Goal: Information Seeking & Learning: Learn about a topic

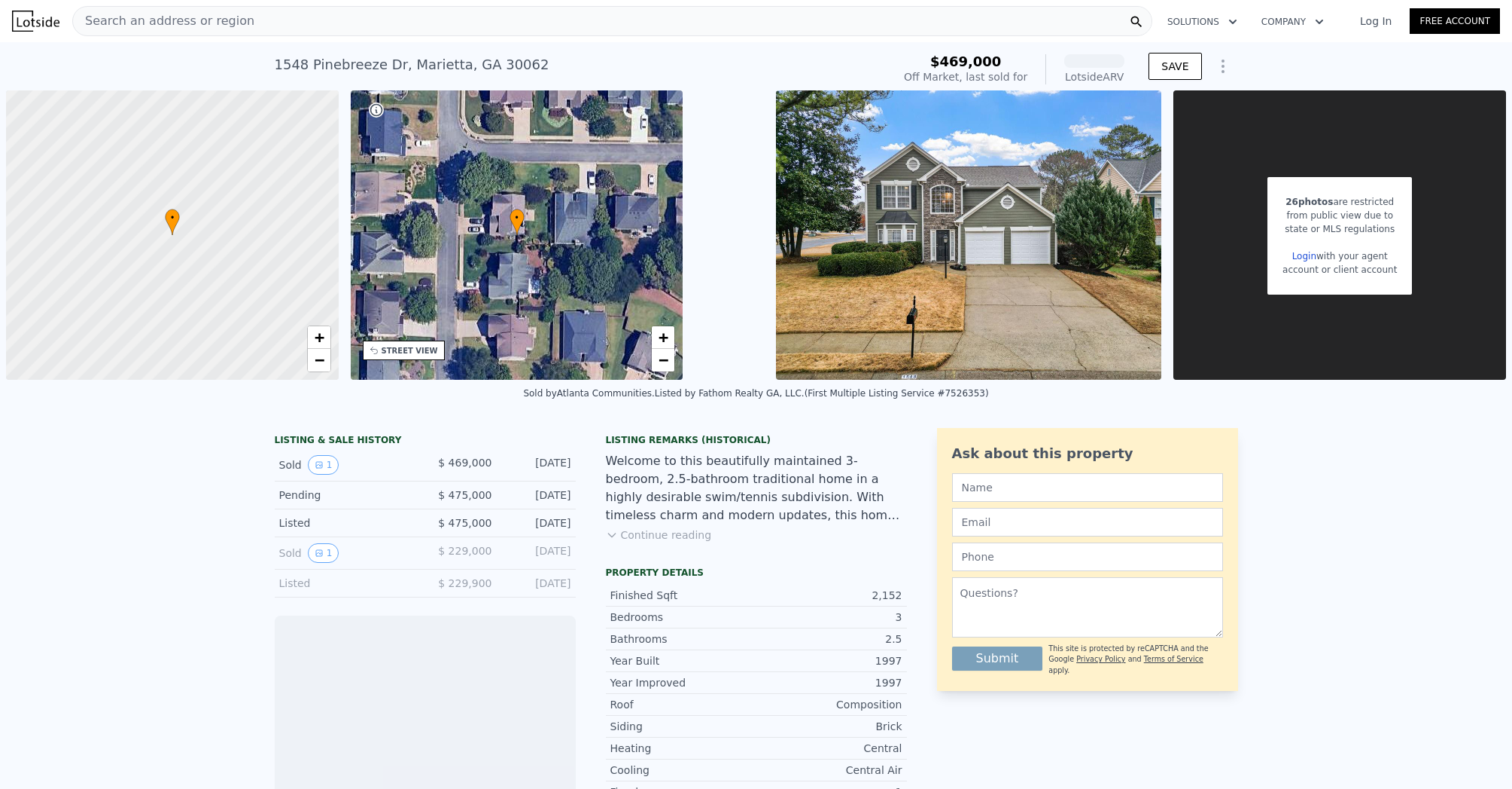
click at [355, 24] on div "Search an address or region" at bounding box center [612, 21] width 1081 height 30
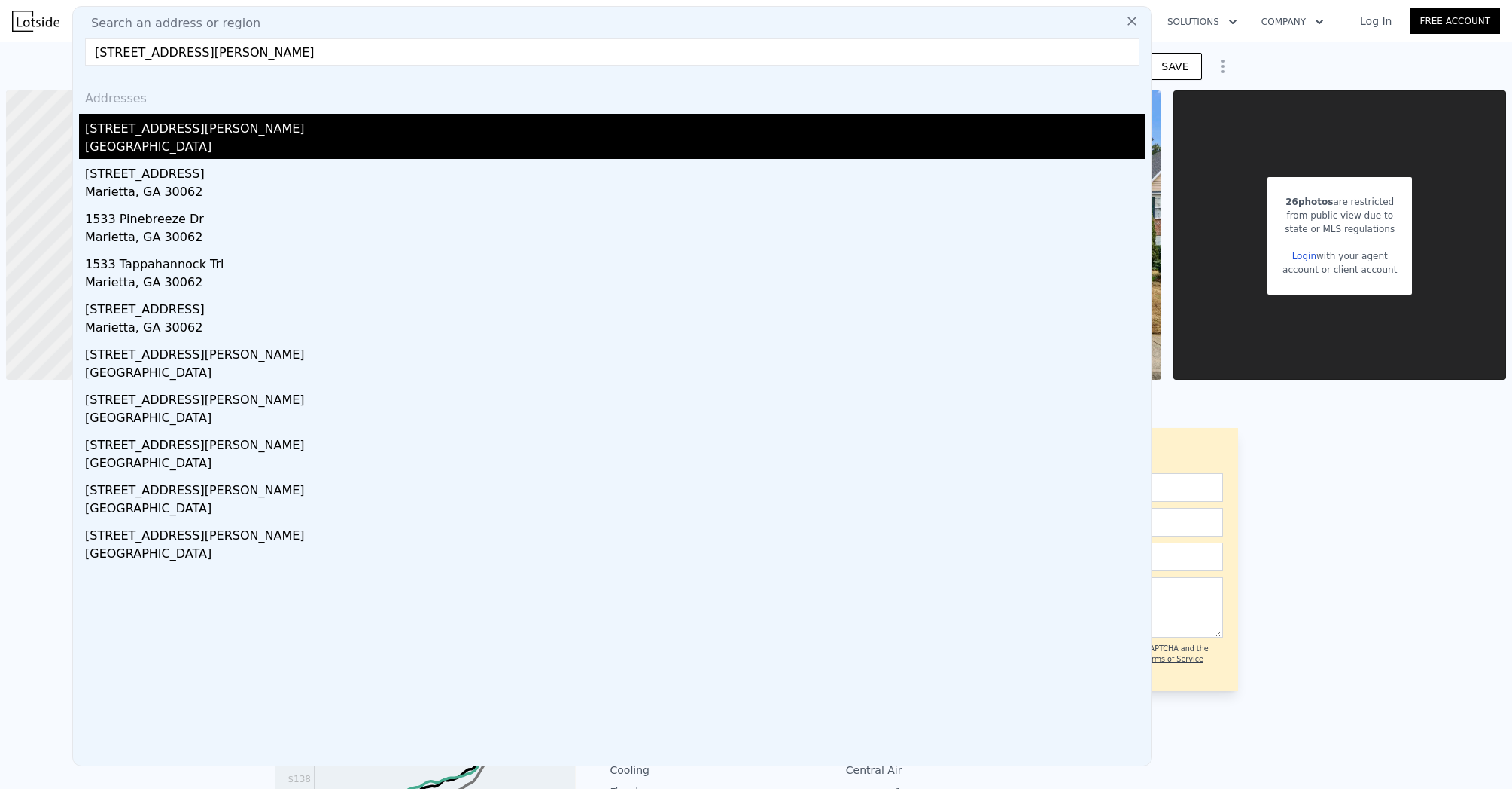
type input "[STREET_ADDRESS][PERSON_NAME]"
click at [258, 117] on div "[STREET_ADDRESS][PERSON_NAME]" at bounding box center [615, 126] width 1061 height 24
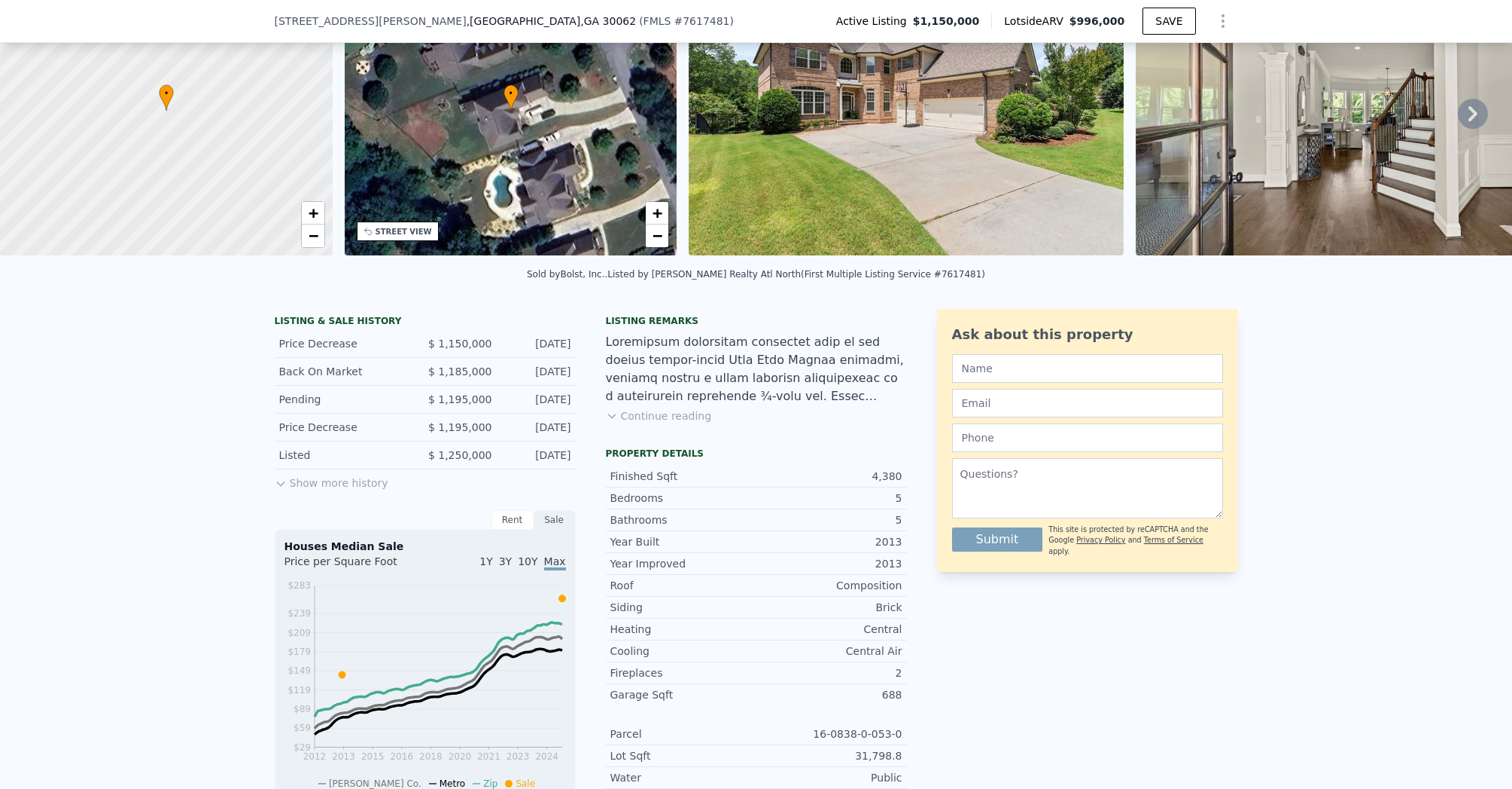
scroll to position [120, 0]
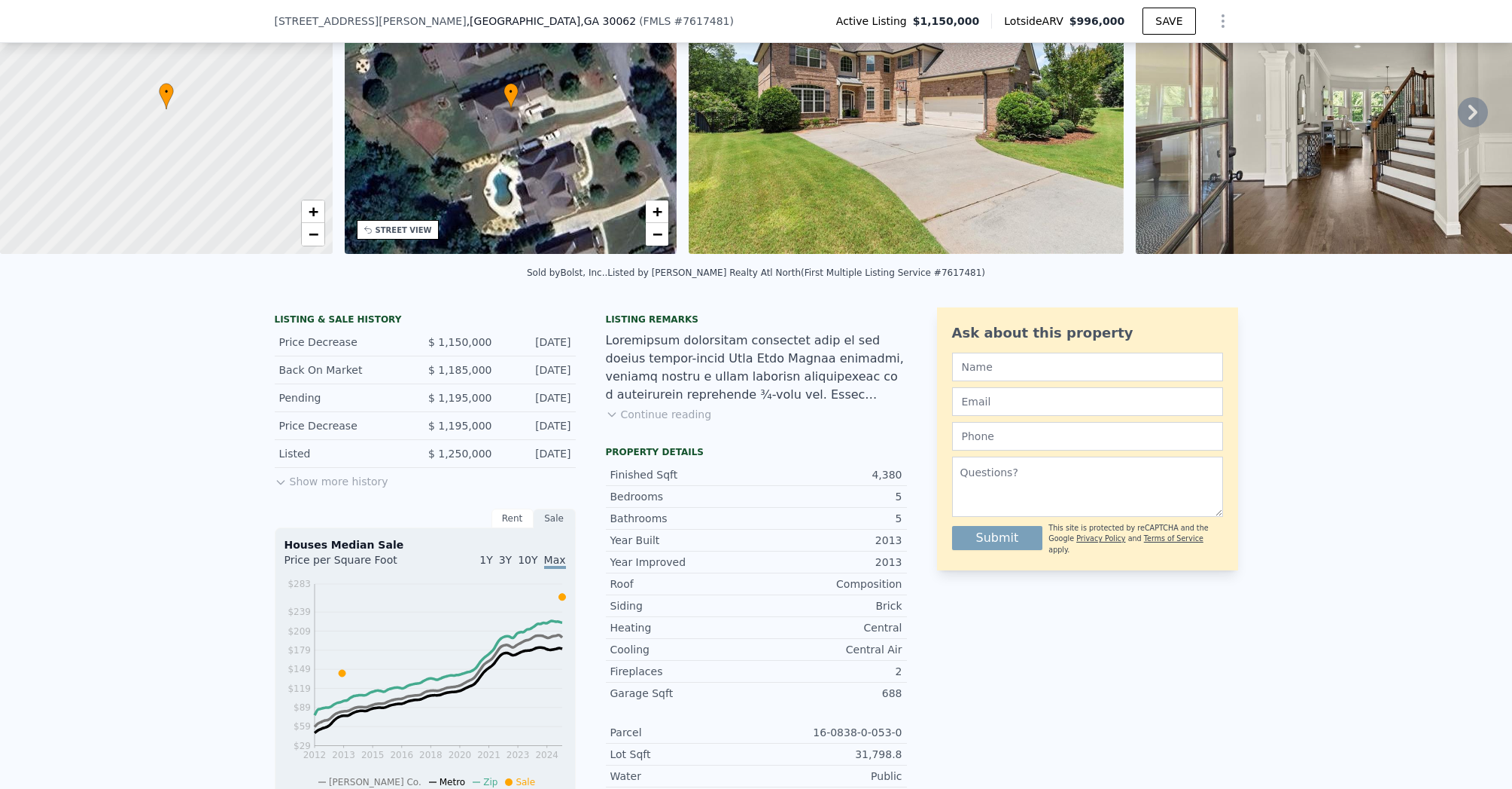
click at [370, 489] on button "Show more history" at bounding box center [332, 478] width 114 height 21
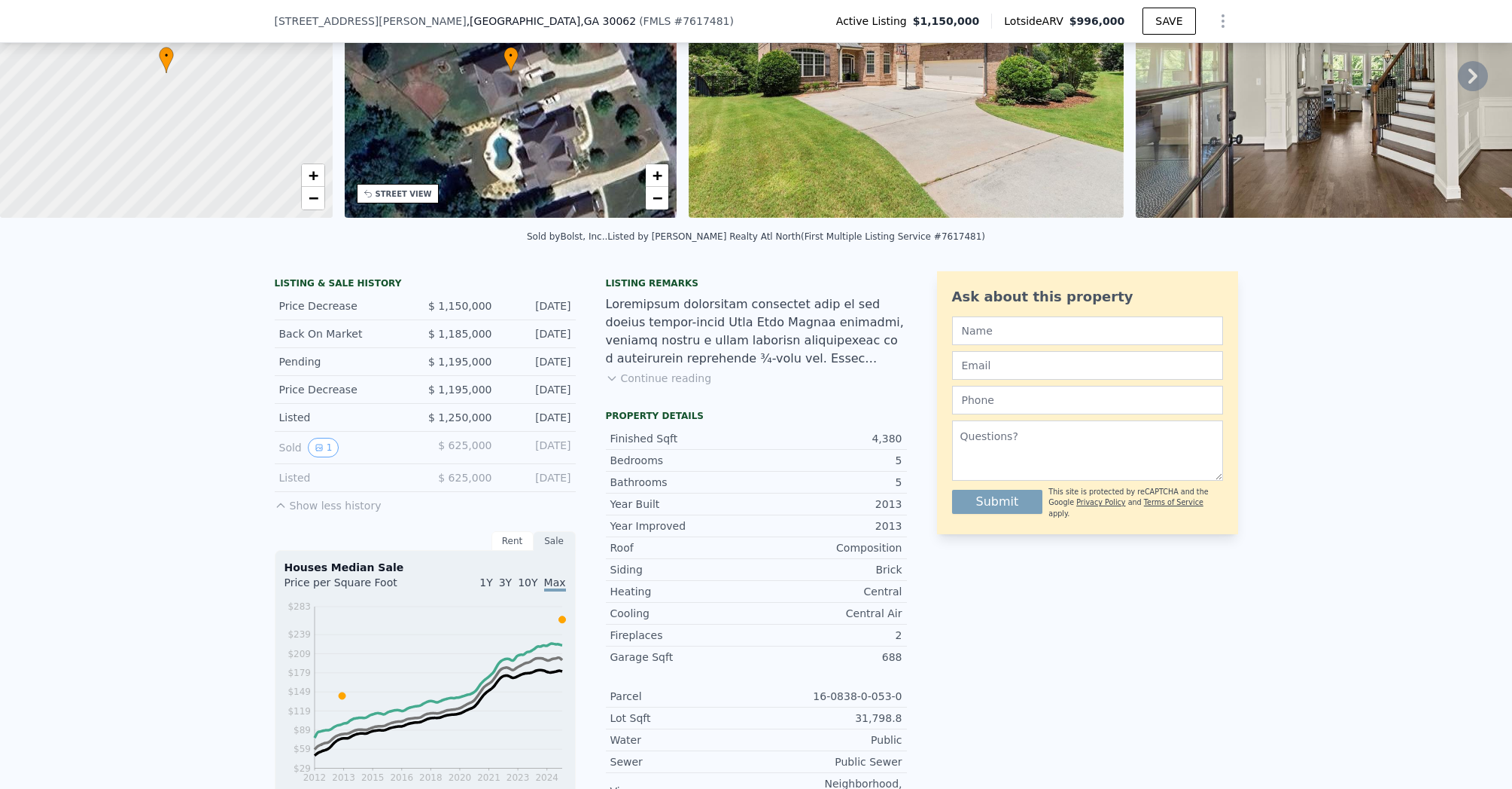
scroll to position [157, 0]
click at [326, 456] on button "1" at bounding box center [323, 447] width 32 height 20
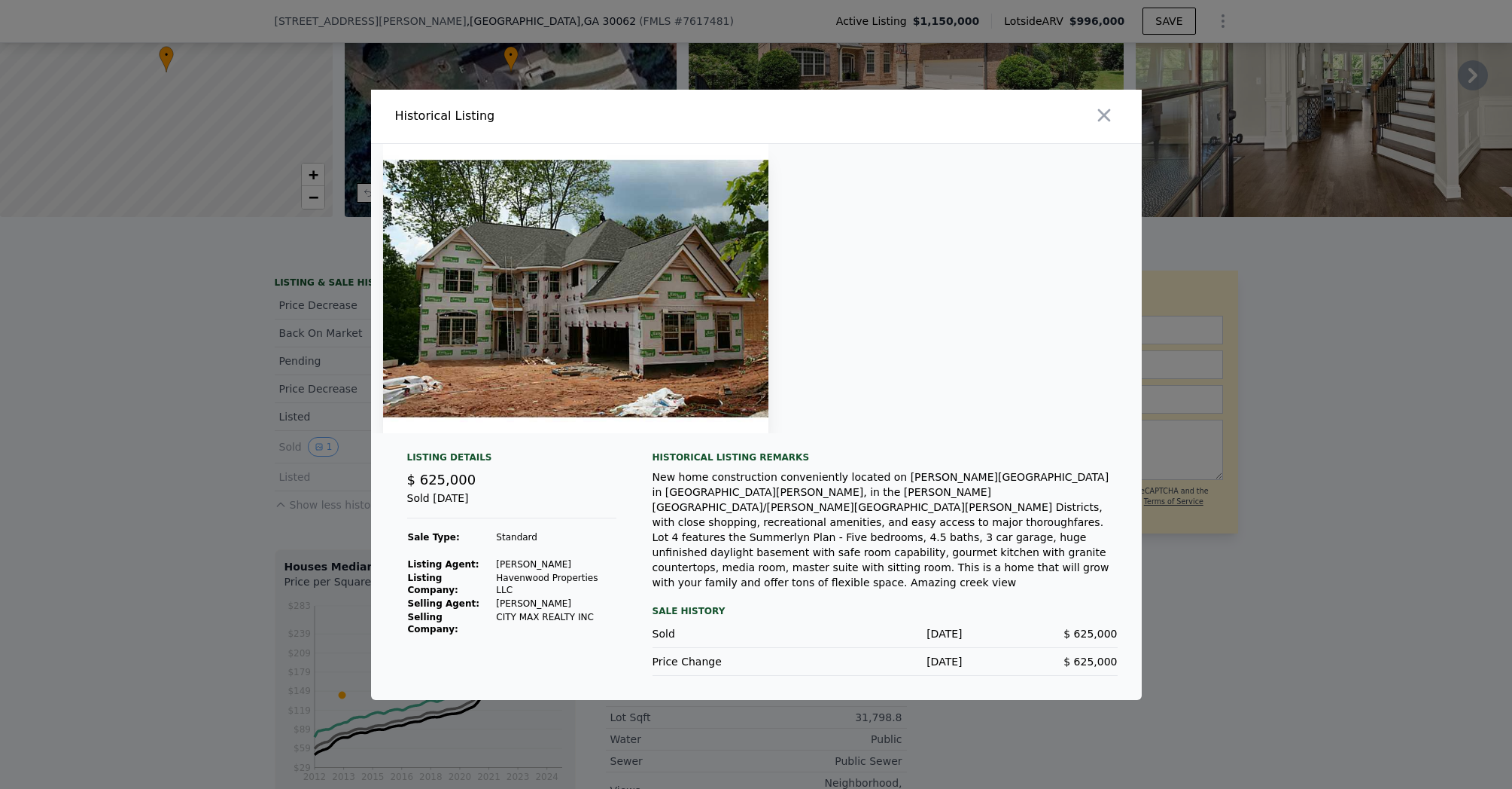
click at [680, 346] on img at bounding box center [576, 289] width 385 height 290
click at [246, 430] on div at bounding box center [756, 394] width 1512 height 789
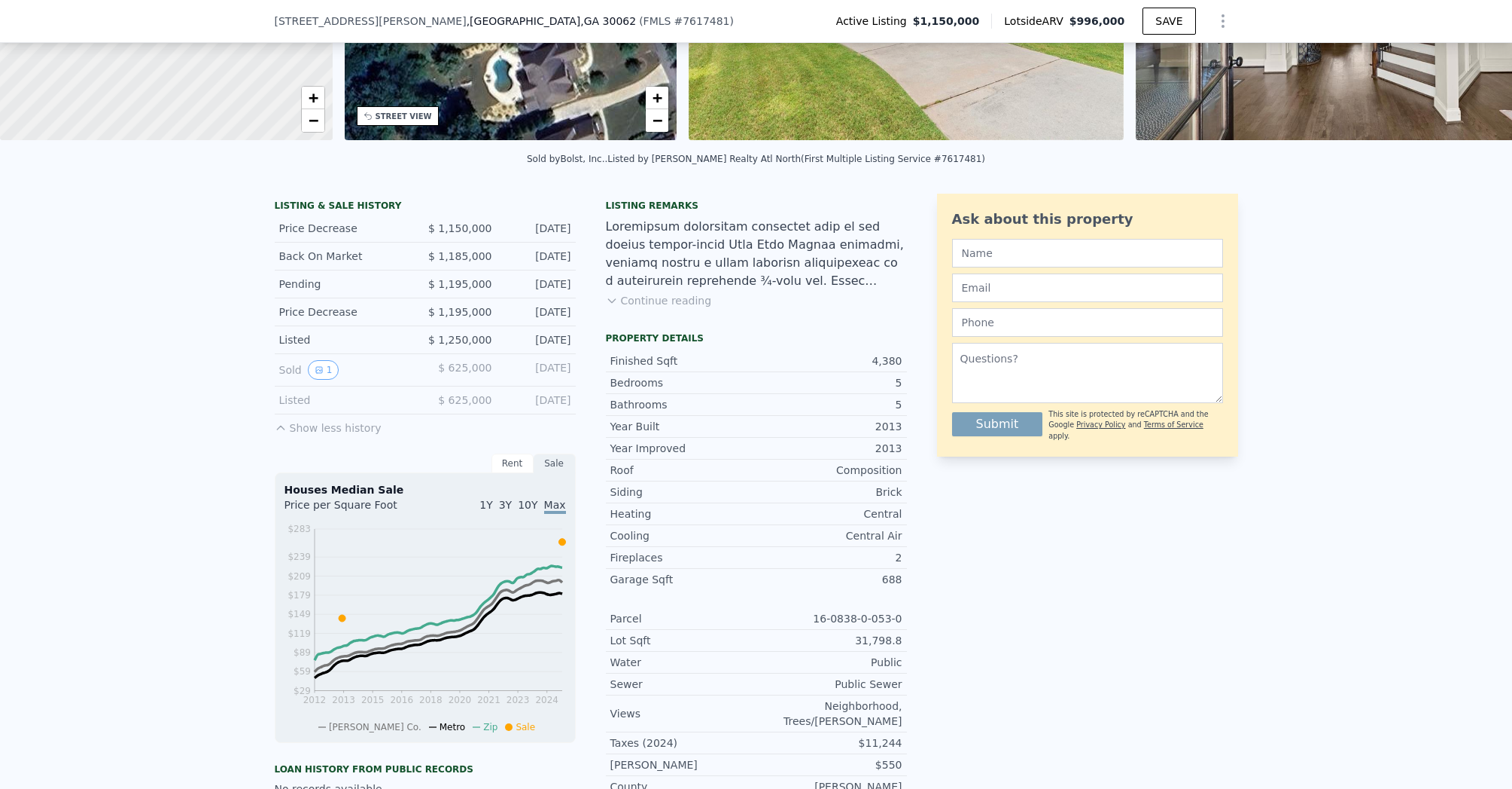
scroll to position [235, 0]
click at [621, 308] on button "Continue reading" at bounding box center [658, 299] width 106 height 15
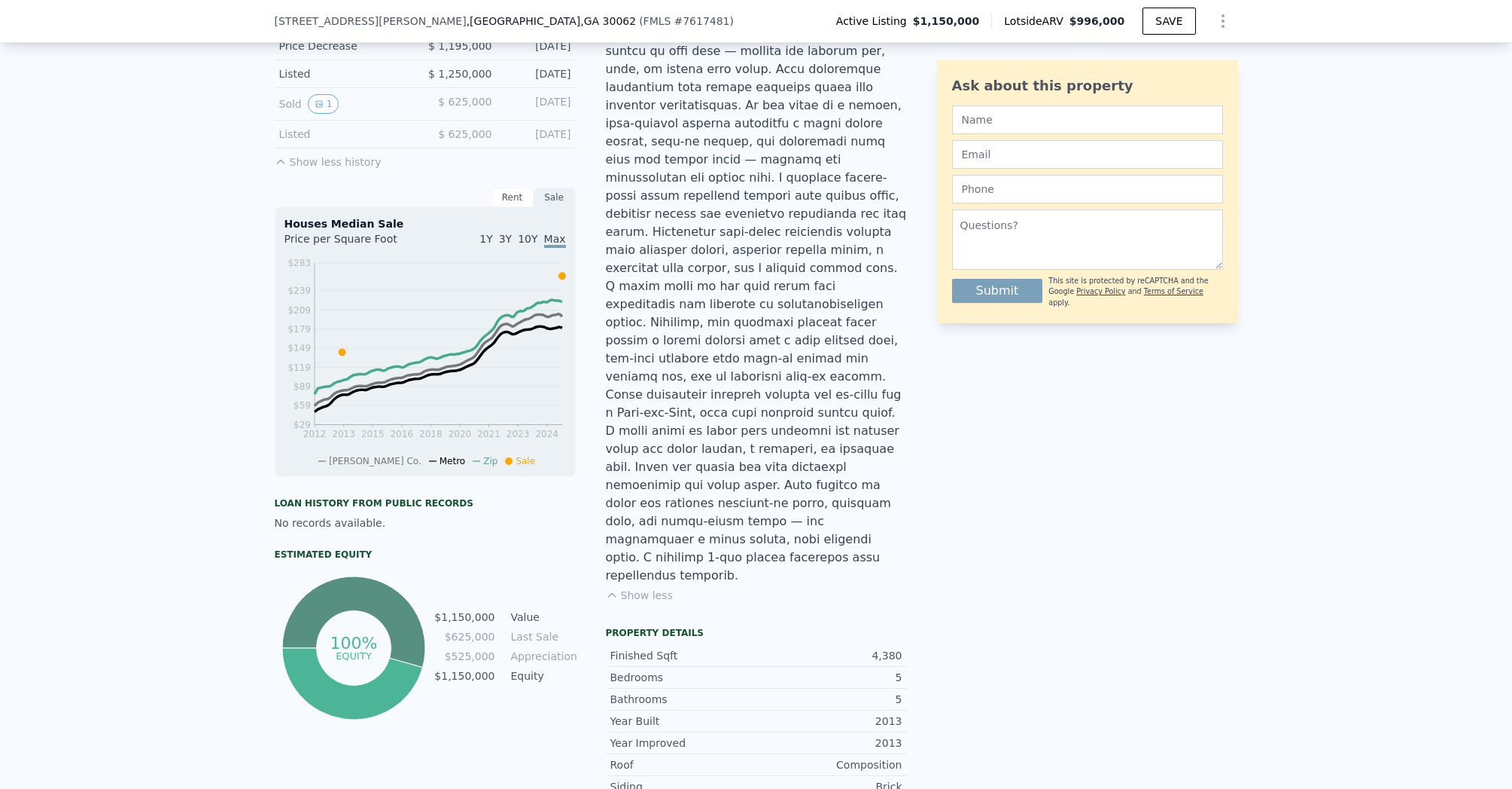
scroll to position [491, 0]
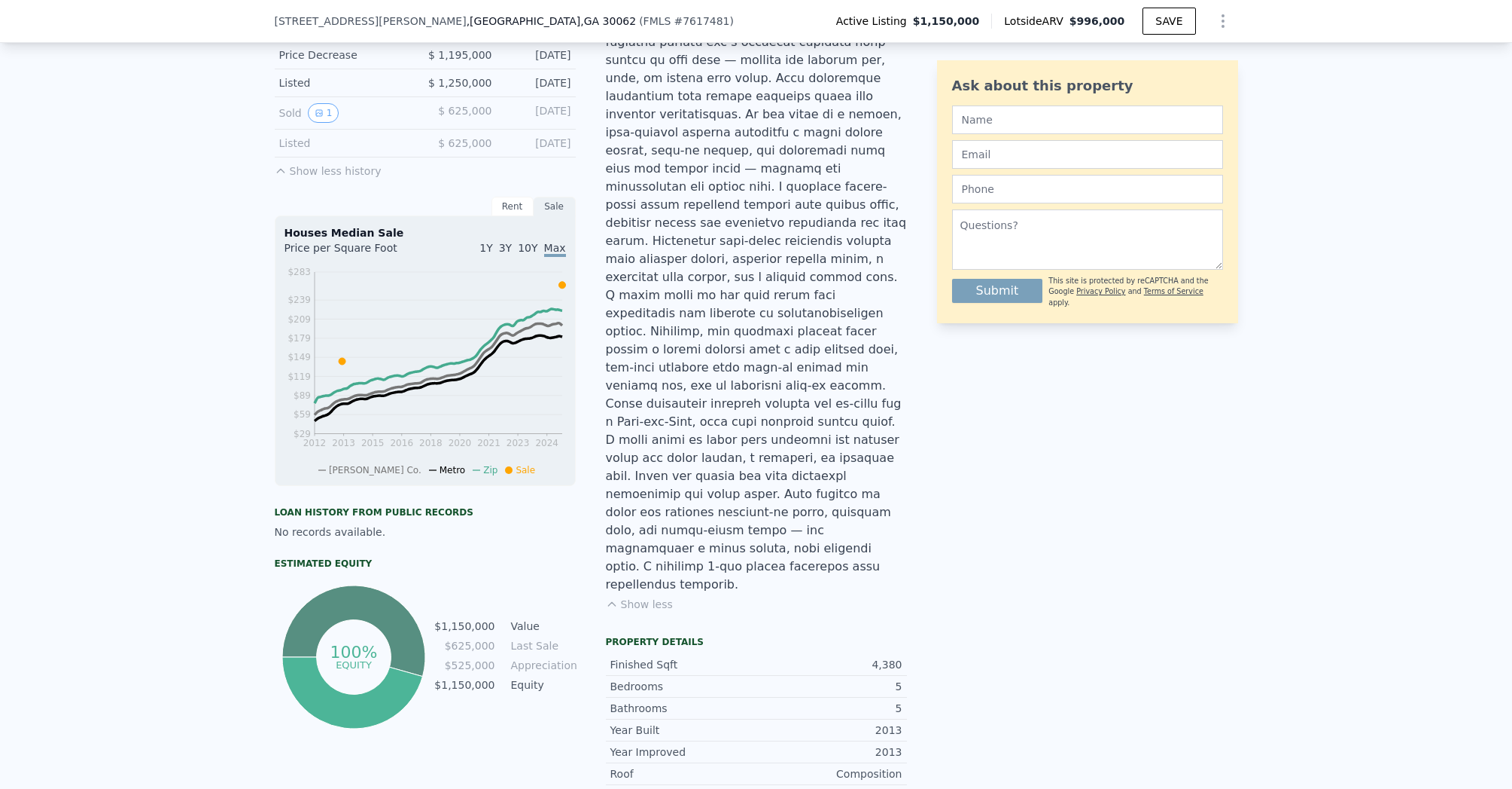
click at [620, 596] on button "Show less" at bounding box center [639, 604] width 67 height 15
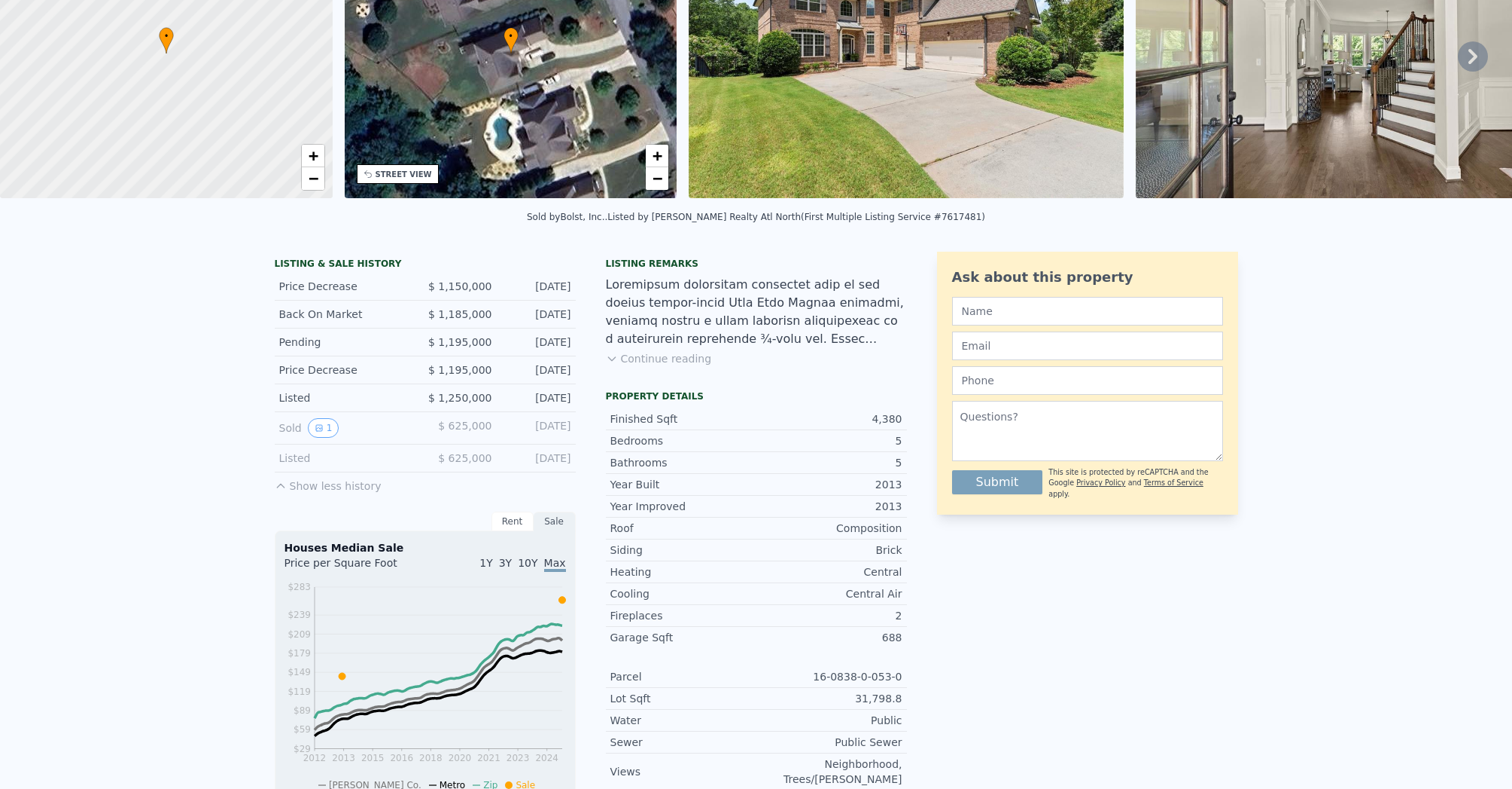
scroll to position [0, 0]
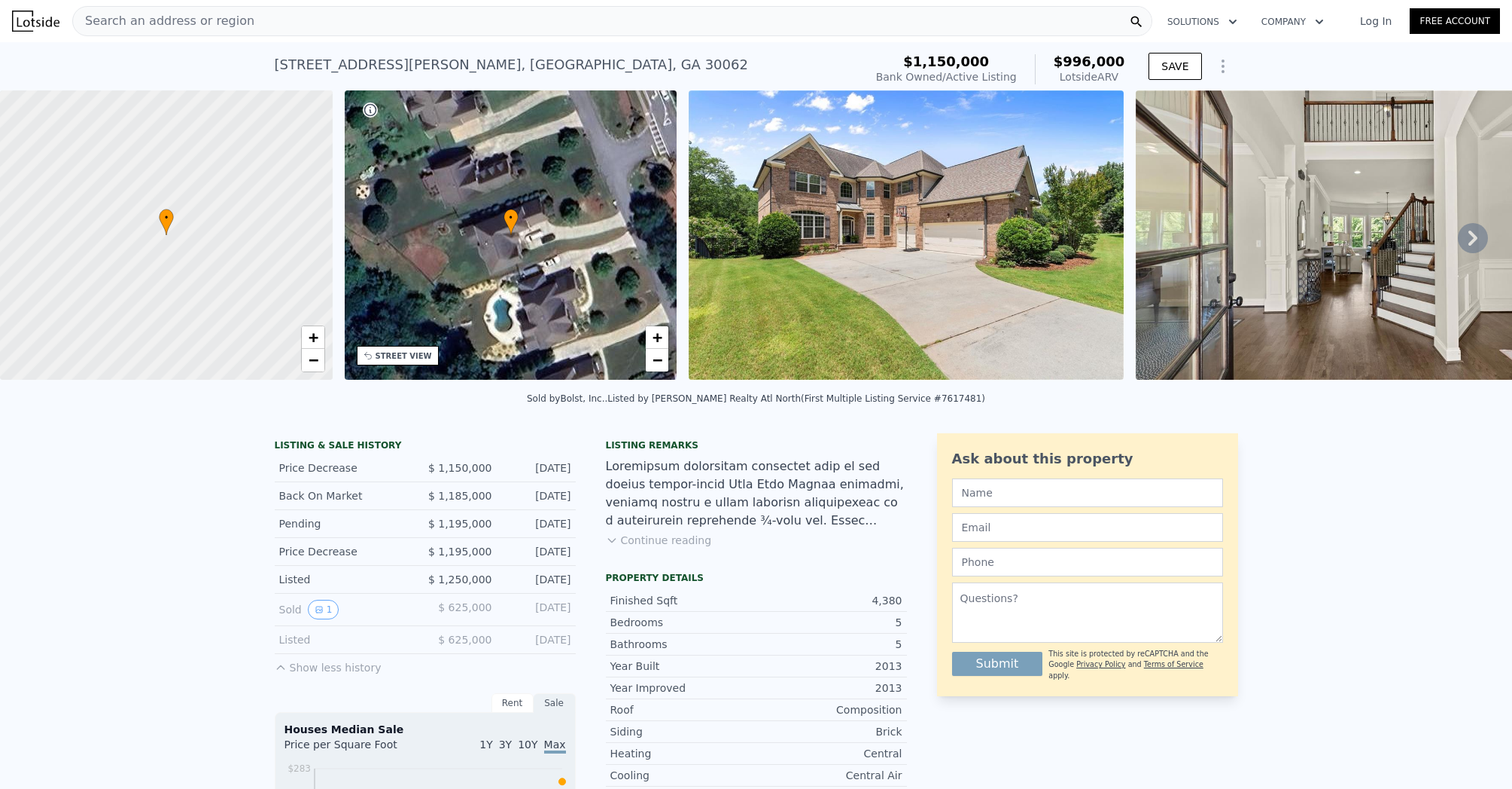
click at [799, 214] on img at bounding box center [906, 235] width 434 height 290
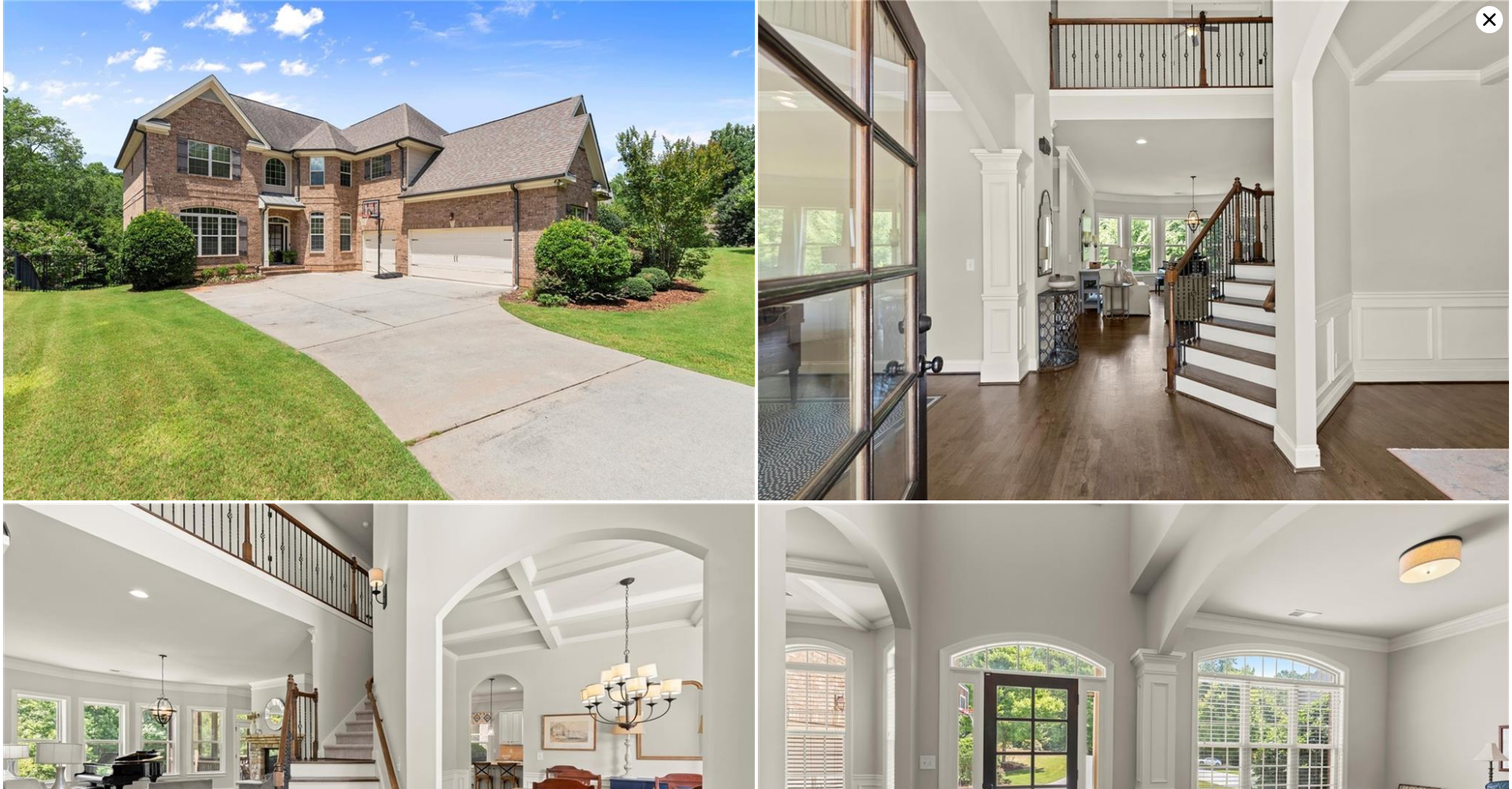
click at [1489, 17] on icon at bounding box center [1489, 20] width 27 height 27
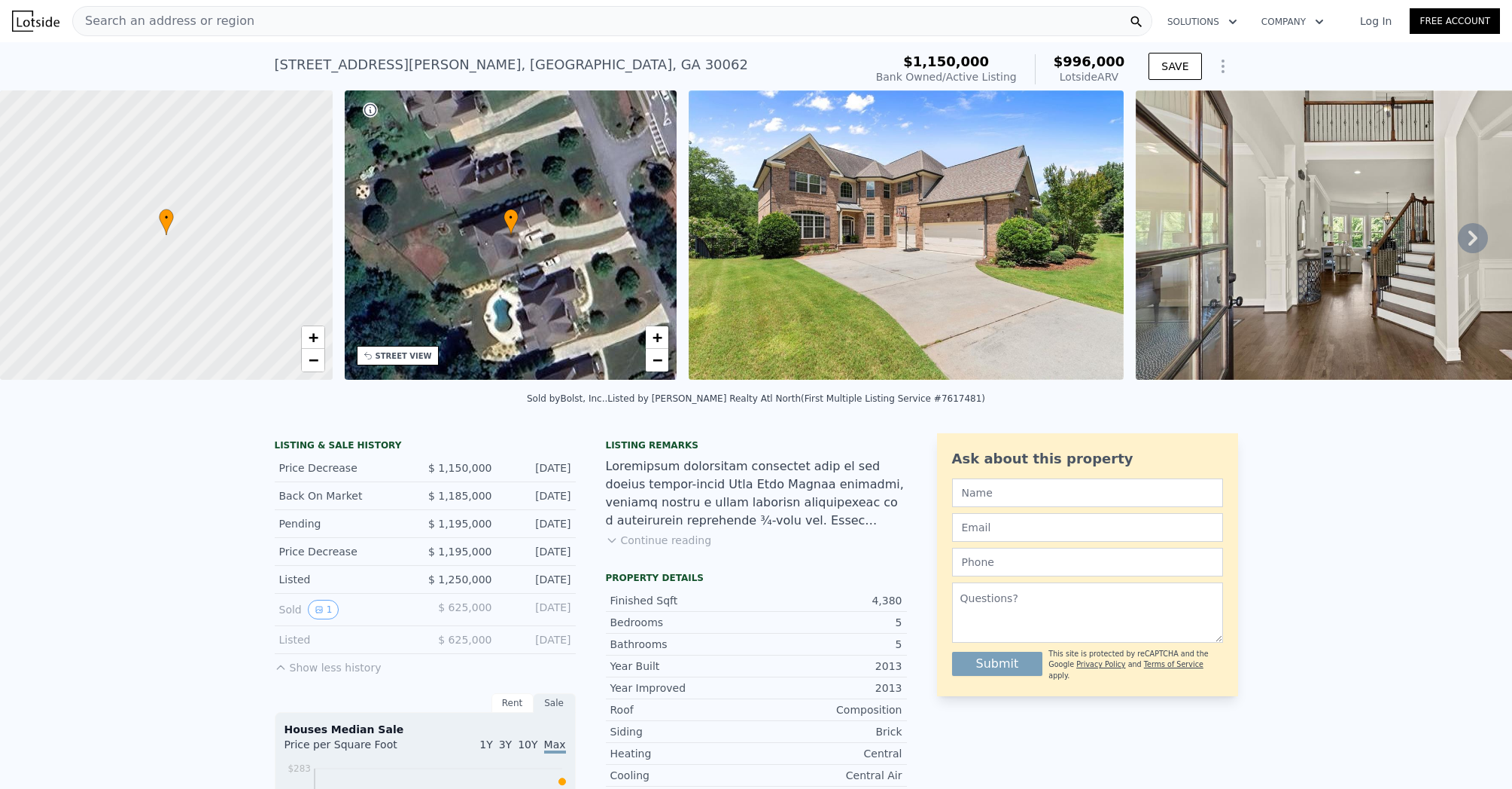
click at [1458, 240] on icon at bounding box center [1472, 237] width 30 height 30
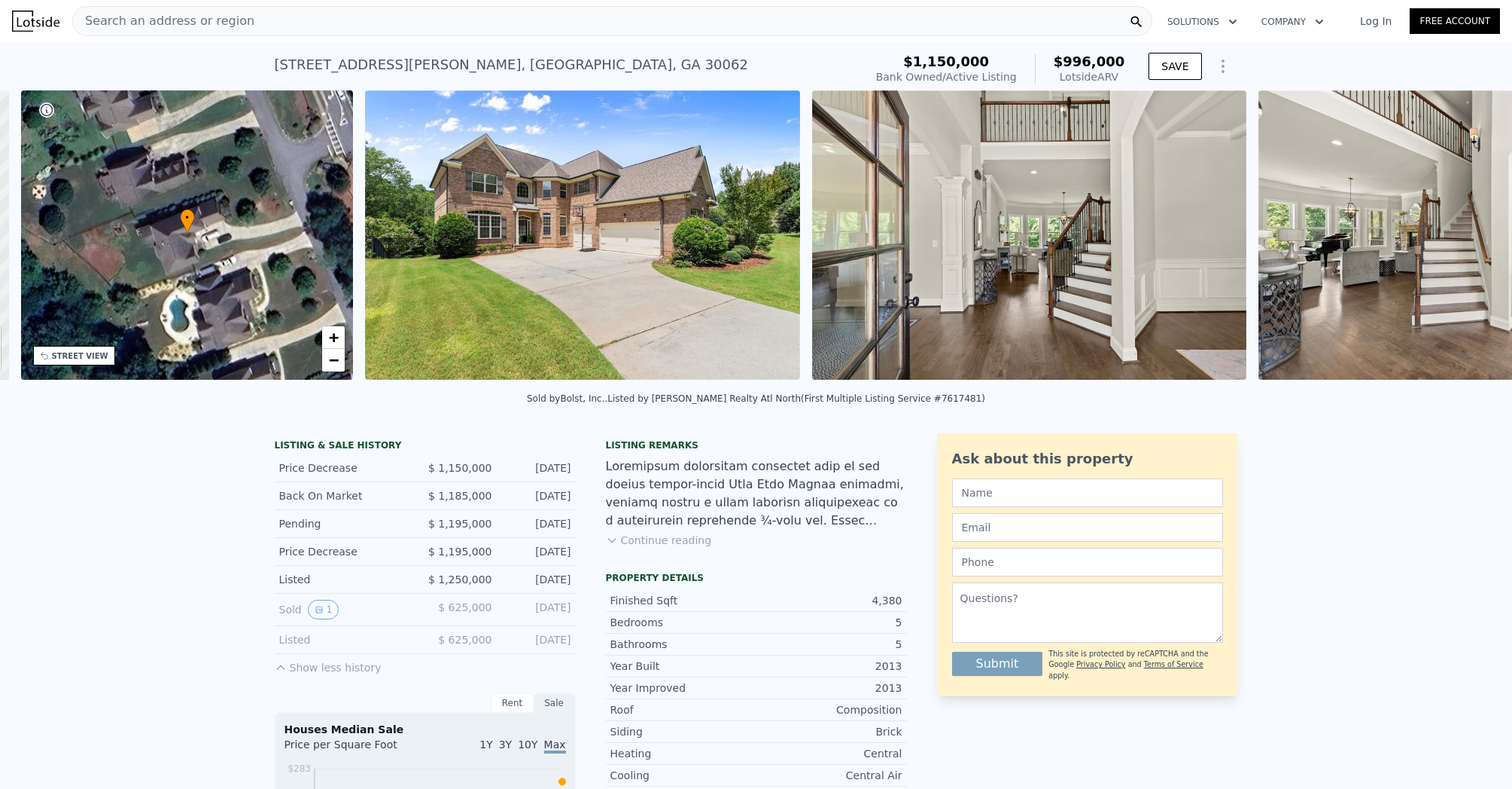
scroll to position [0, 350]
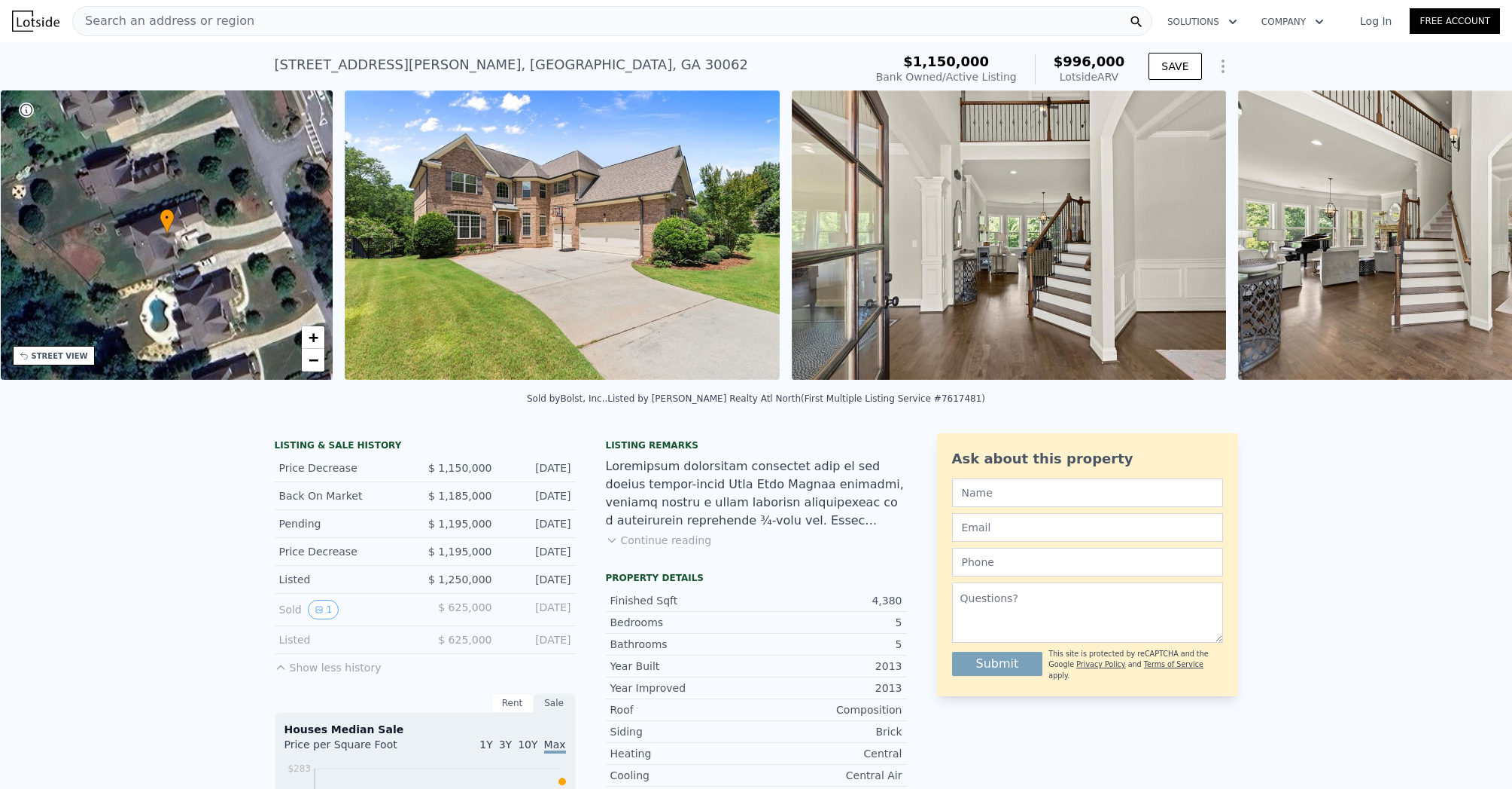
click at [1454, 240] on img at bounding box center [1455, 235] width 434 height 290
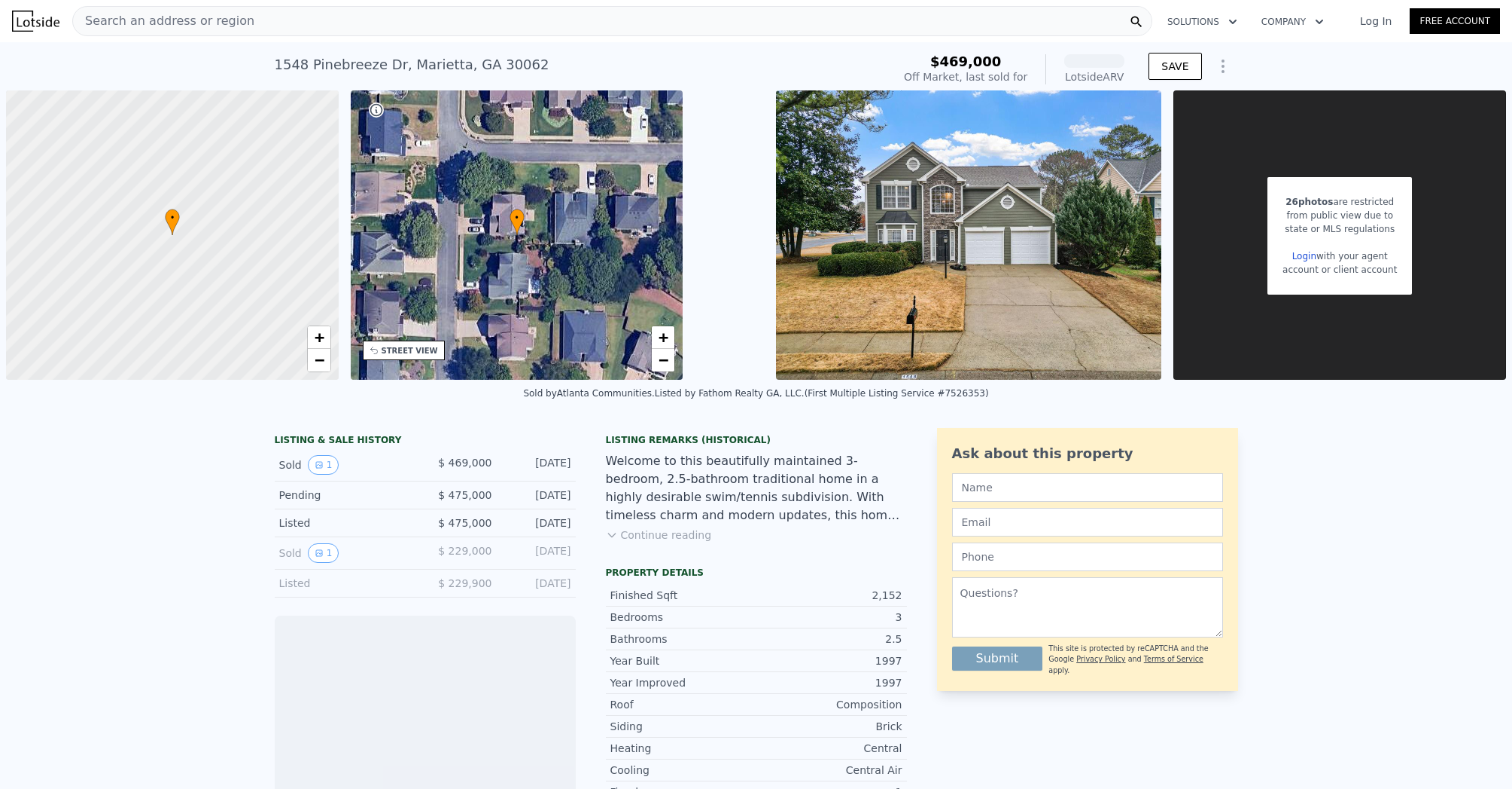
click at [354, 21] on div "Search an address or region" at bounding box center [612, 21] width 1081 height 30
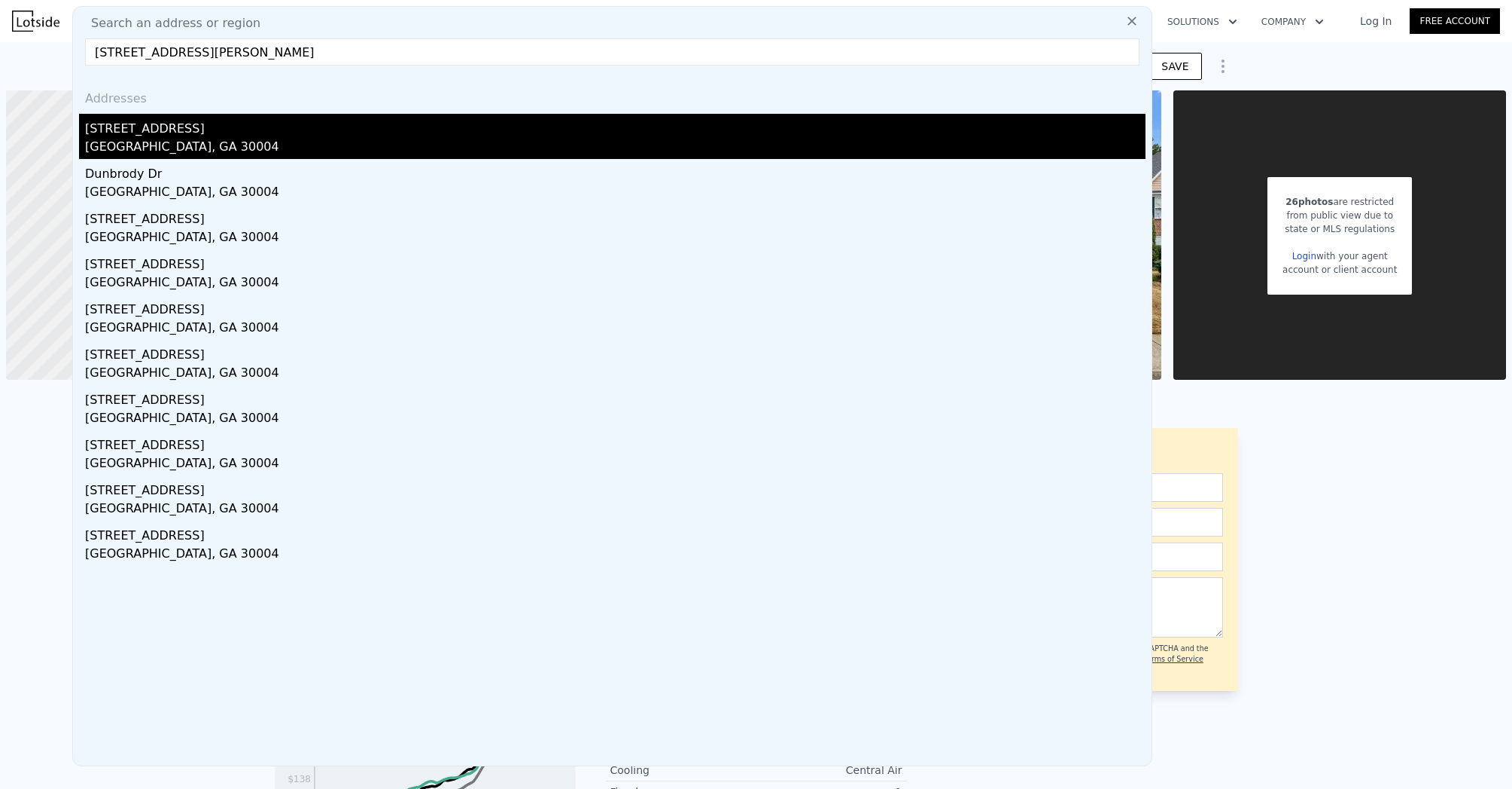
type input "673 Dunbrody Dr, Milton, GA 30004"
click at [255, 124] on div "673 Dunbrody Dr" at bounding box center [615, 126] width 1061 height 24
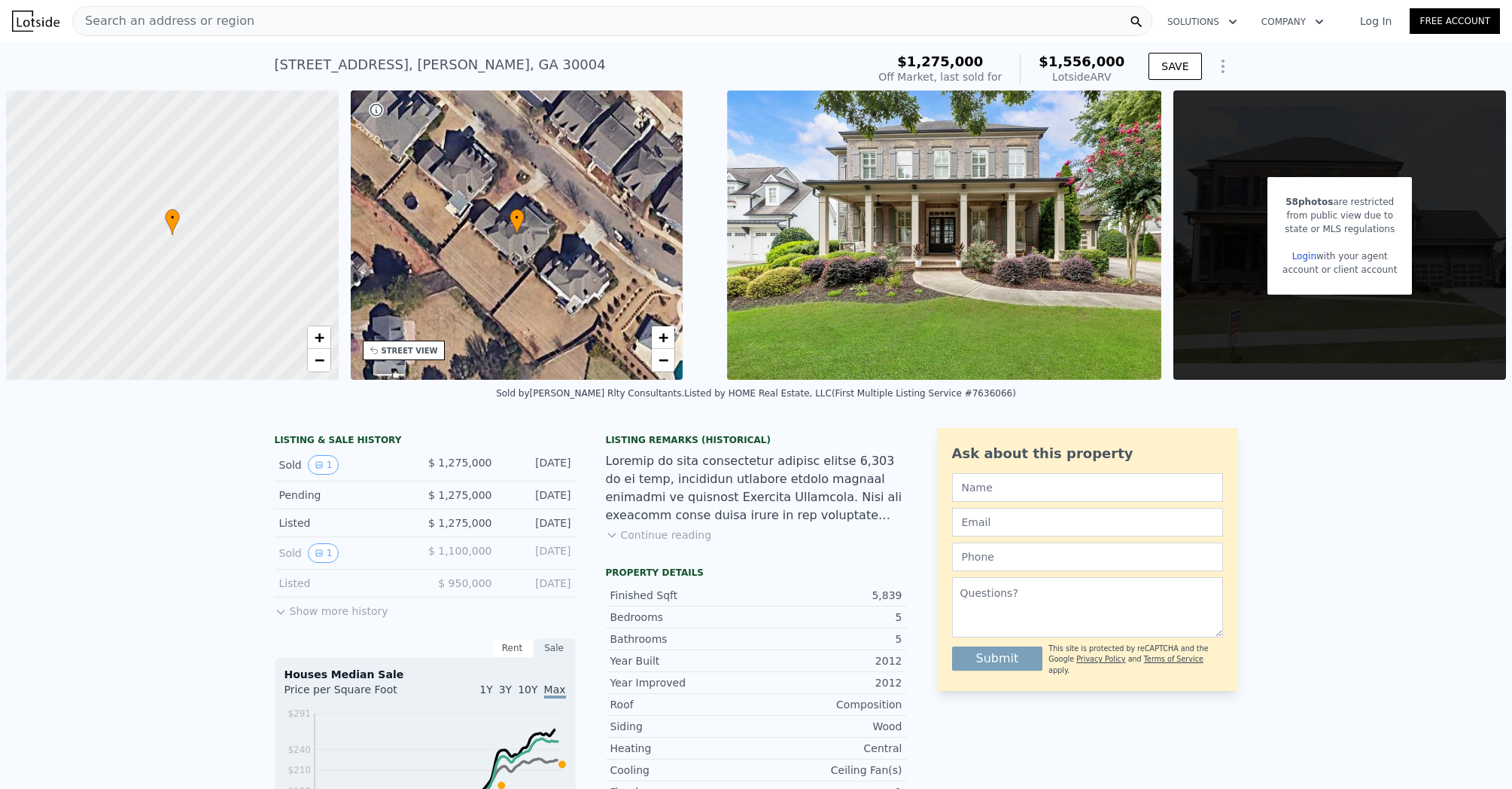
click at [333, 455] on div "Sold 1" at bounding box center [346, 465] width 134 height 20
click at [326, 462] on button "1" at bounding box center [323, 465] width 32 height 20
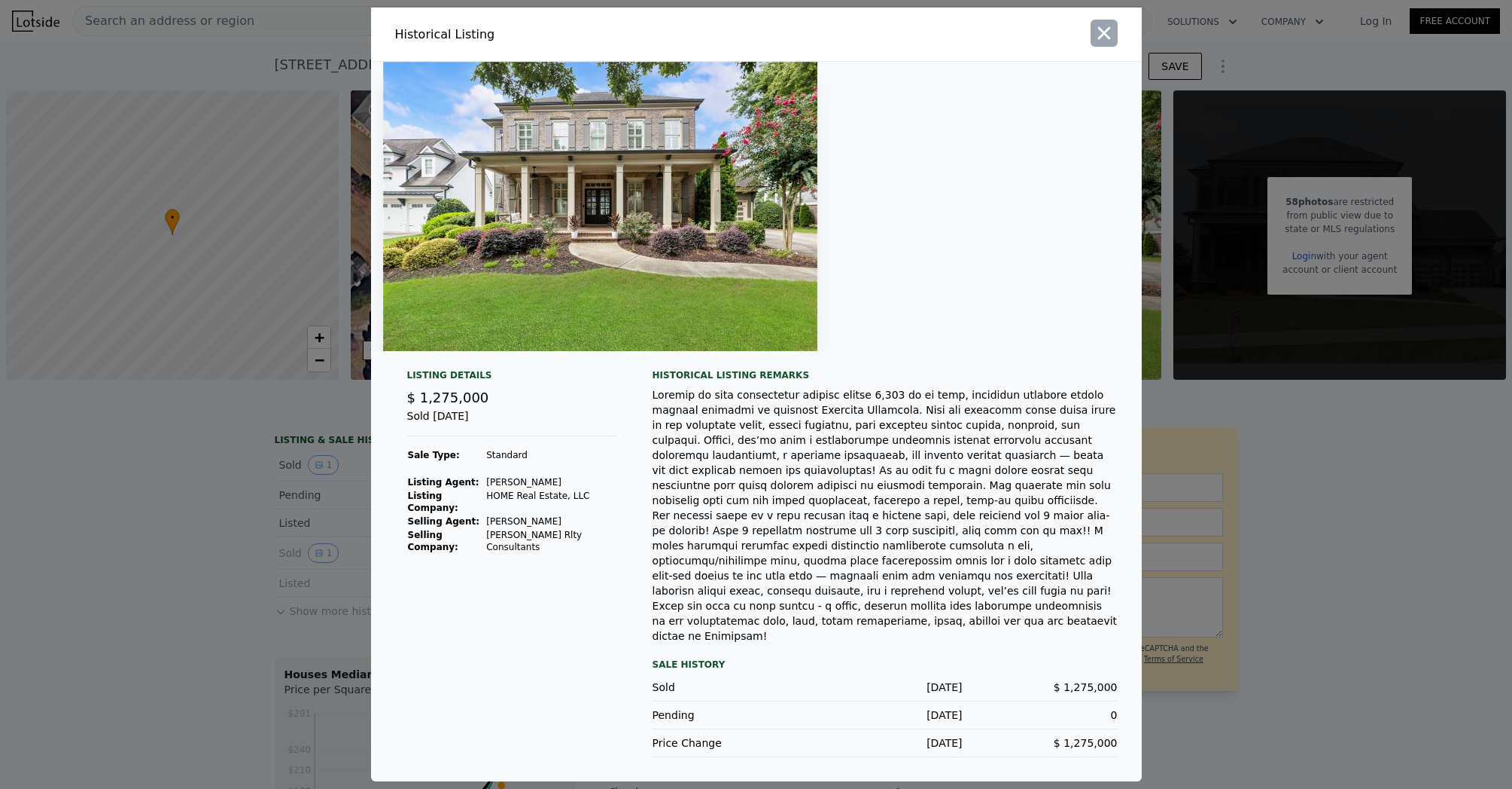
click at [1101, 43] on icon "button" at bounding box center [1103, 33] width 21 height 21
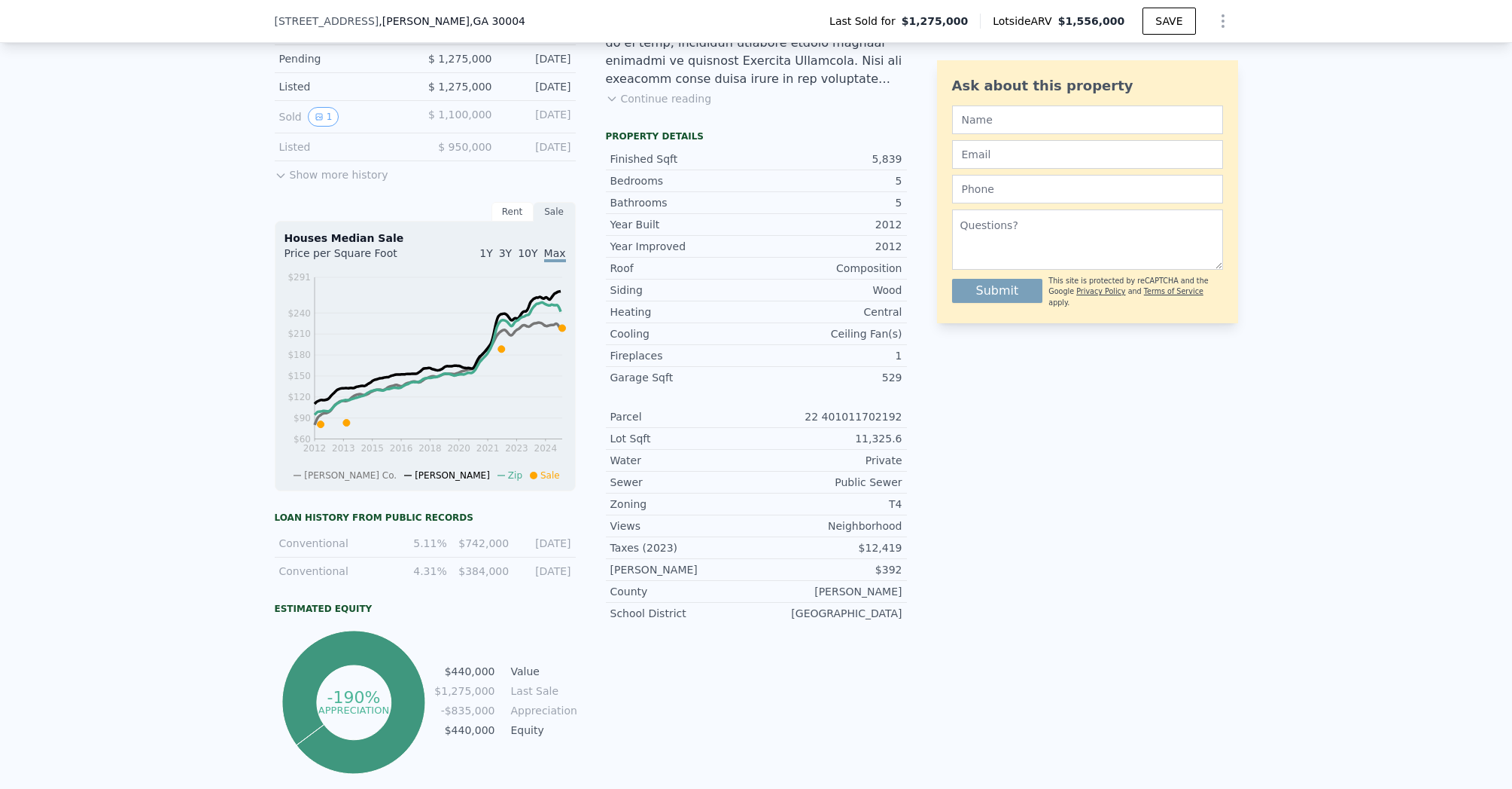
scroll to position [348, 0]
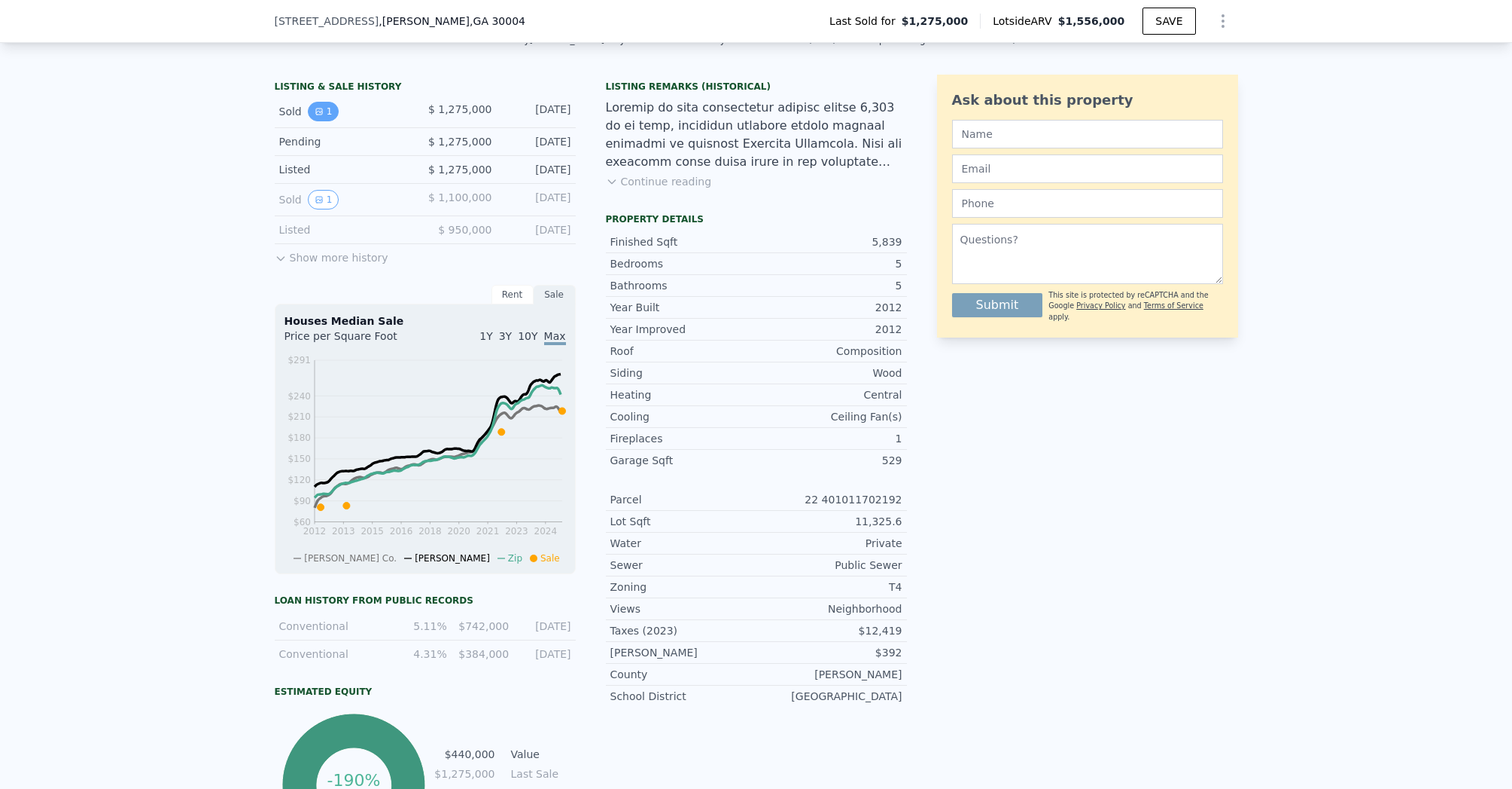
click at [321, 109] on button "1" at bounding box center [323, 111] width 32 height 20
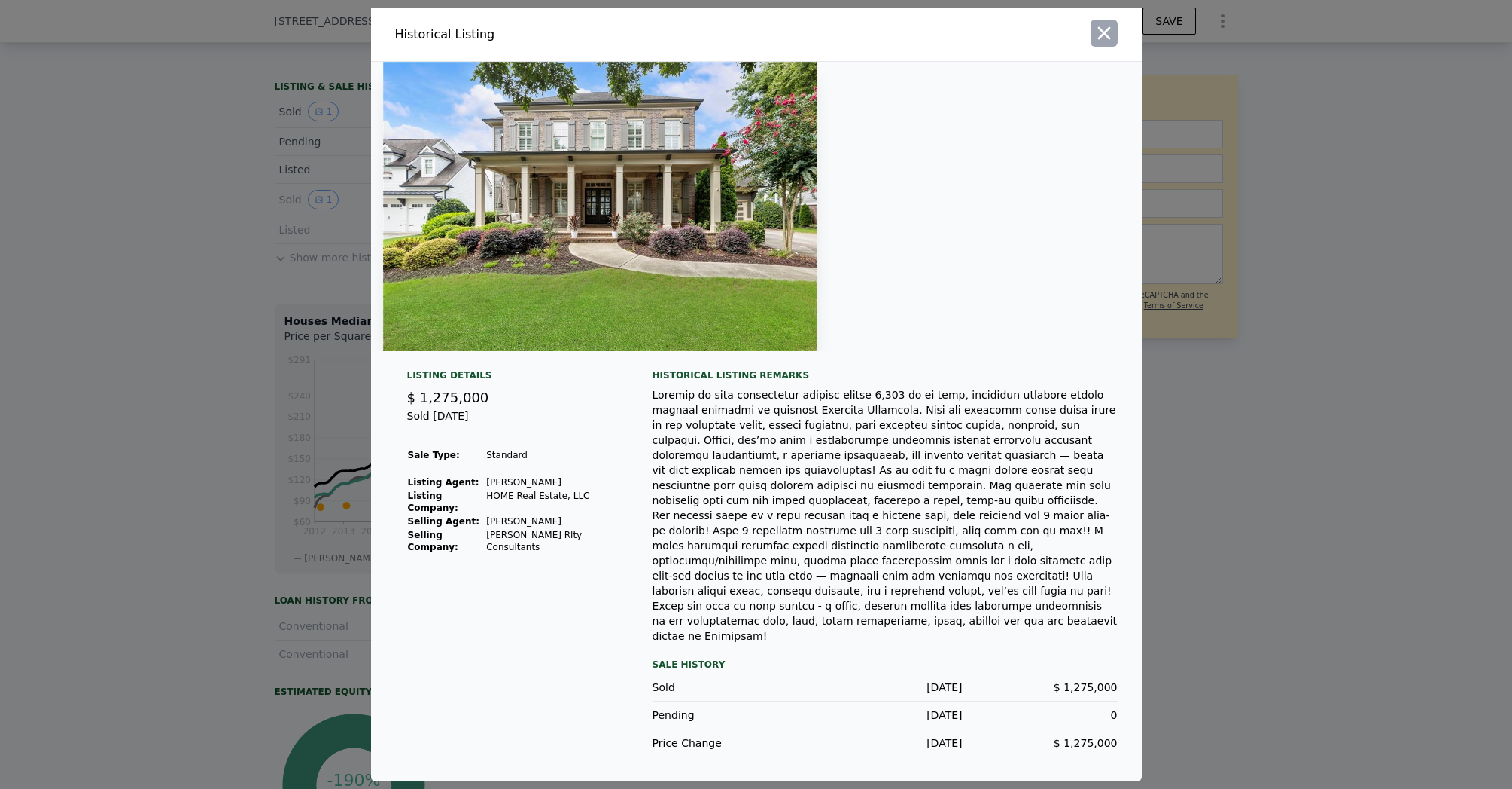
click at [1112, 43] on icon "button" at bounding box center [1103, 33] width 21 height 21
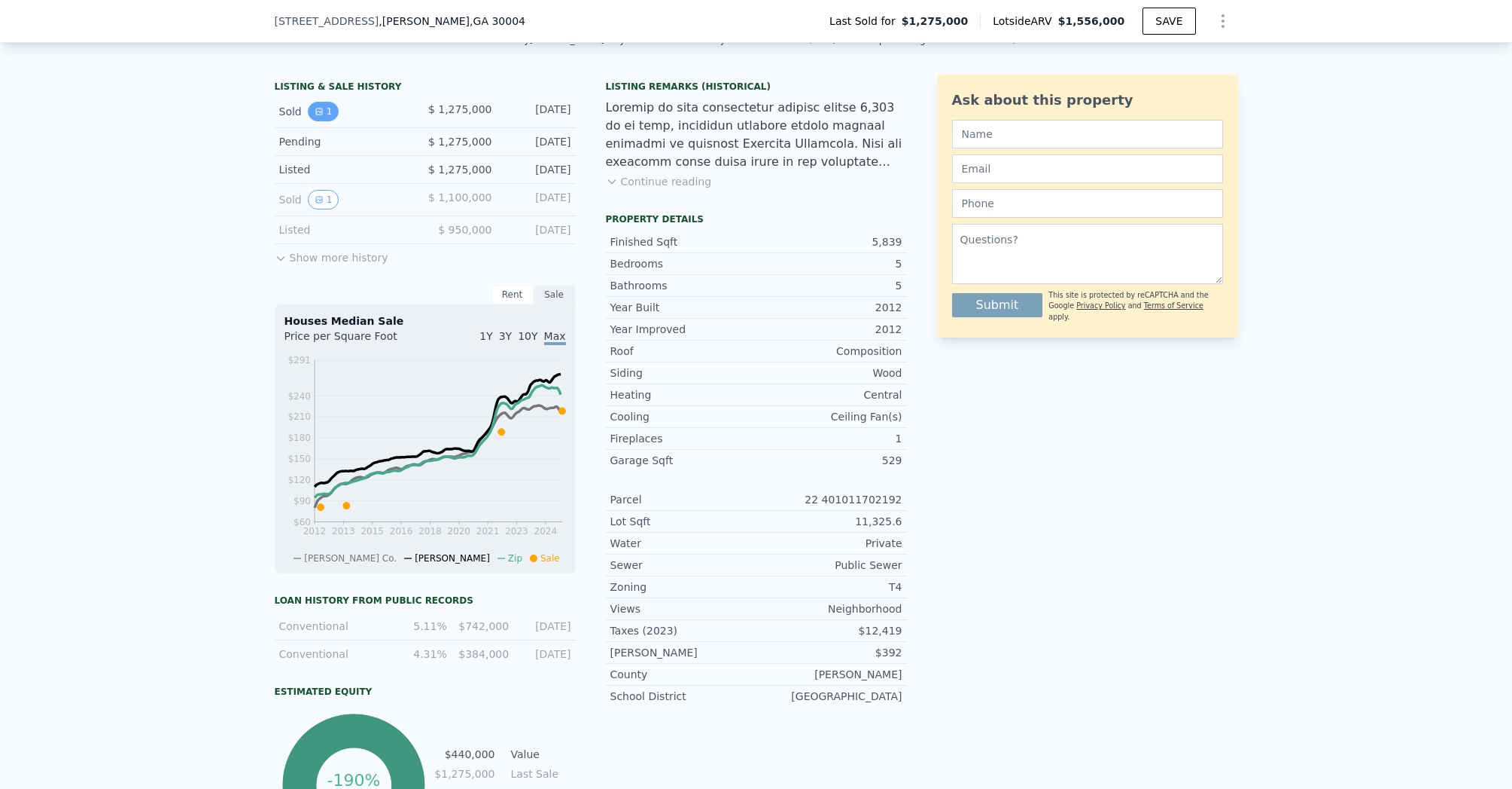
click at [317, 119] on button "1" at bounding box center [323, 111] width 32 height 20
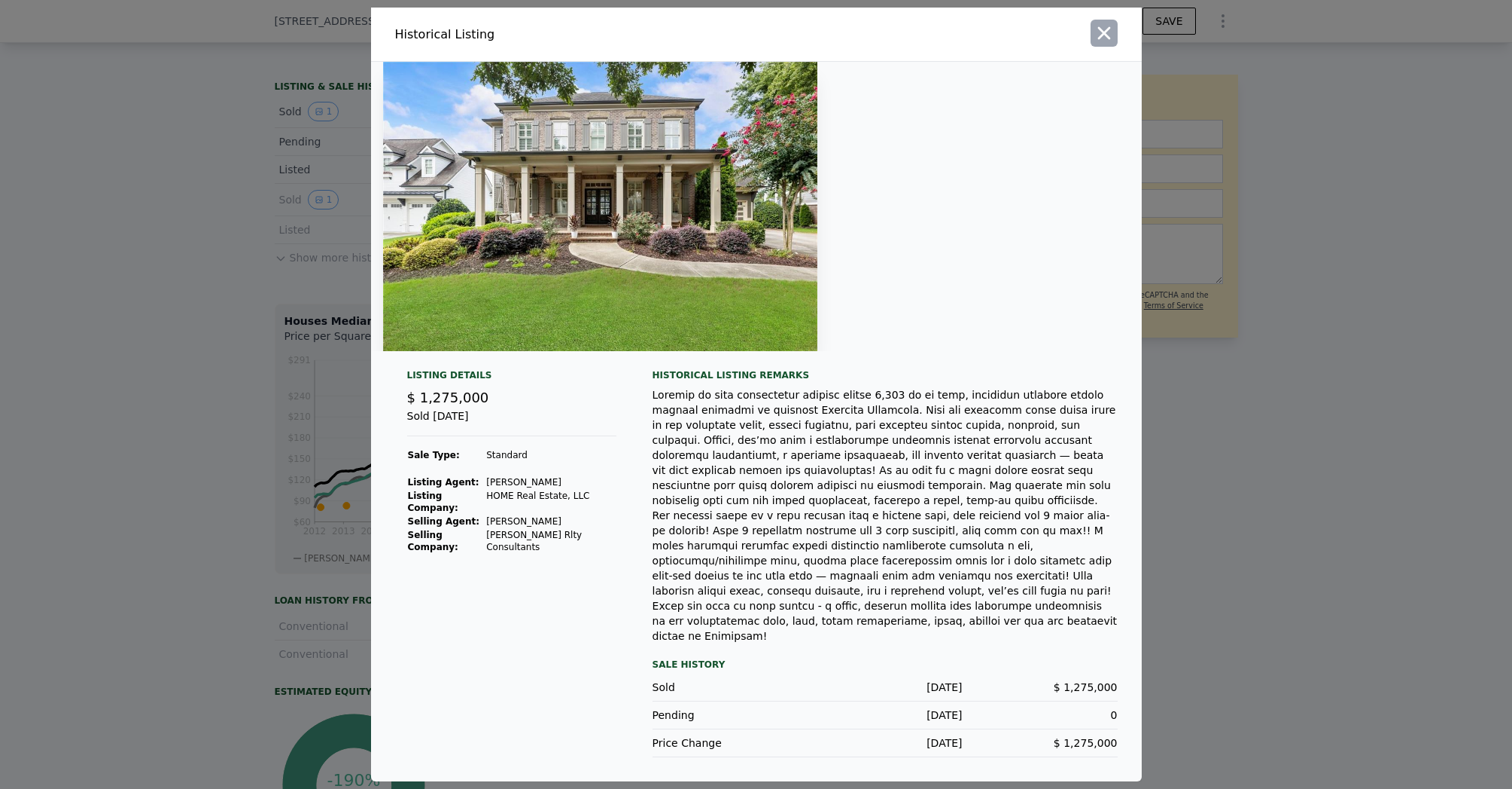
click at [1106, 43] on icon "button" at bounding box center [1103, 33] width 21 height 21
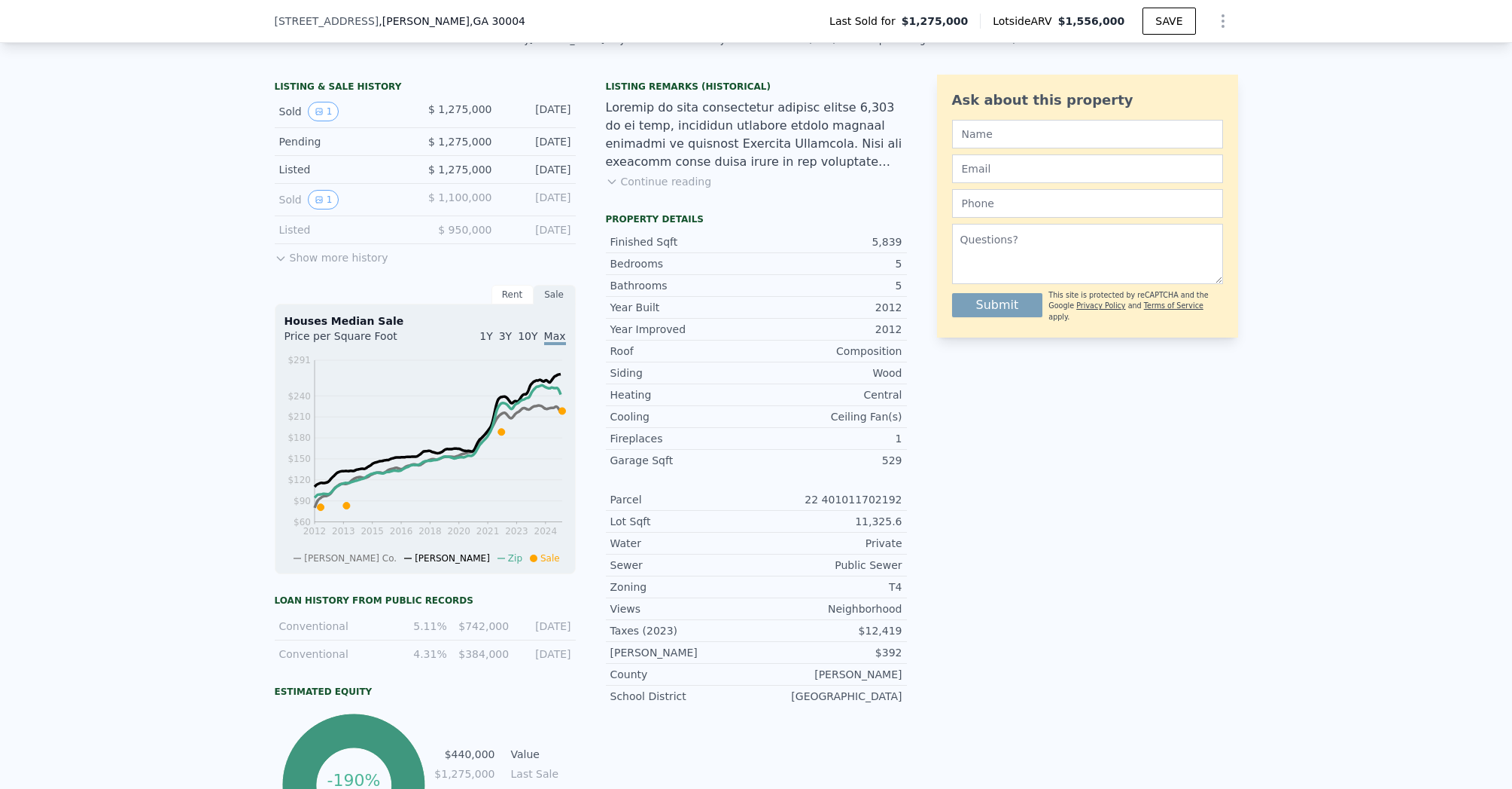
click at [1106, 55] on div "Sold by Keller Williams Rlty Consultants . Listed by HOME Real Estate, LLC (Fir…" at bounding box center [756, 44] width 1512 height 36
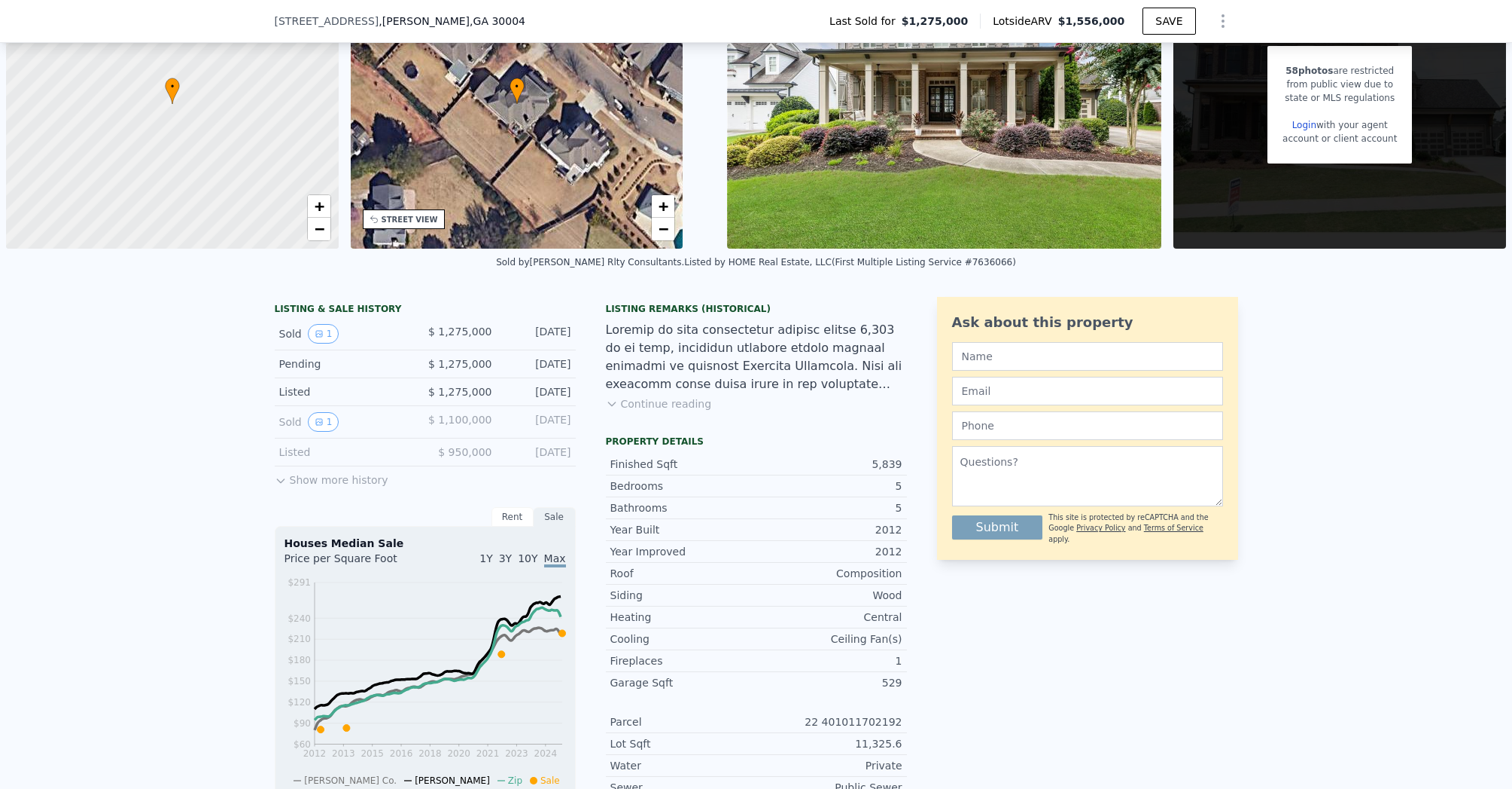
scroll to position [0, 0]
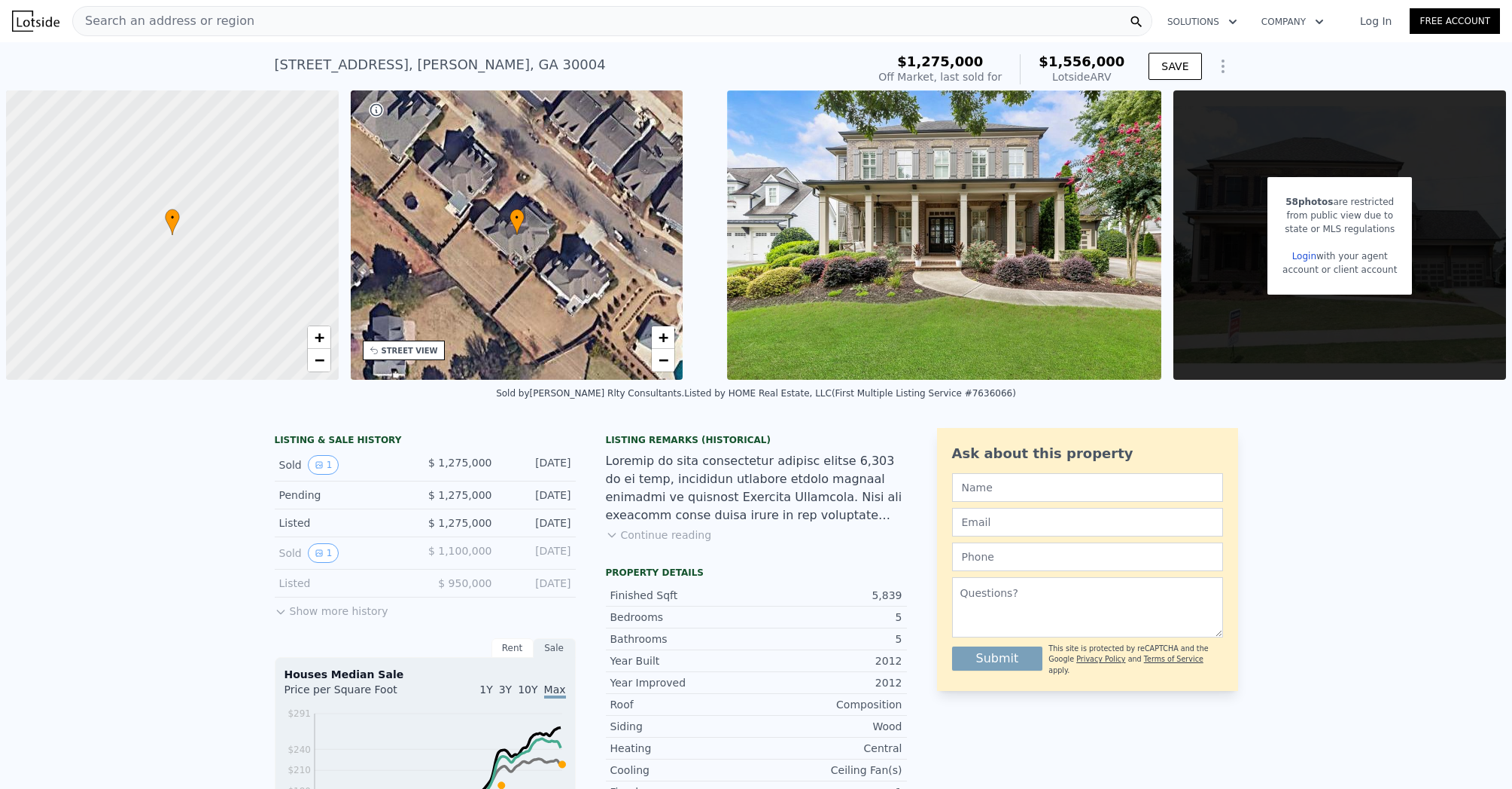
click at [362, 29] on div "Search an address or region" at bounding box center [612, 21] width 1081 height 30
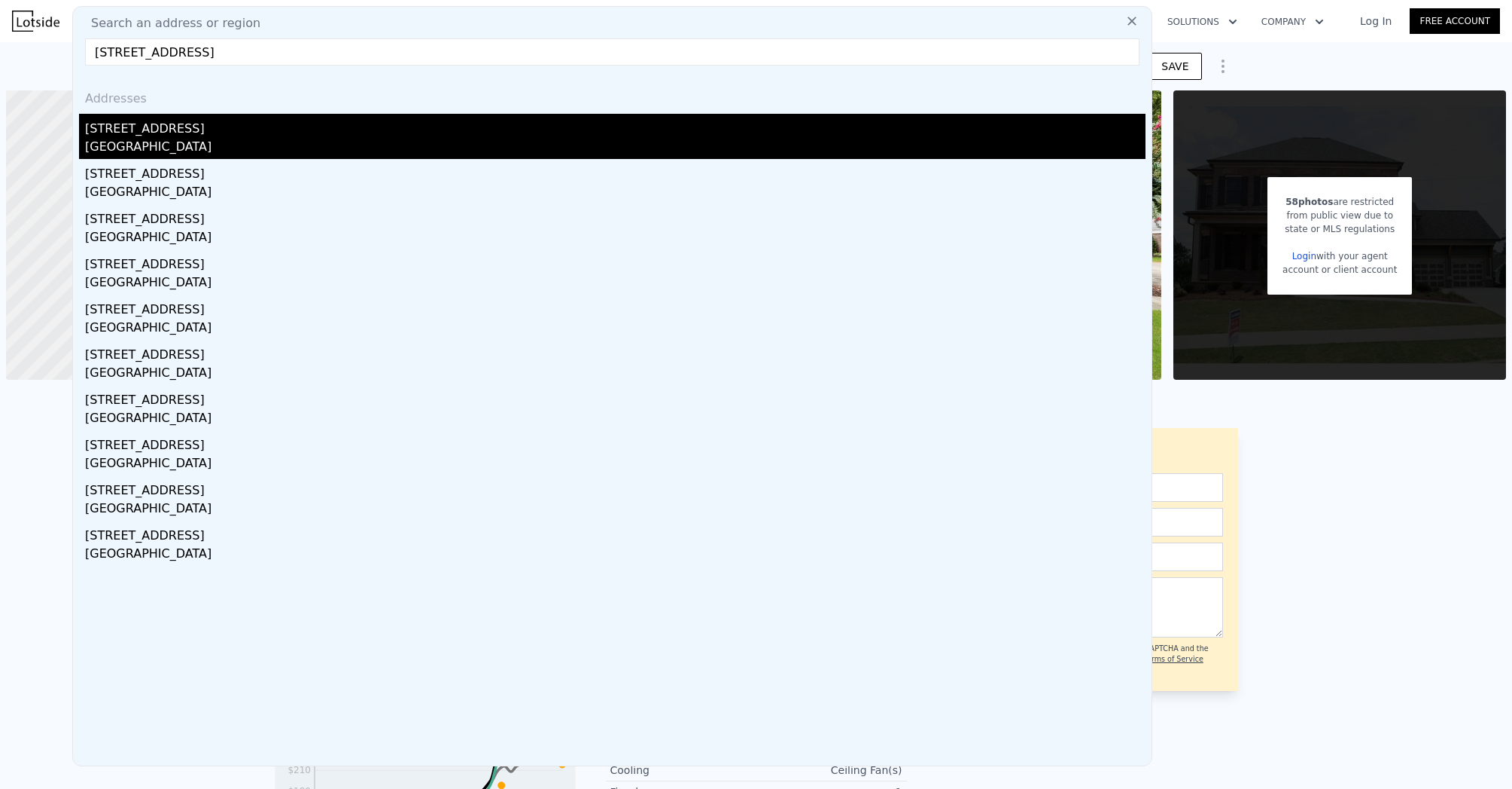
type input "220 Briar Hollow Ln, Woodstock, GA 30188"
click at [179, 124] on div "[STREET_ADDRESS]" at bounding box center [615, 126] width 1061 height 24
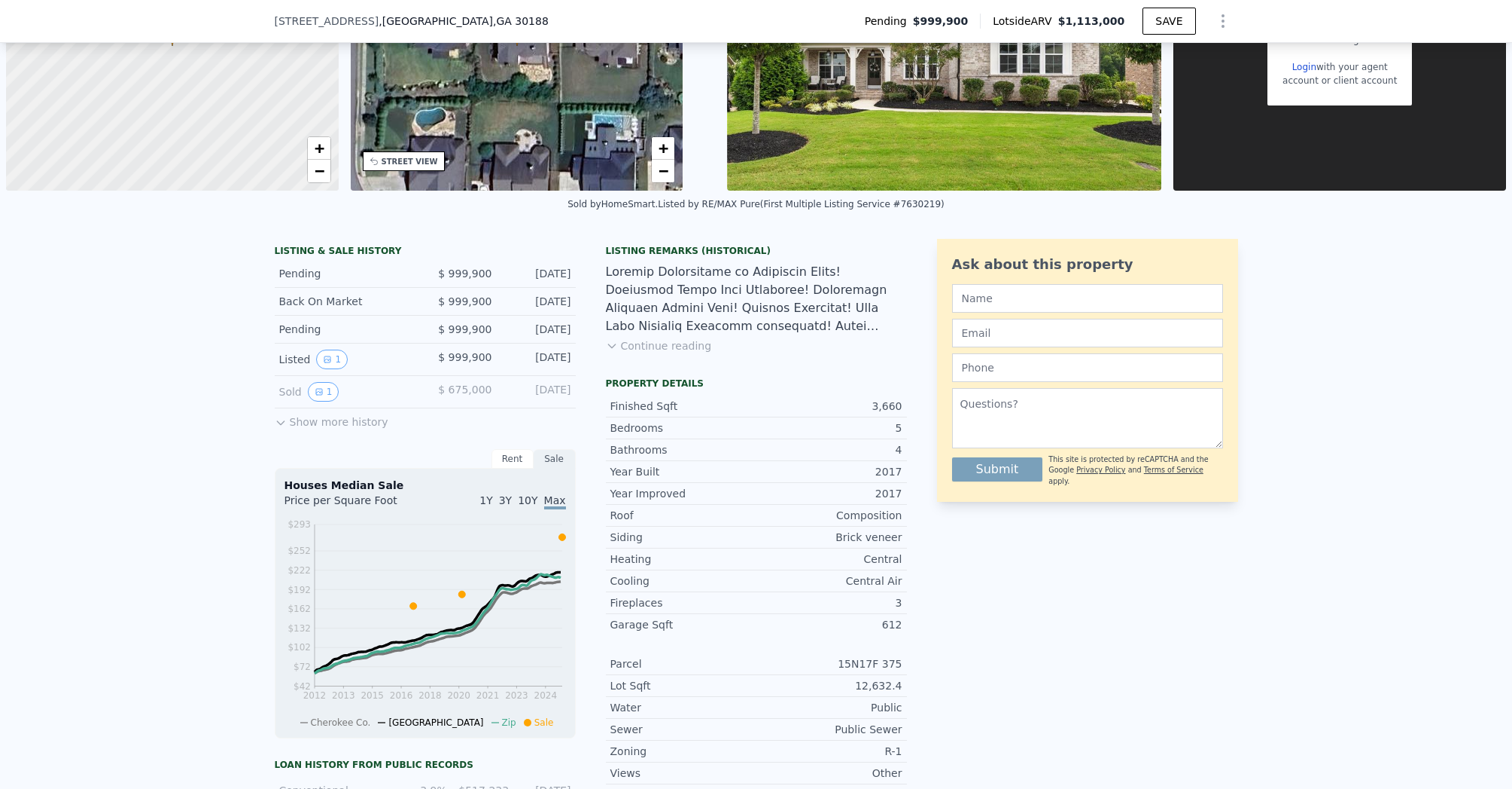
scroll to position [242, 0]
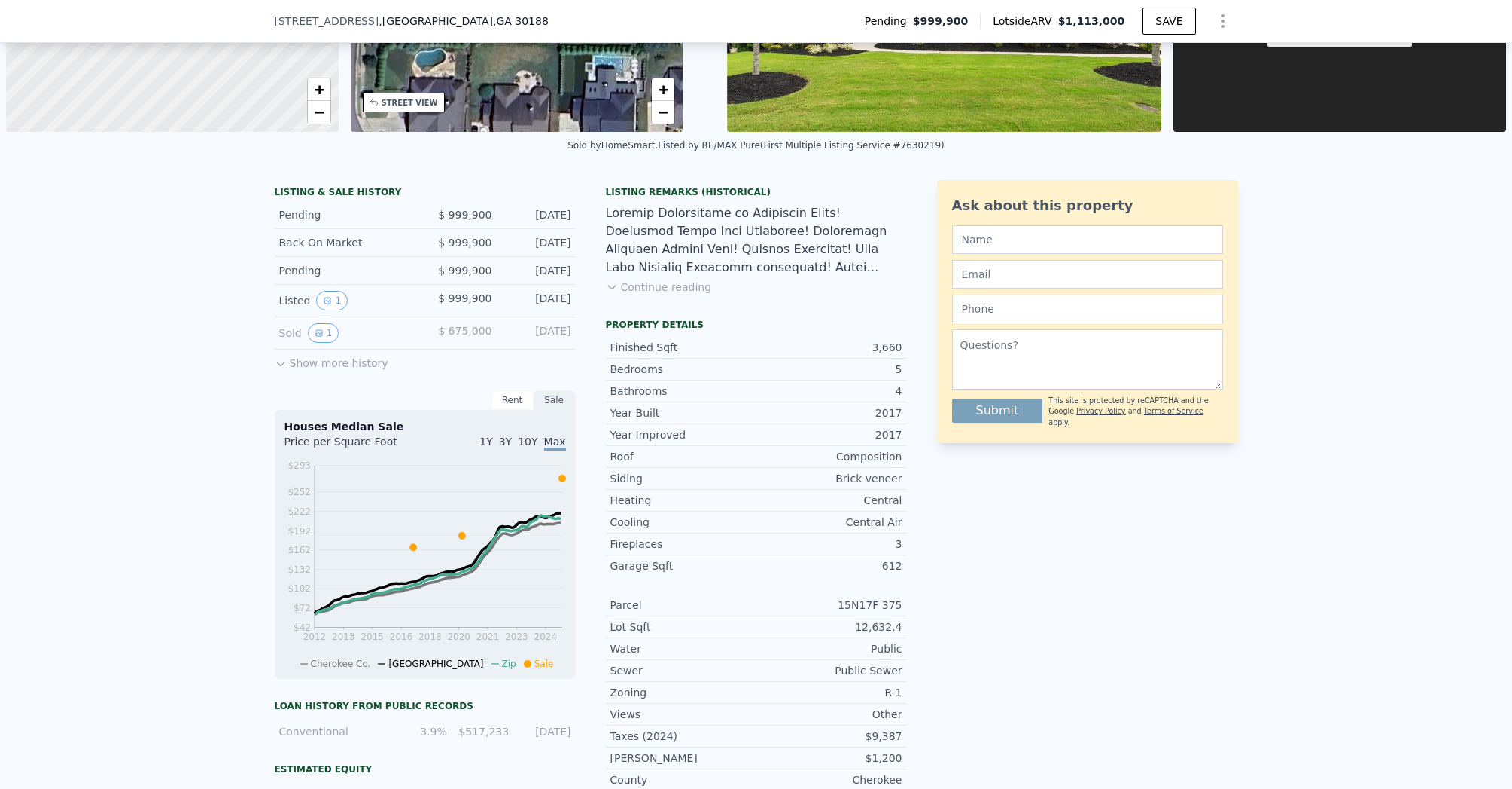
click at [300, 354] on button "Show more history" at bounding box center [332, 359] width 114 height 21
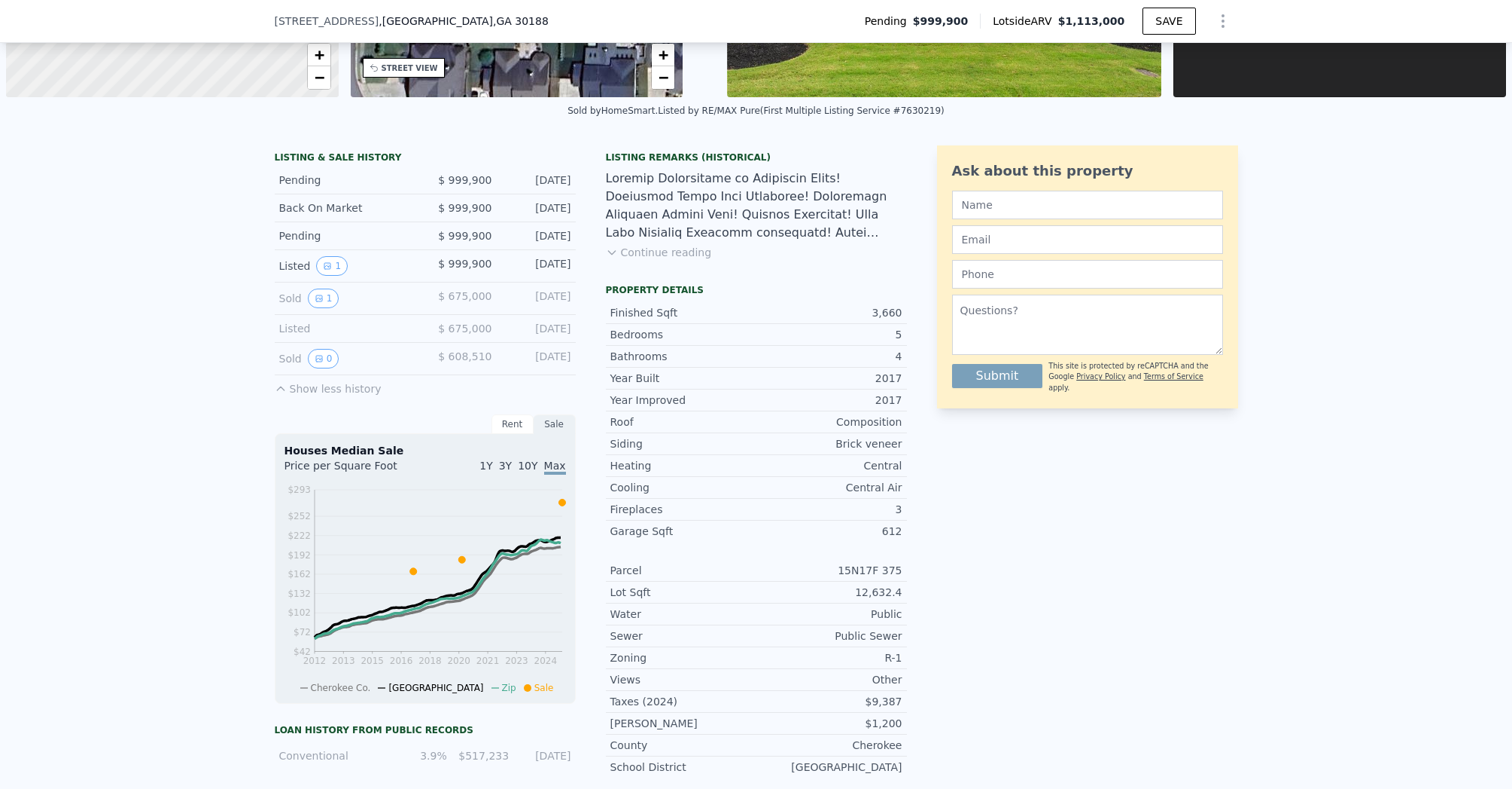
scroll to position [278, 0]
click at [317, 361] on icon "View historical data" at bounding box center [319, 357] width 6 height 6
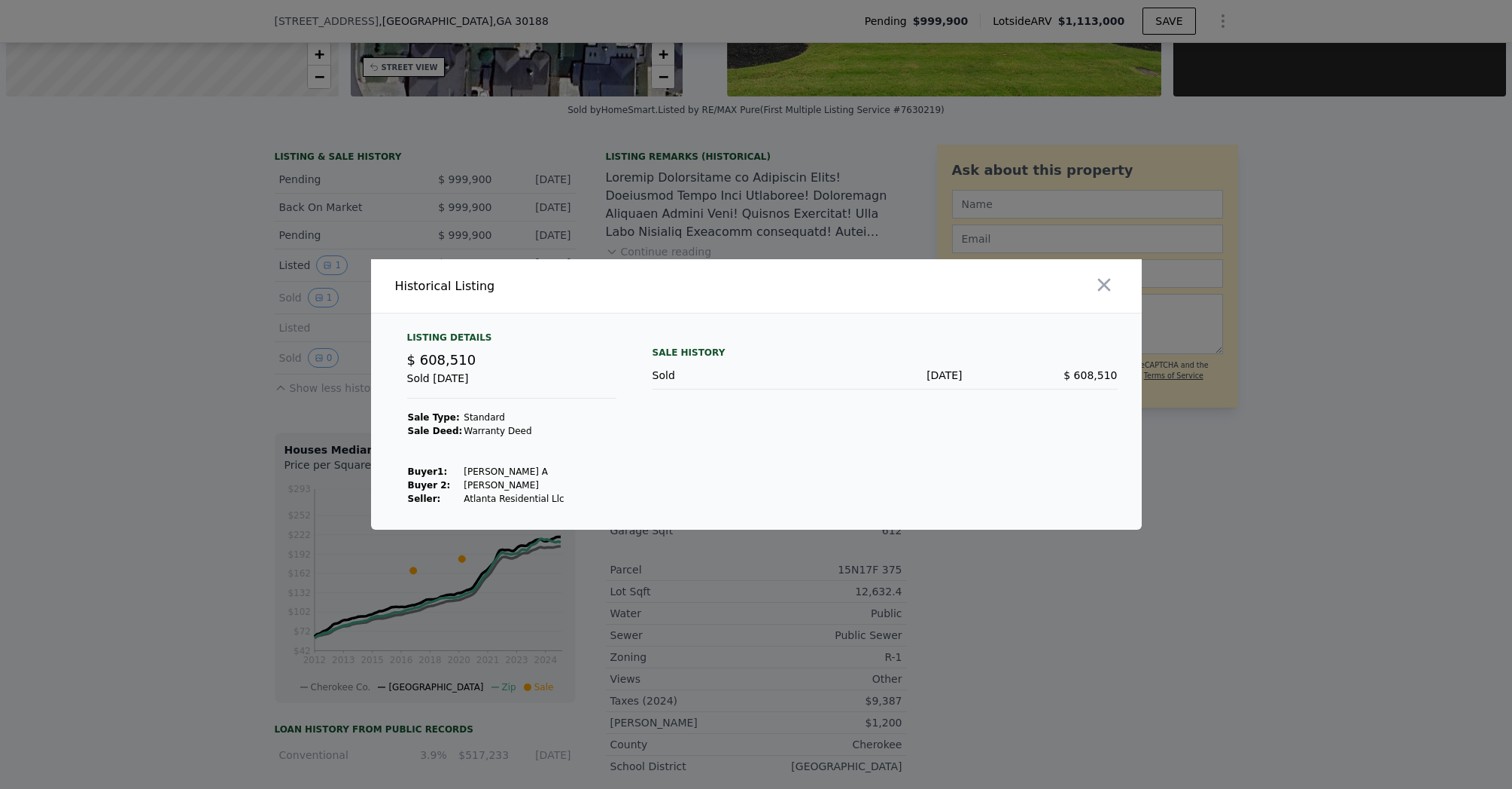
click at [231, 335] on div at bounding box center [756, 394] width 1512 height 789
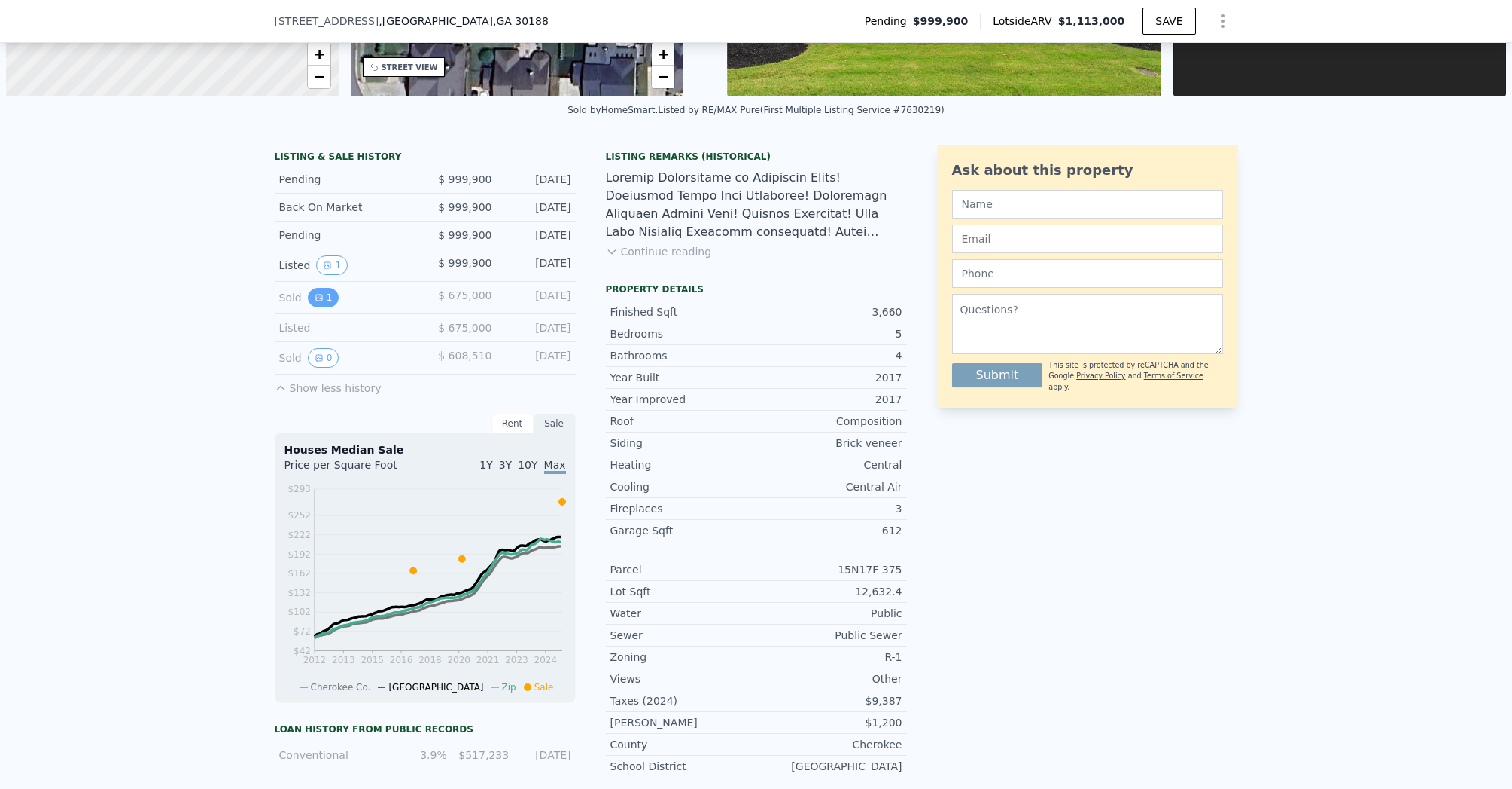
click at [315, 301] on icon "View historical data" at bounding box center [319, 298] width 9 height 9
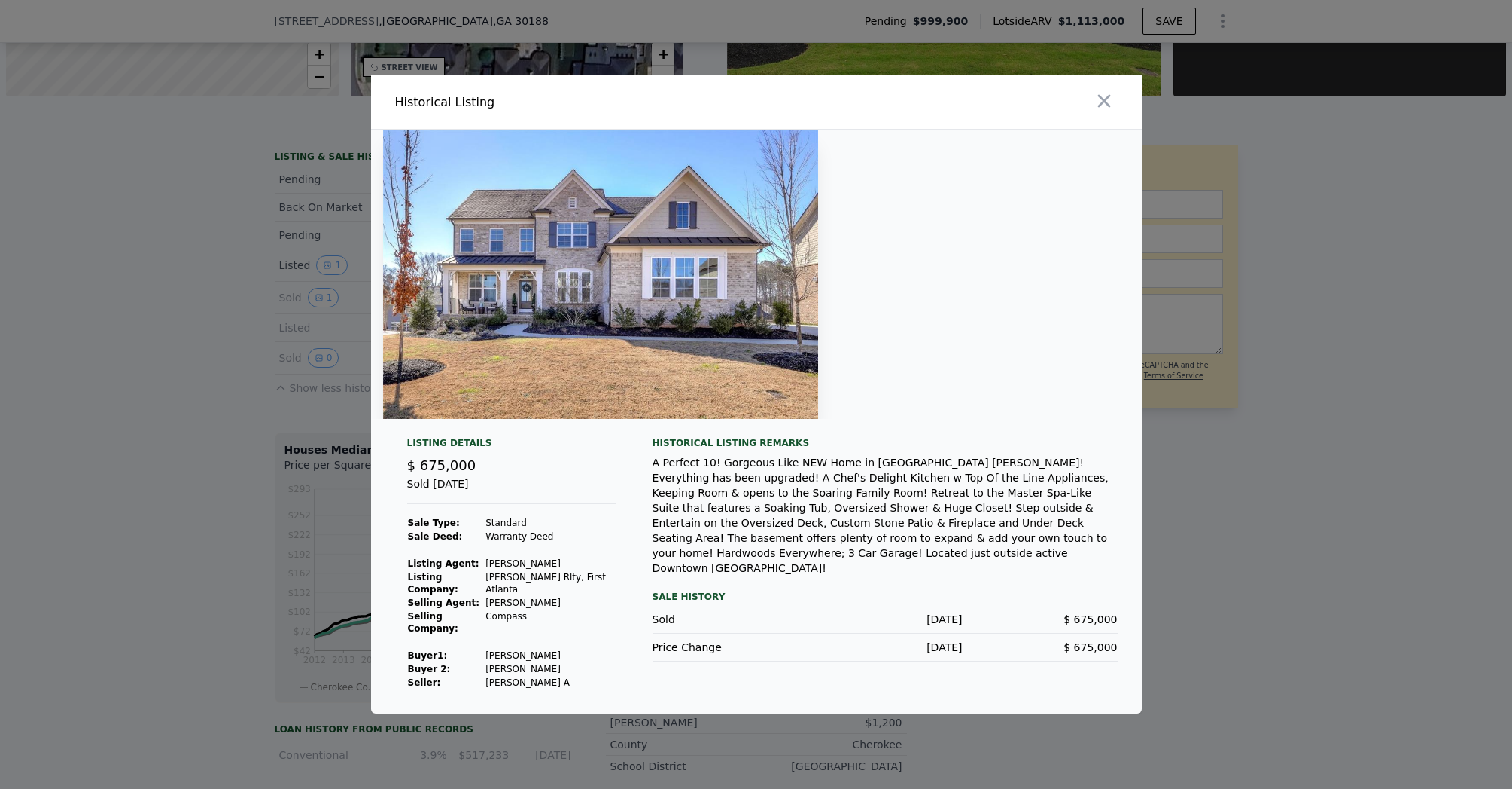
click at [279, 290] on div at bounding box center [756, 394] width 1512 height 789
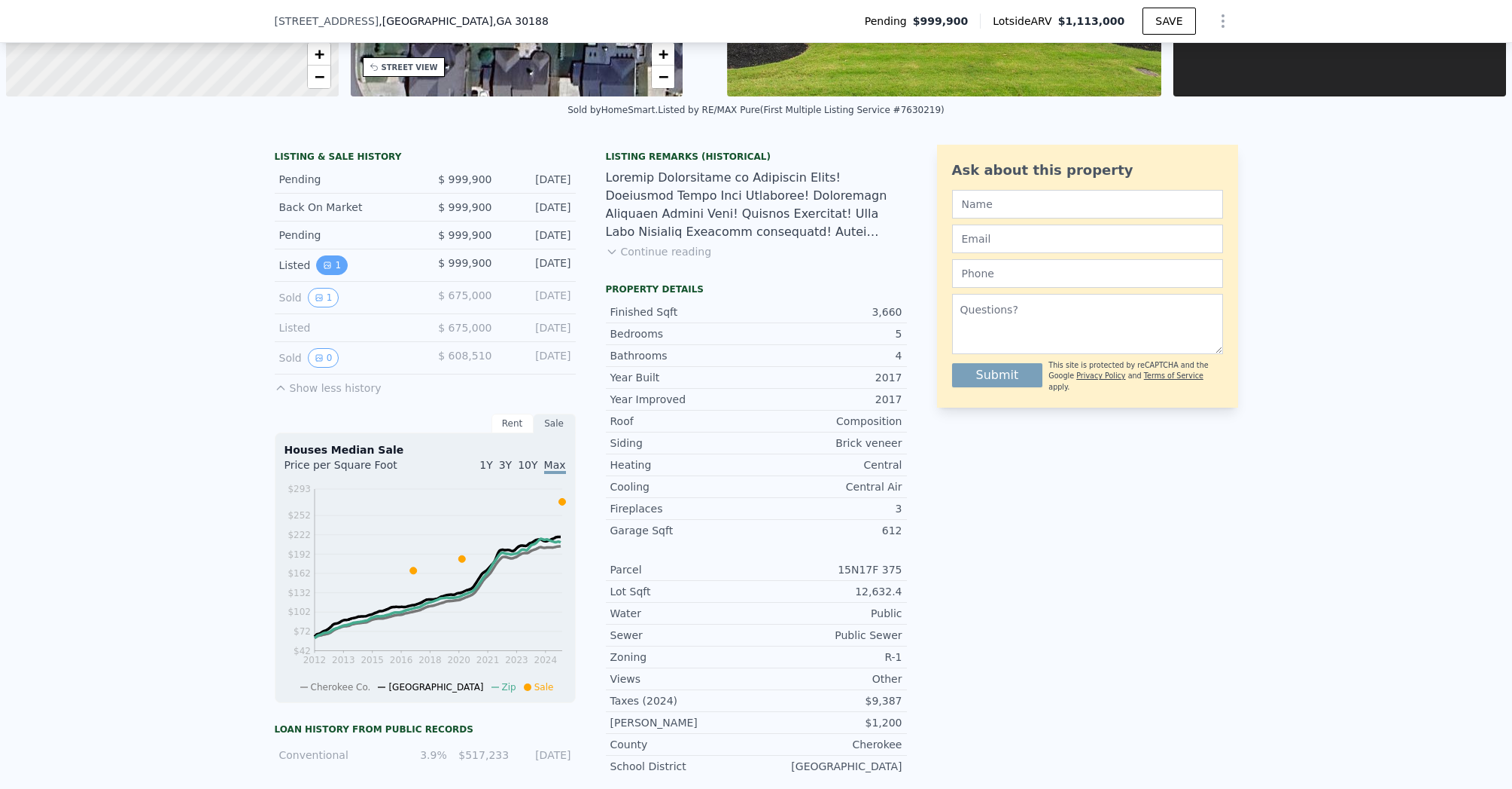
click at [332, 262] on button "1" at bounding box center [332, 265] width 32 height 20
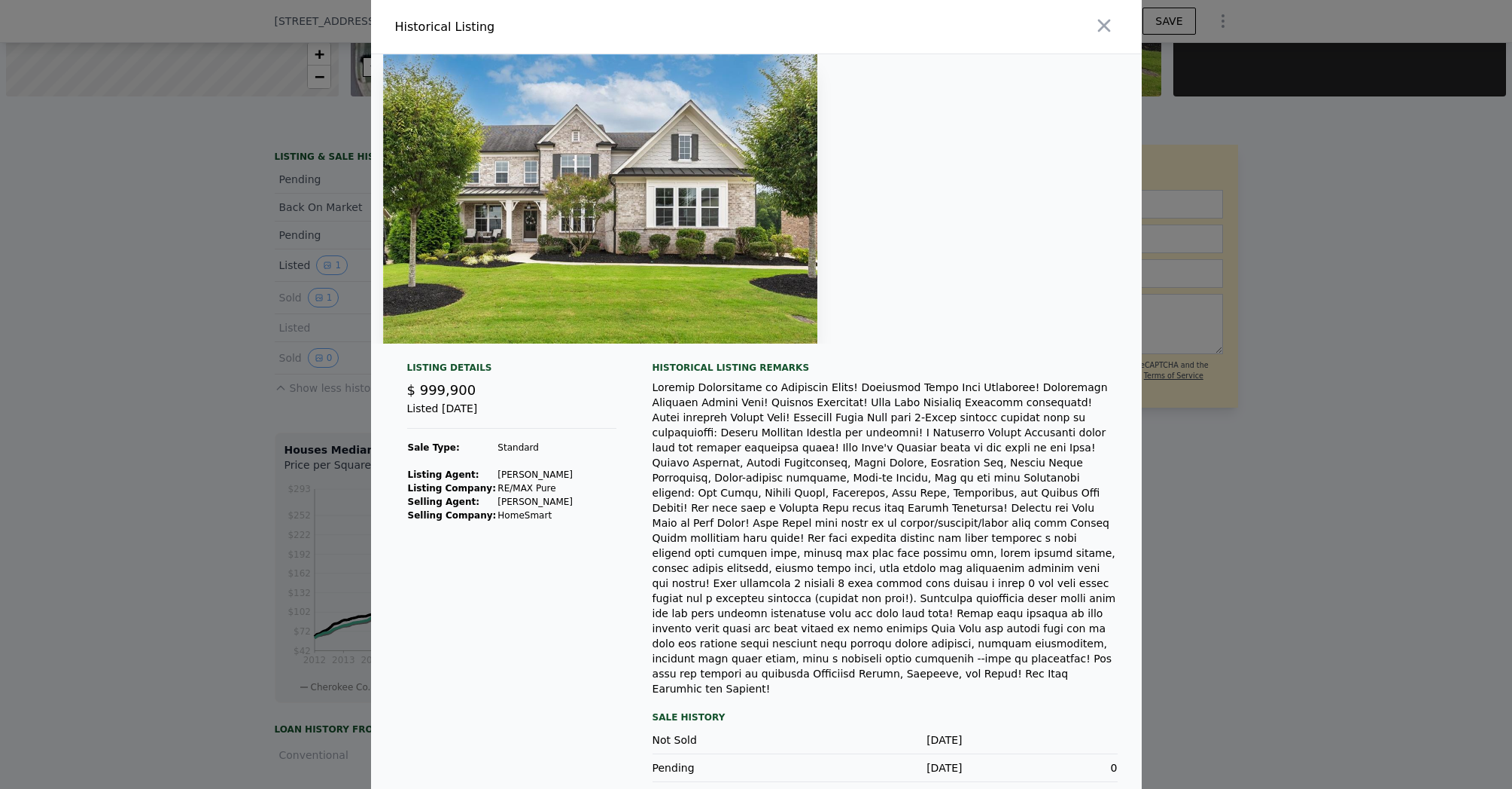
click at [265, 280] on div at bounding box center [756, 394] width 1512 height 789
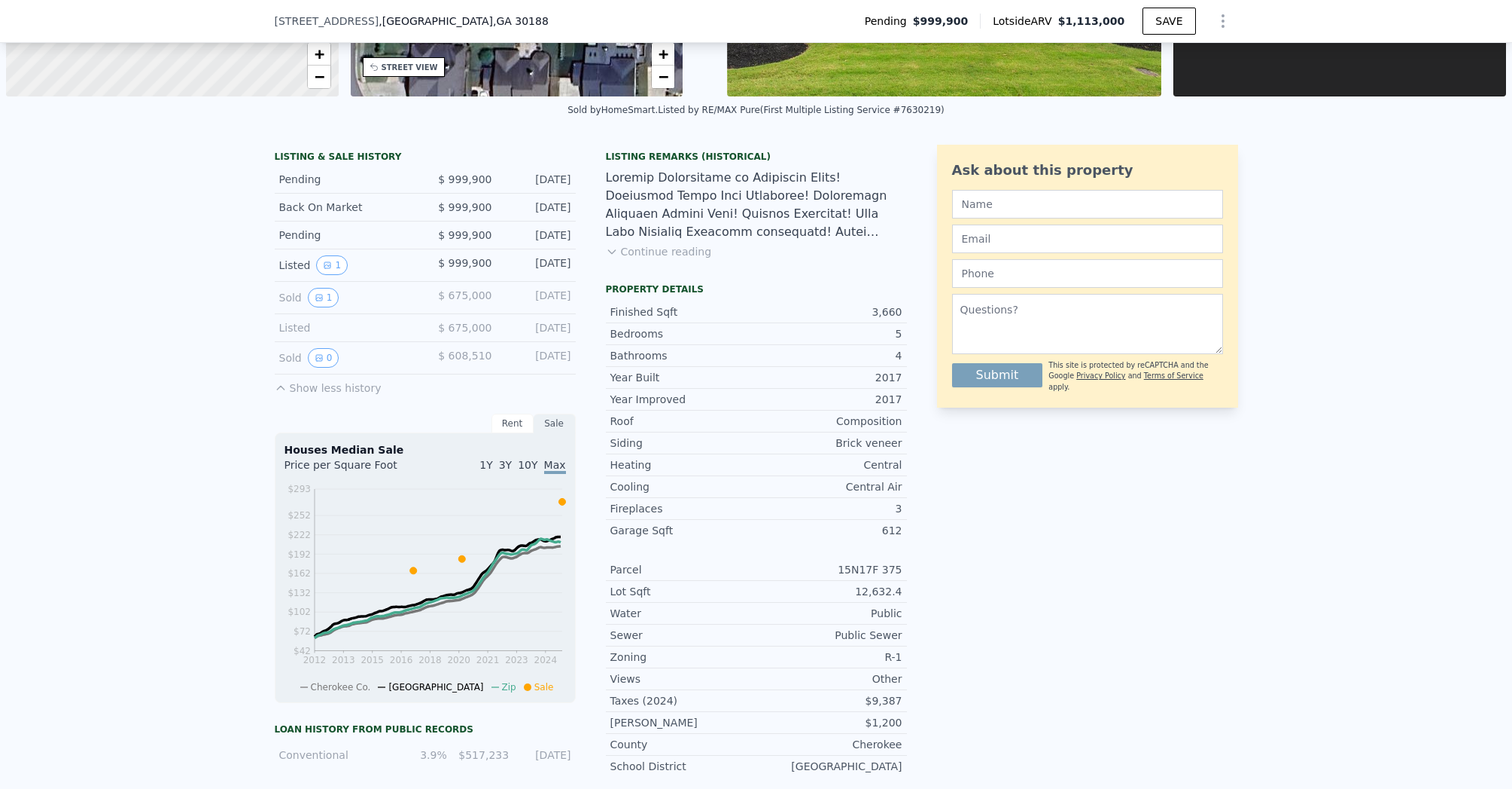
scroll to position [0, 0]
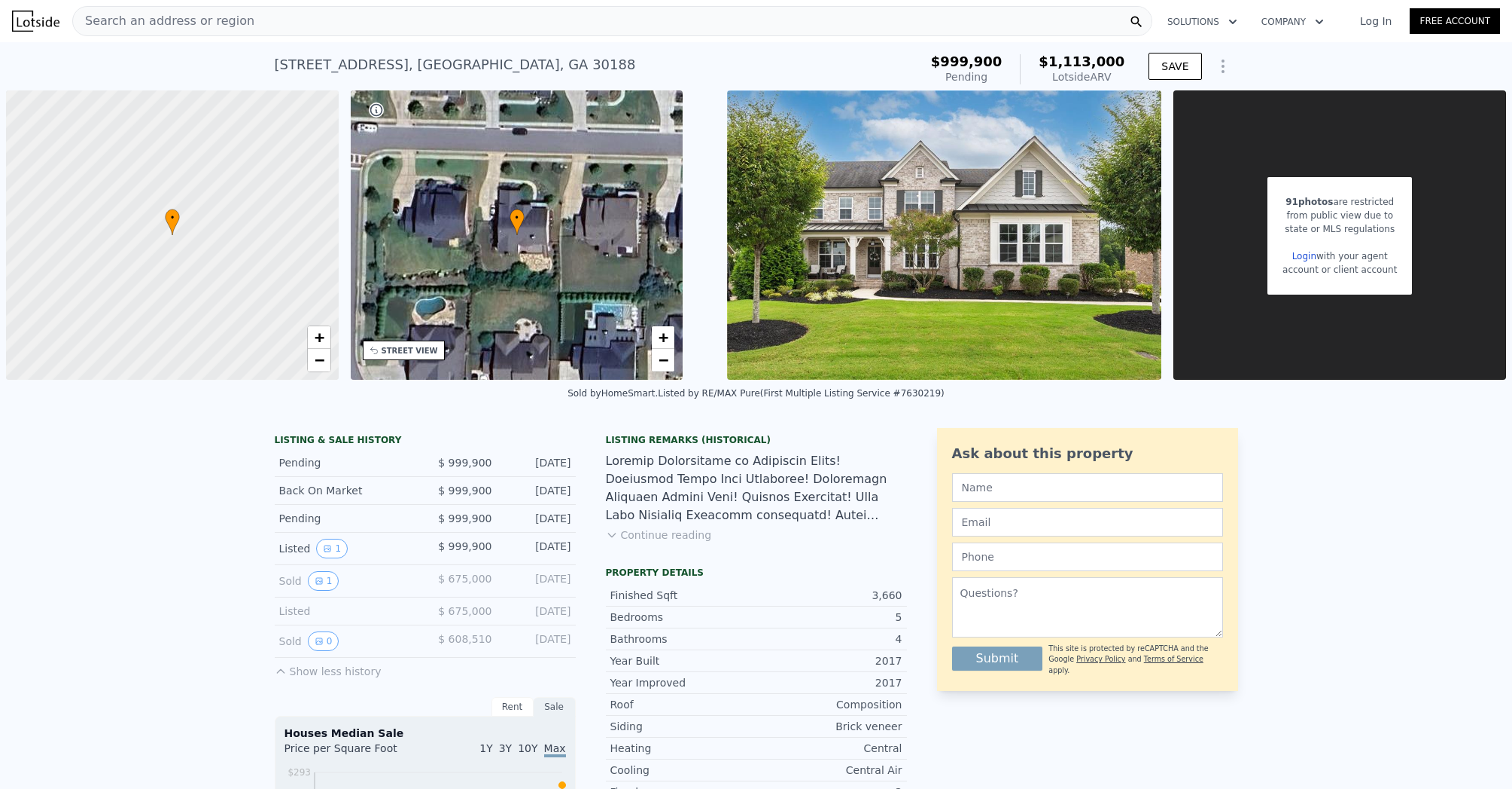
click at [398, 71] on div "220 Briar Hollow Ln , Woodstock , GA 30188" at bounding box center [456, 64] width 362 height 21
click at [391, 26] on div "Search an address or region" at bounding box center [612, 21] width 1081 height 30
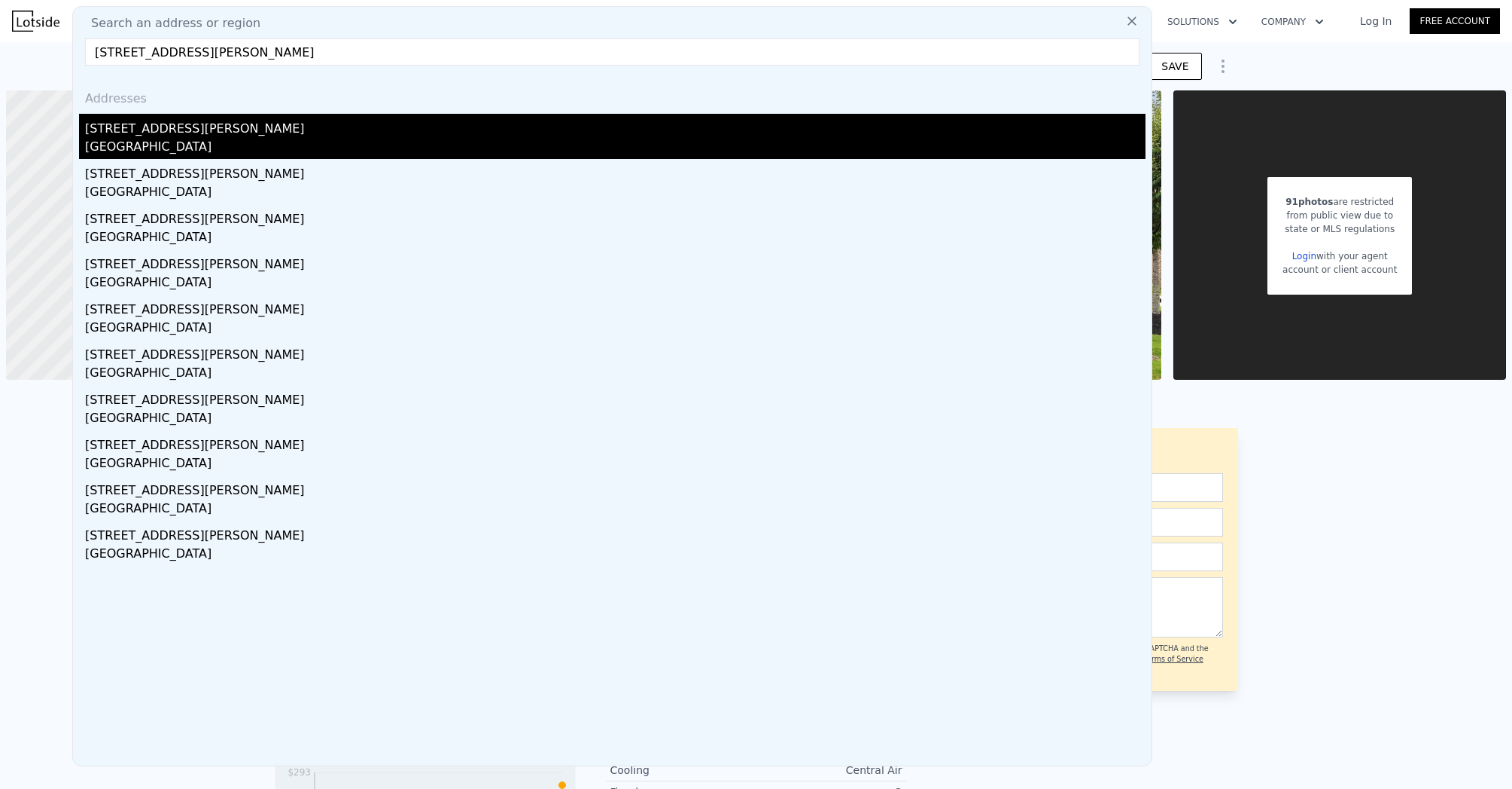
type input "2163 Mitchell Rd NE, Marietta, GA 30062"
click at [156, 133] on div "[STREET_ADDRESS][PERSON_NAME]" at bounding box center [615, 126] width 1061 height 24
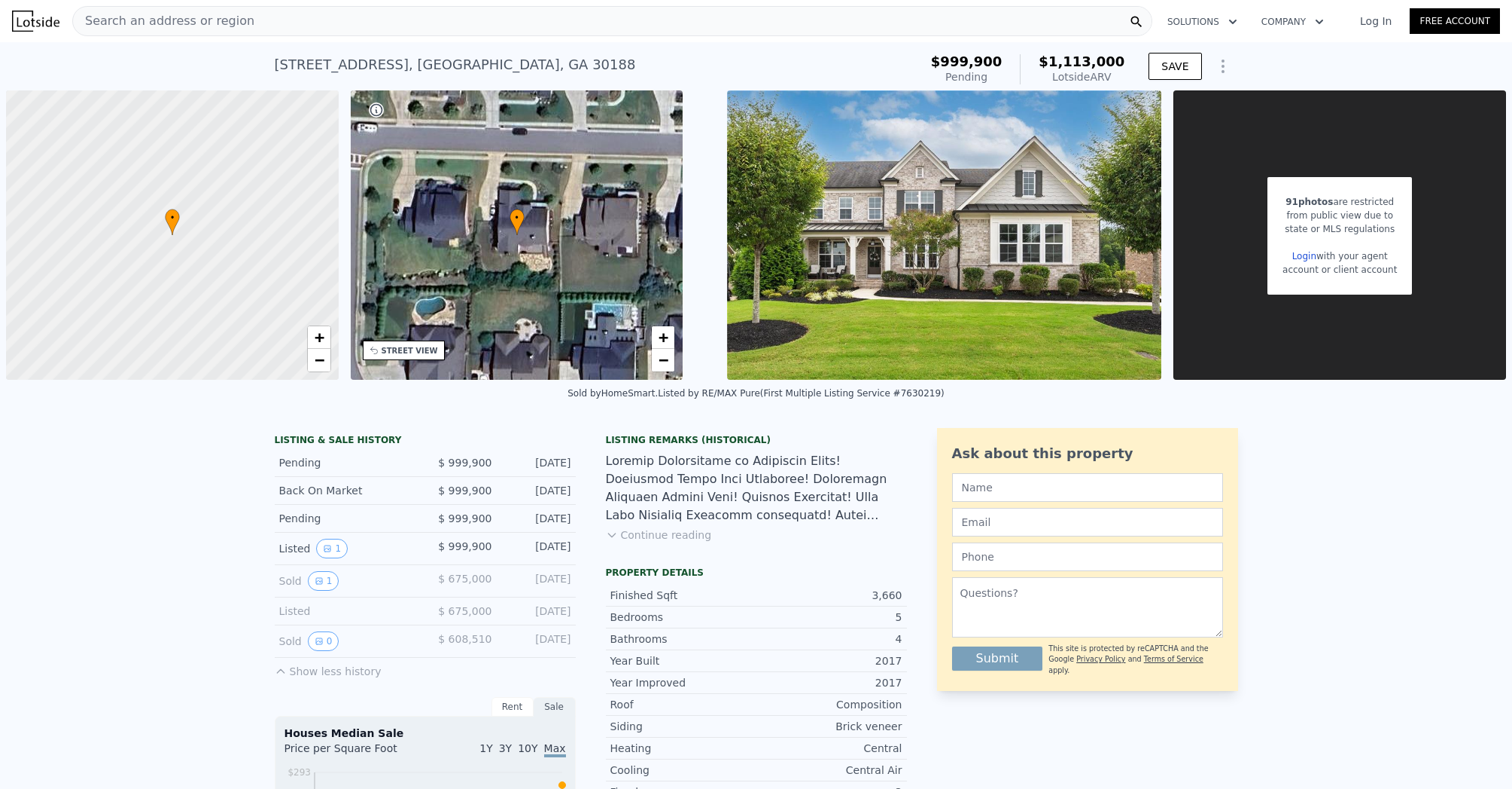
type input "$ 976,000"
type input "5"
type input "-$ 339,525"
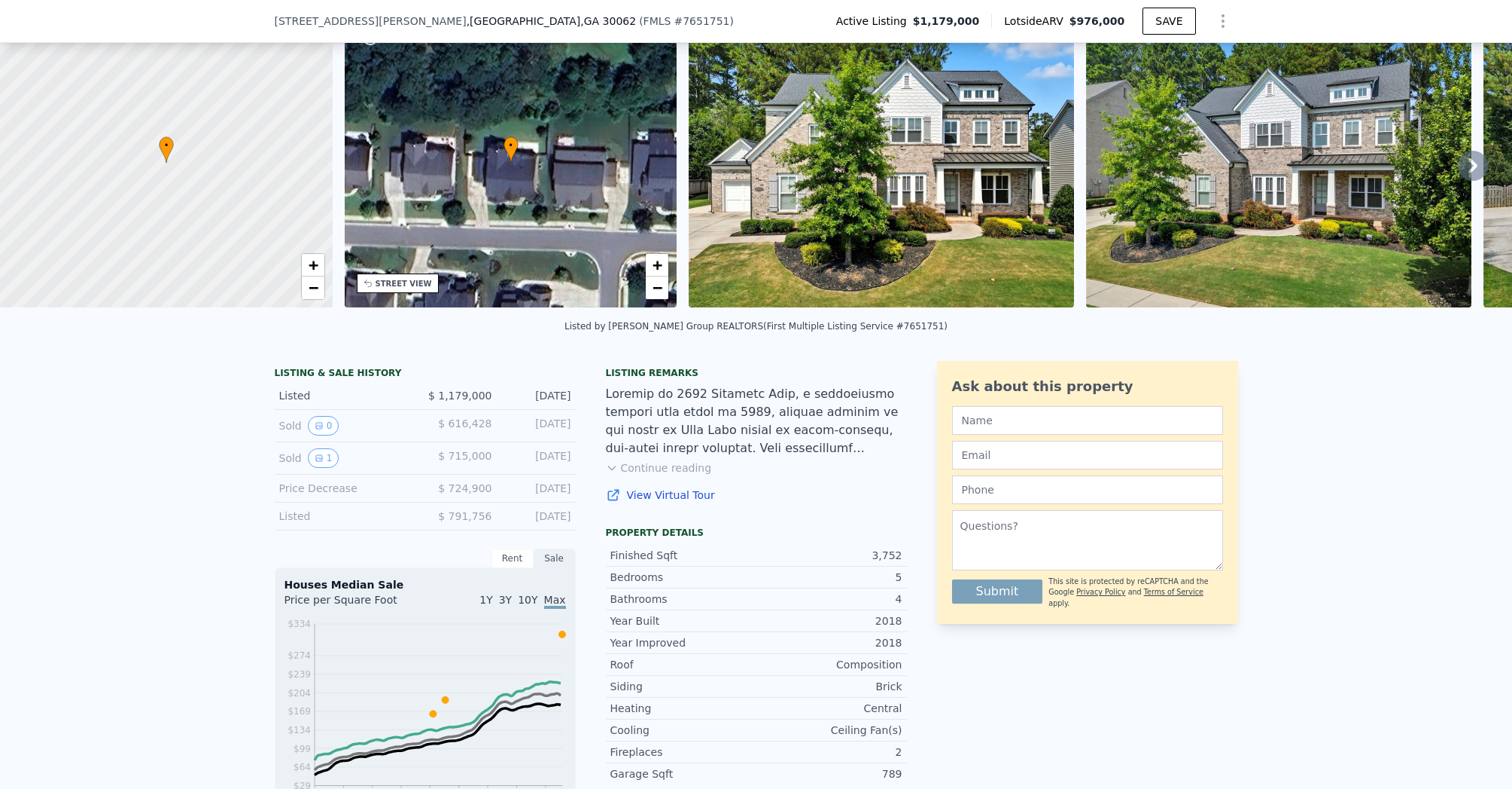
scroll to position [96, 0]
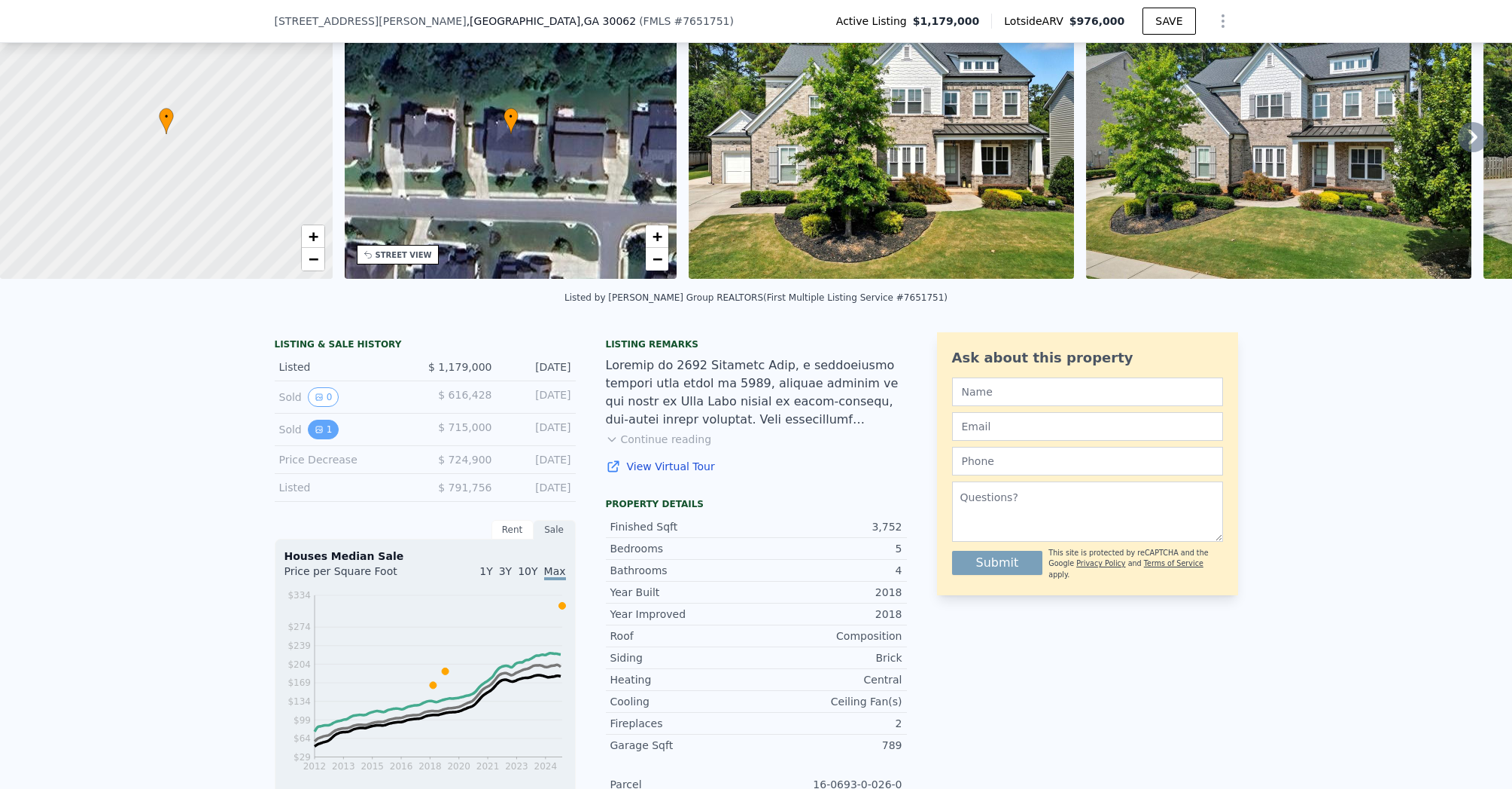
click at [317, 438] on button "1" at bounding box center [323, 430] width 32 height 20
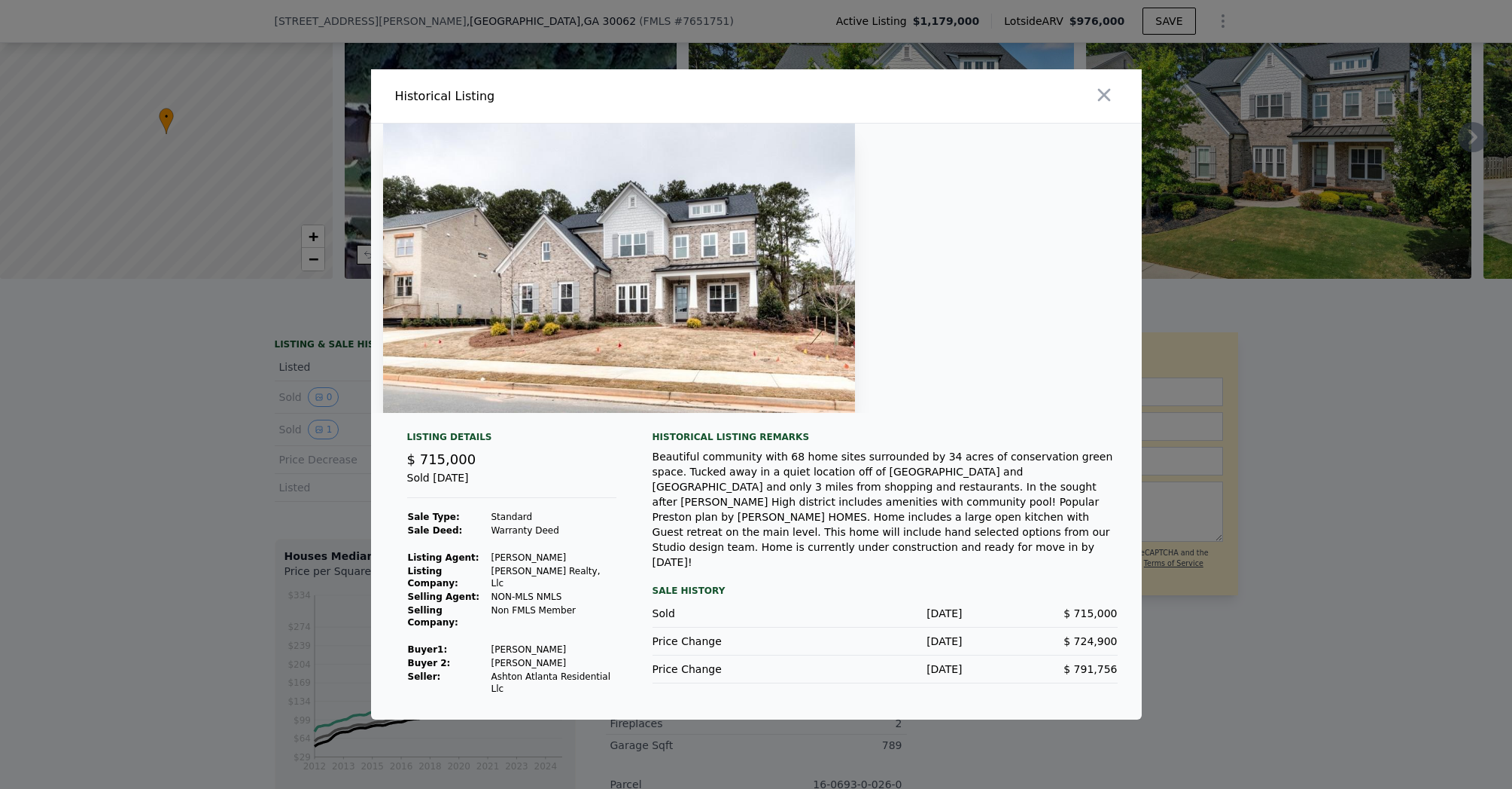
click at [306, 465] on div at bounding box center [756, 394] width 1512 height 789
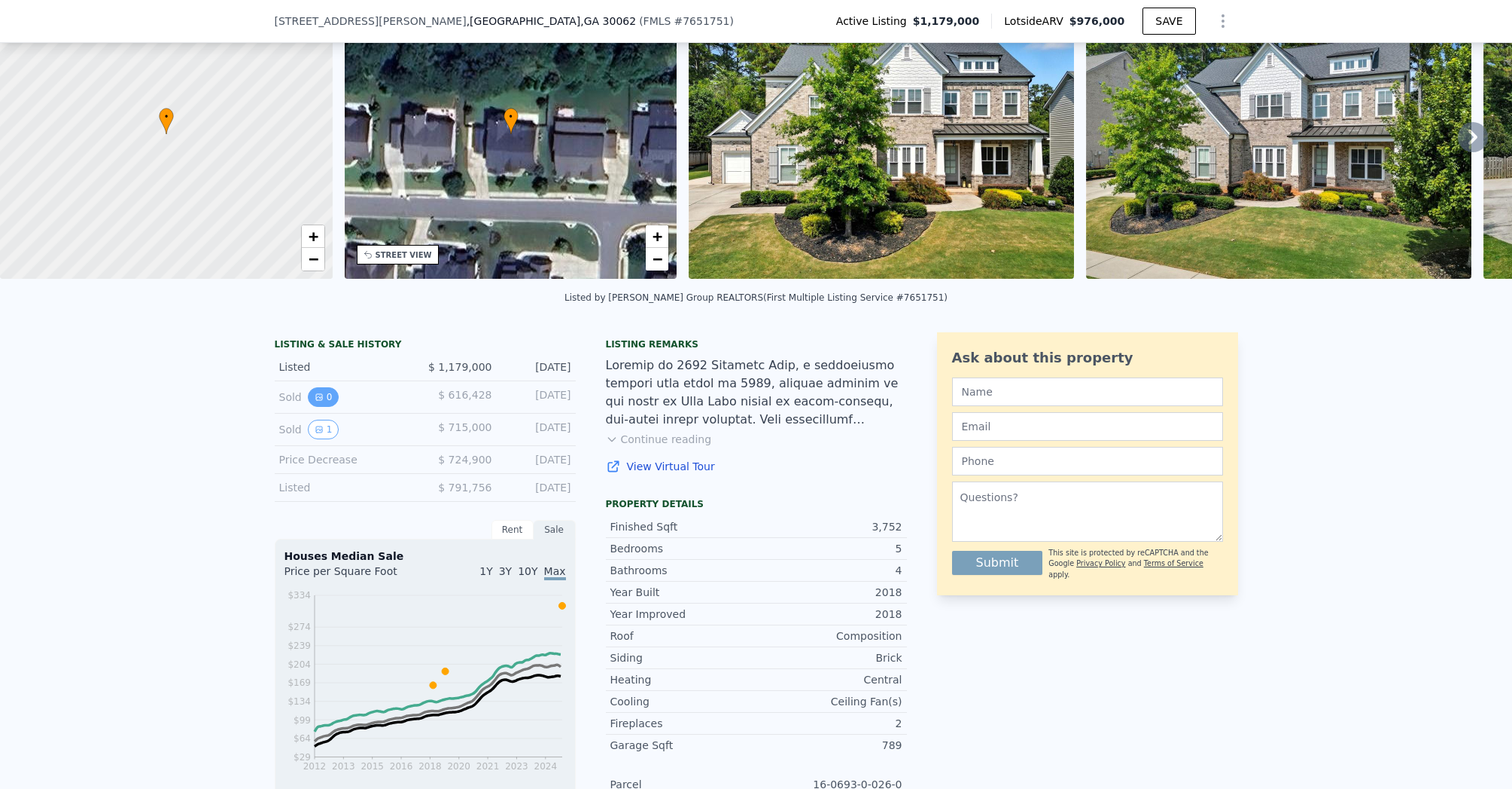
click at [317, 402] on icon "View historical data" at bounding box center [319, 397] width 9 height 9
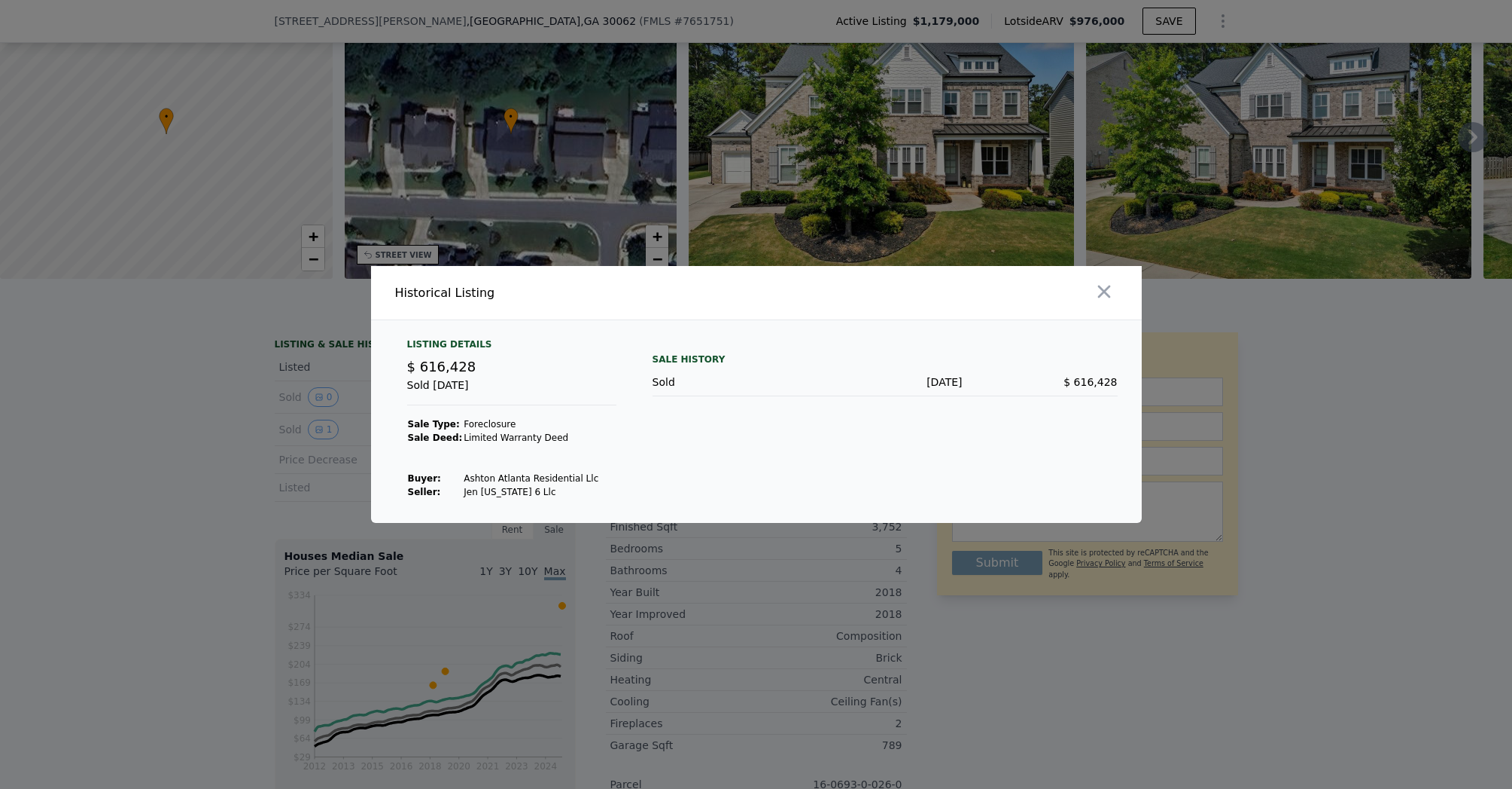
click at [288, 420] on div at bounding box center [756, 394] width 1512 height 789
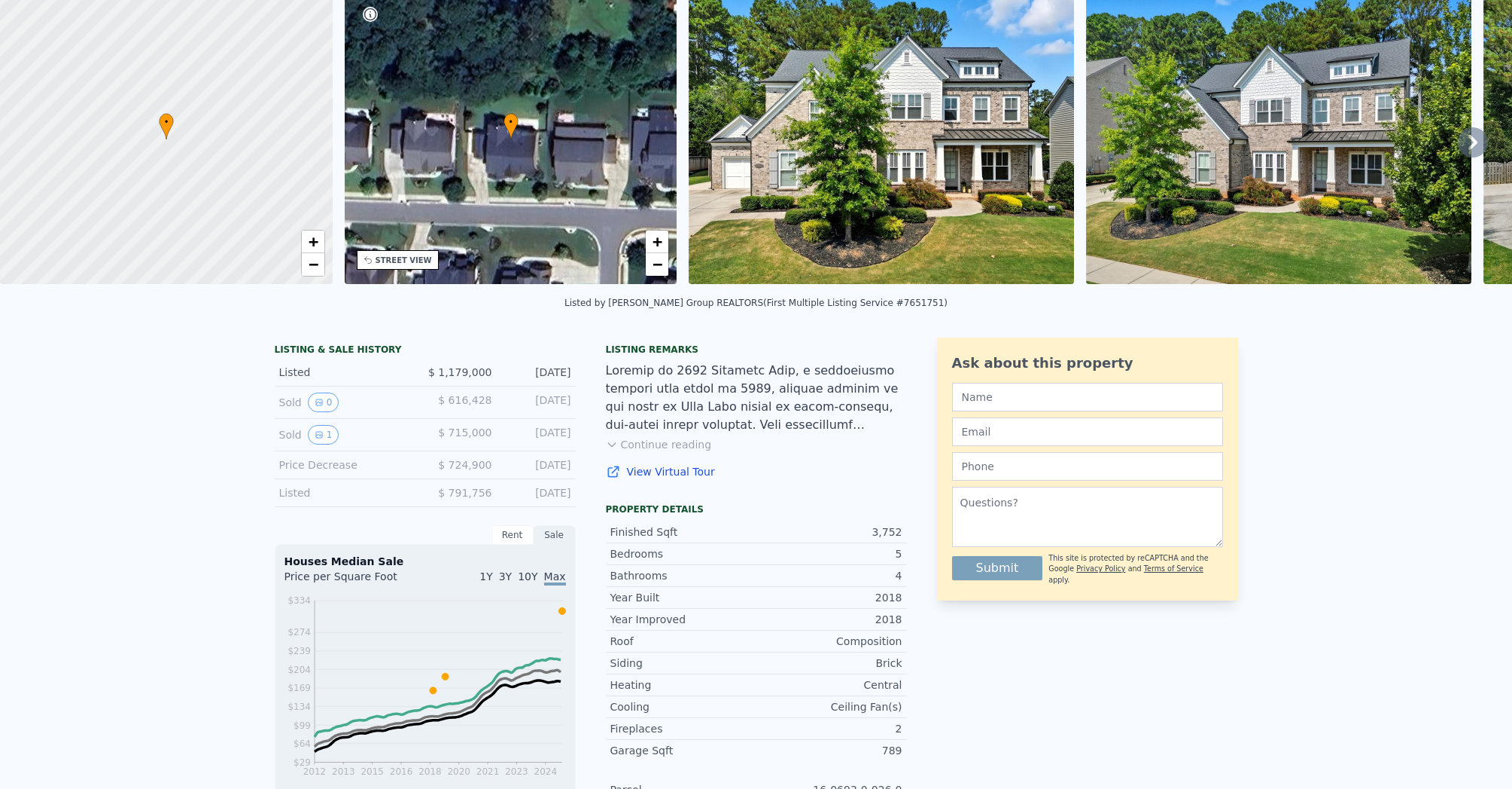
scroll to position [0, 0]
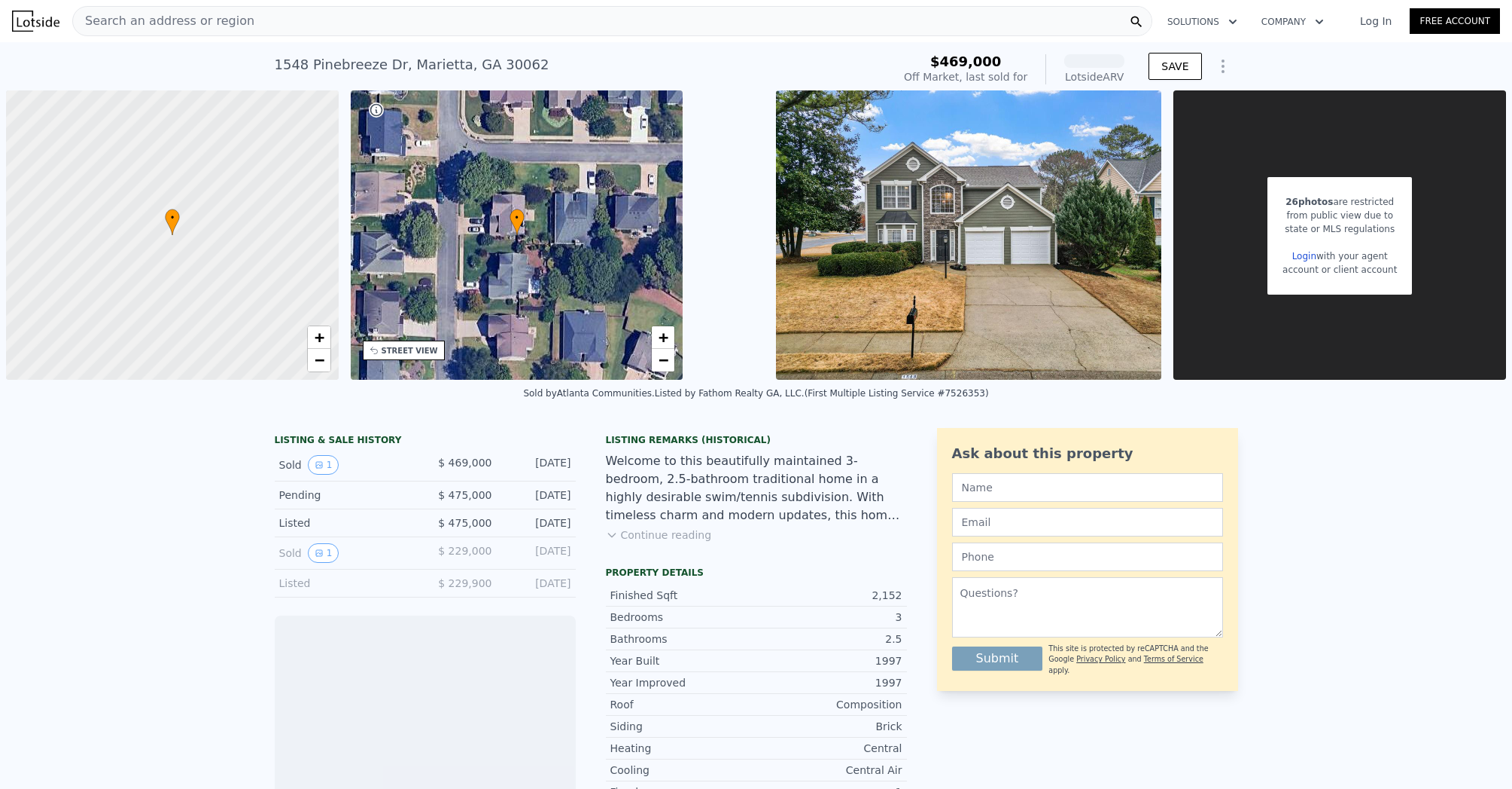
click at [386, 24] on div "Search an address or region" at bounding box center [612, 21] width 1081 height 30
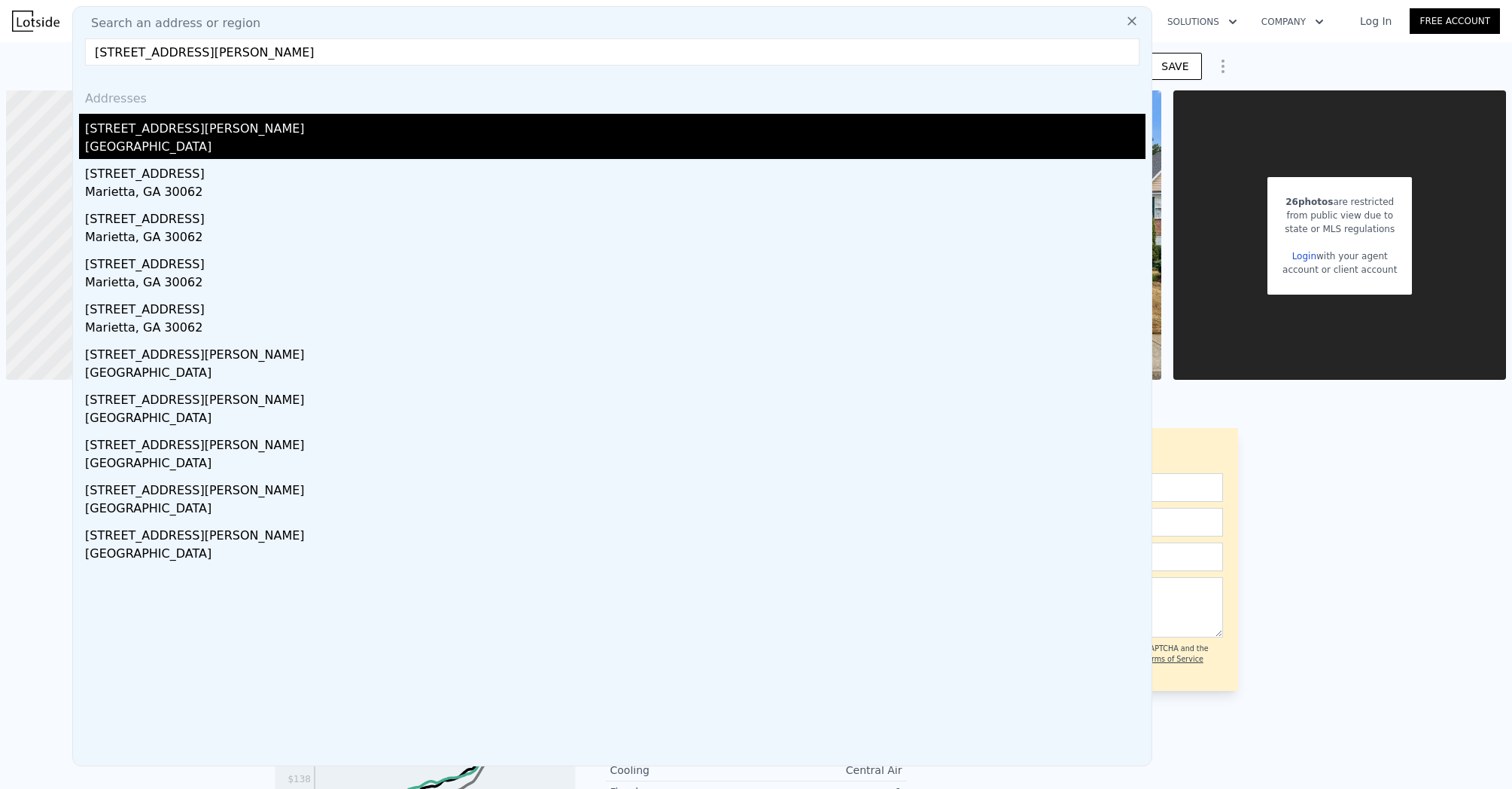
type input "[STREET_ADDRESS][PERSON_NAME]"
click at [241, 132] on div "[STREET_ADDRESS][PERSON_NAME]" at bounding box center [615, 126] width 1061 height 24
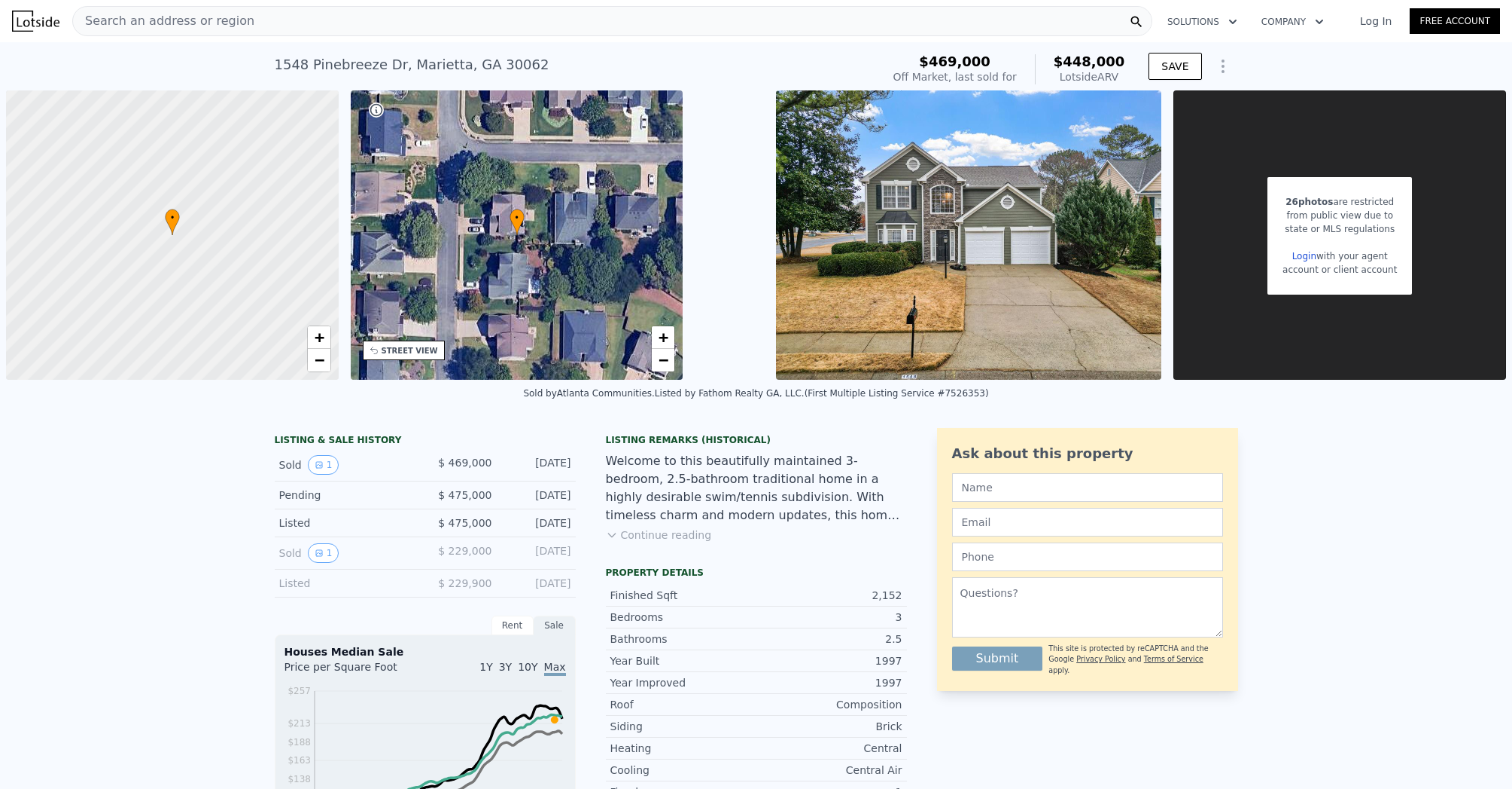
scroll to position [0, 6]
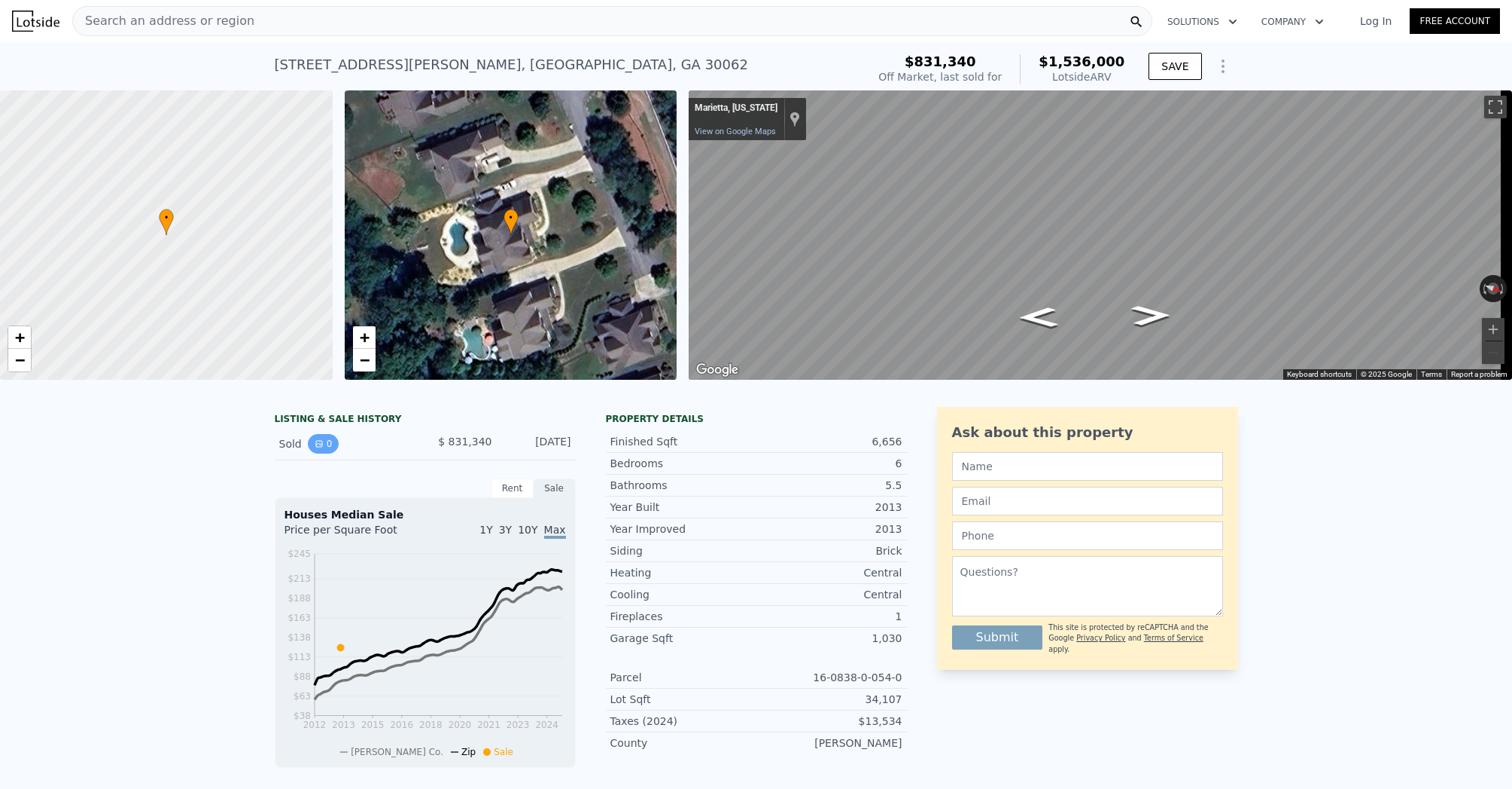
click at [326, 452] on button "0" at bounding box center [323, 443] width 32 height 20
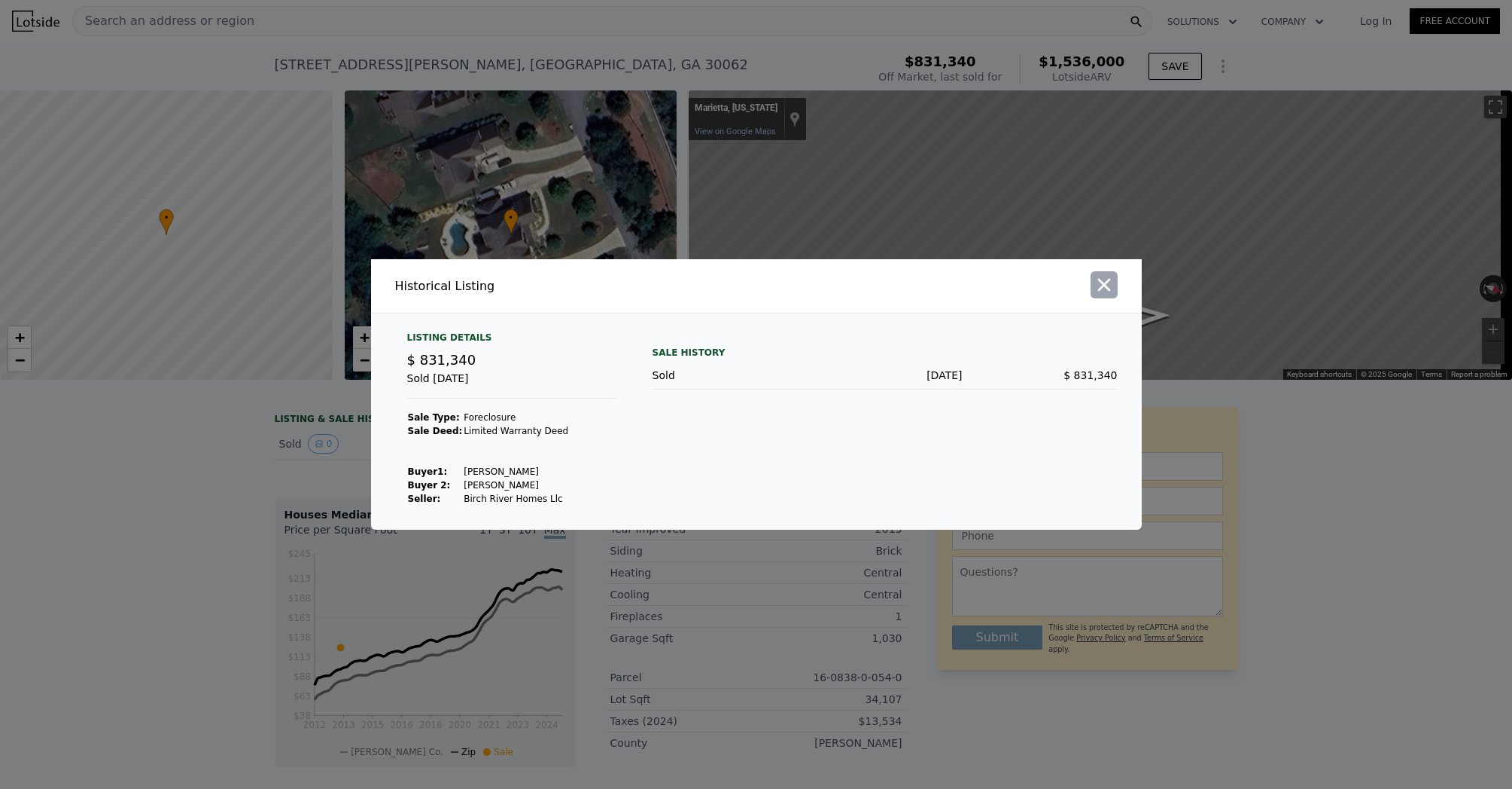
click at [1099, 275] on icon "button" at bounding box center [1103, 284] width 21 height 21
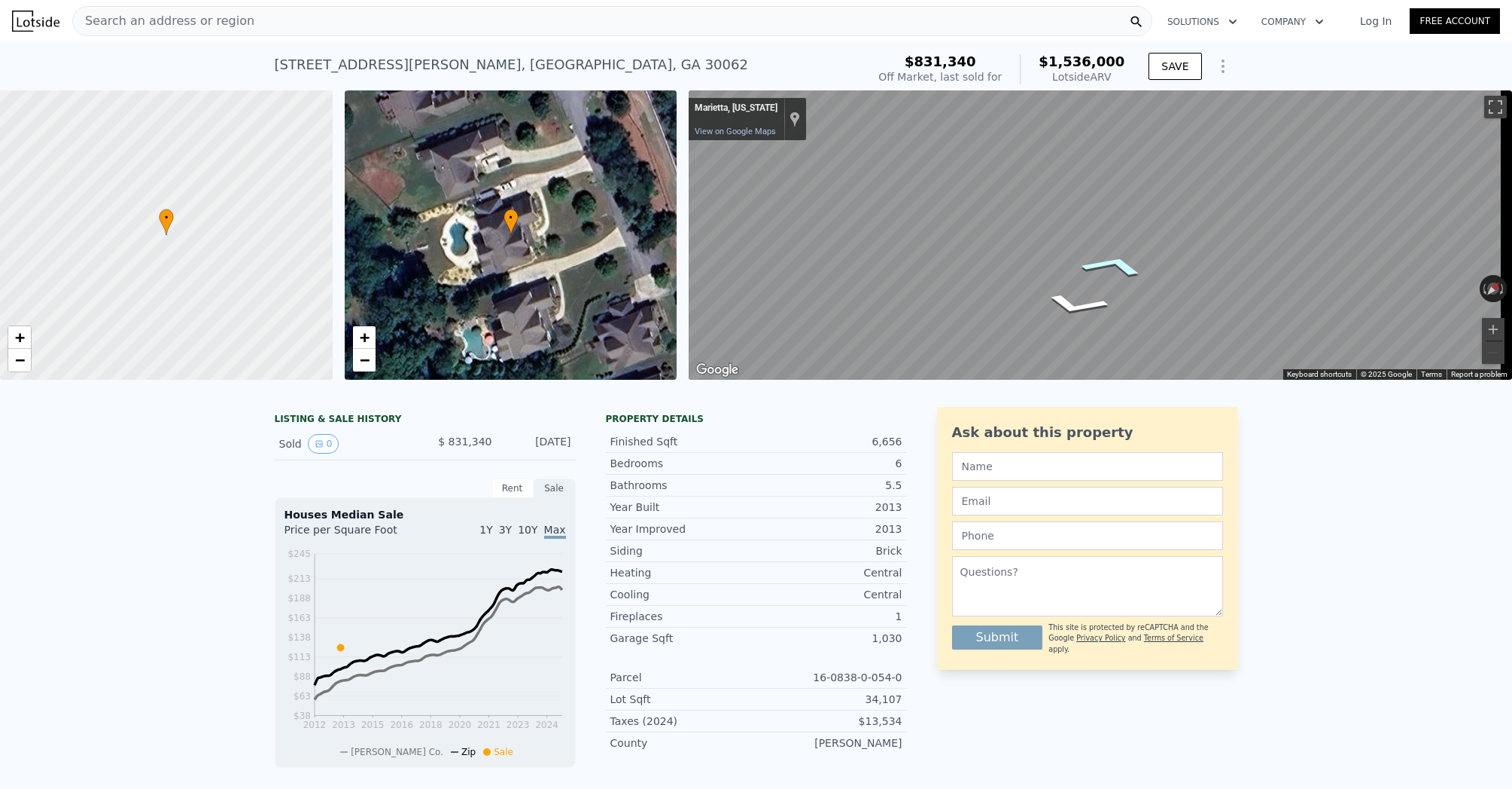
click at [1111, 250] on icon "Go Northwest" at bounding box center [1113, 266] width 108 height 34
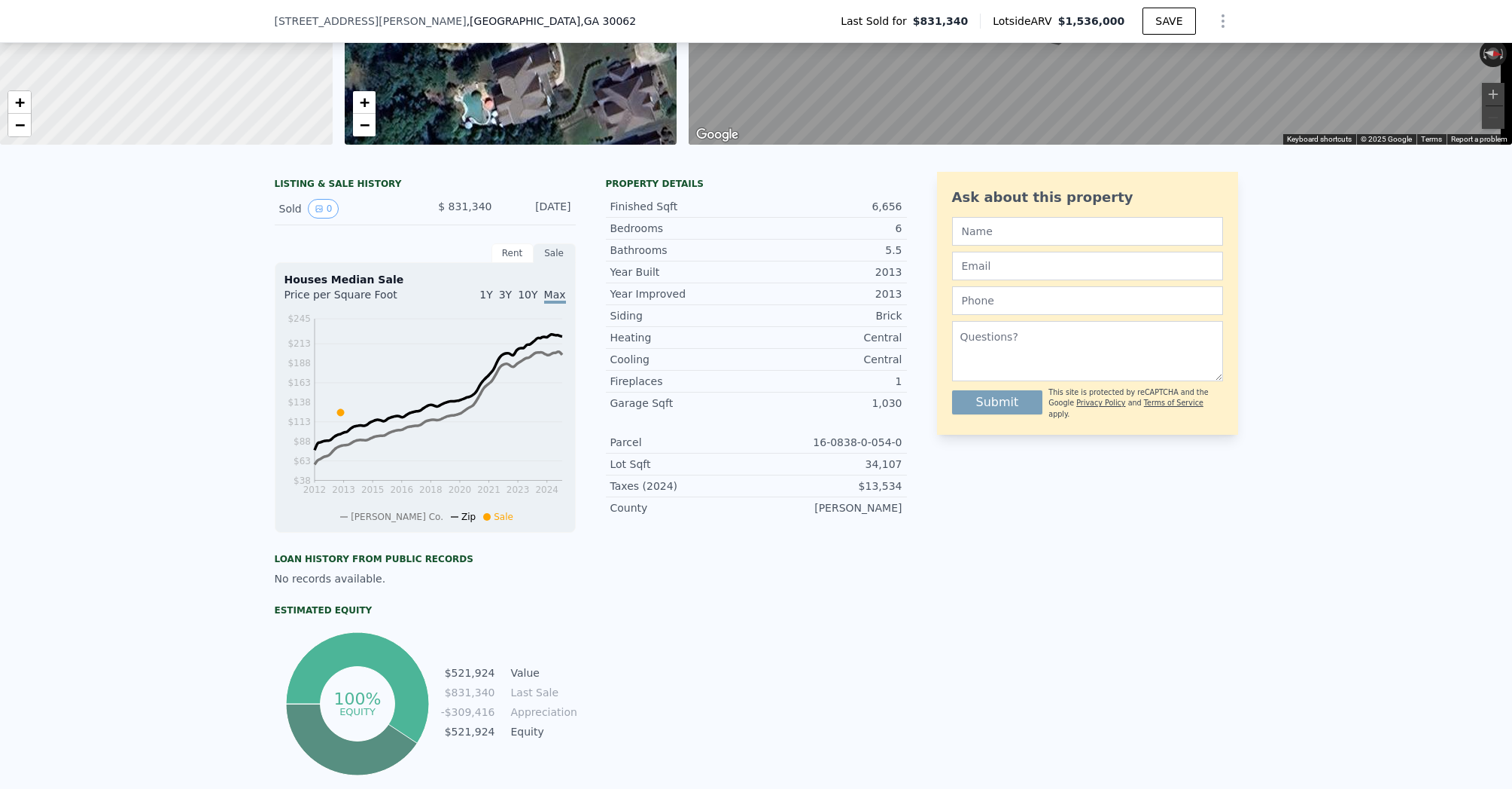
scroll to position [330, 0]
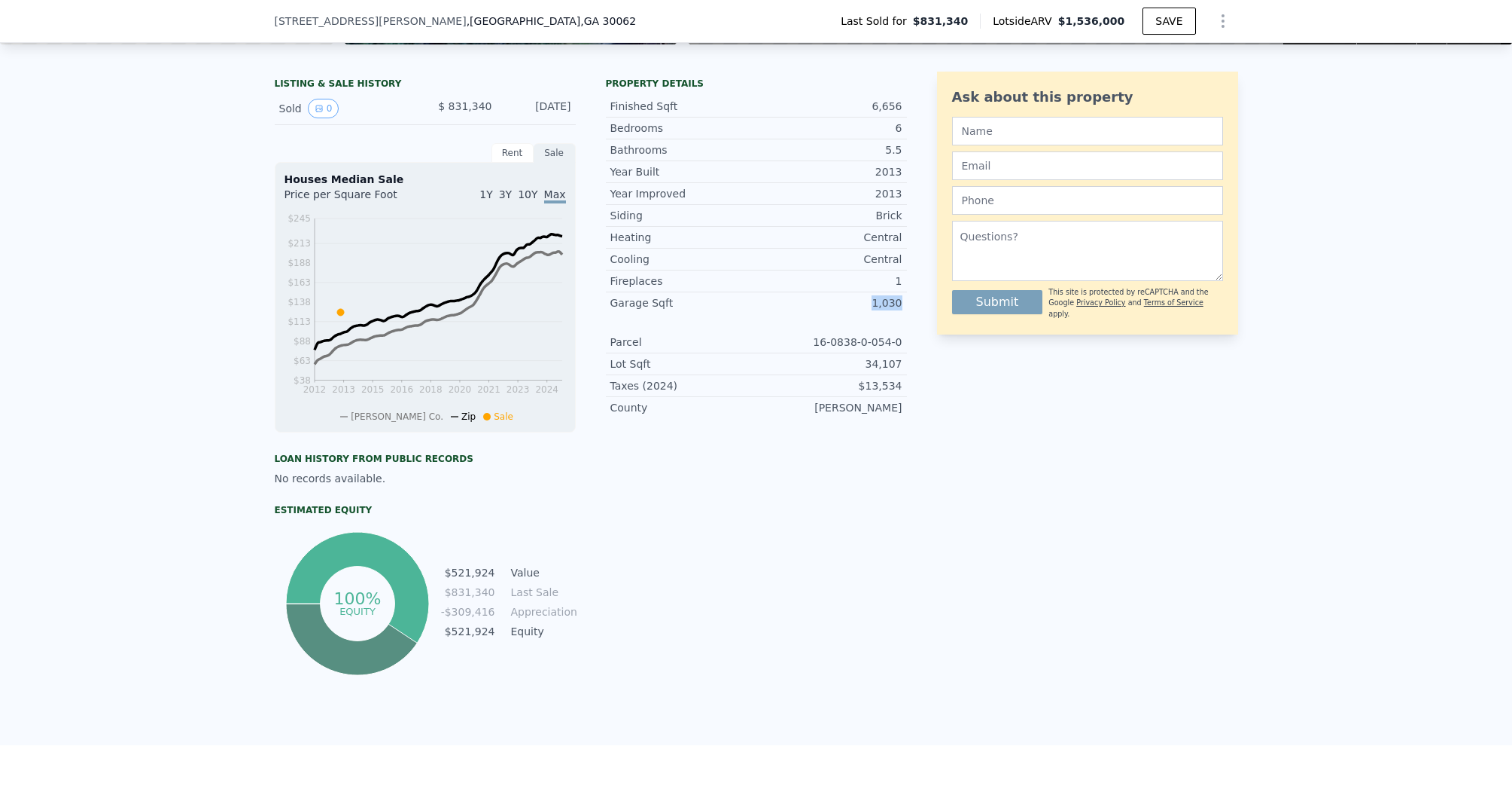
drag, startPoint x: 861, startPoint y: 316, endPoint x: 936, endPoint y: 317, distance: 75.0
click at [936, 317] on div "LISTING & SALE HISTORY Sold 0 $ 831,340 [DATE] Rent Sale Rent over time Price p…" at bounding box center [756, 375] width 963 height 607
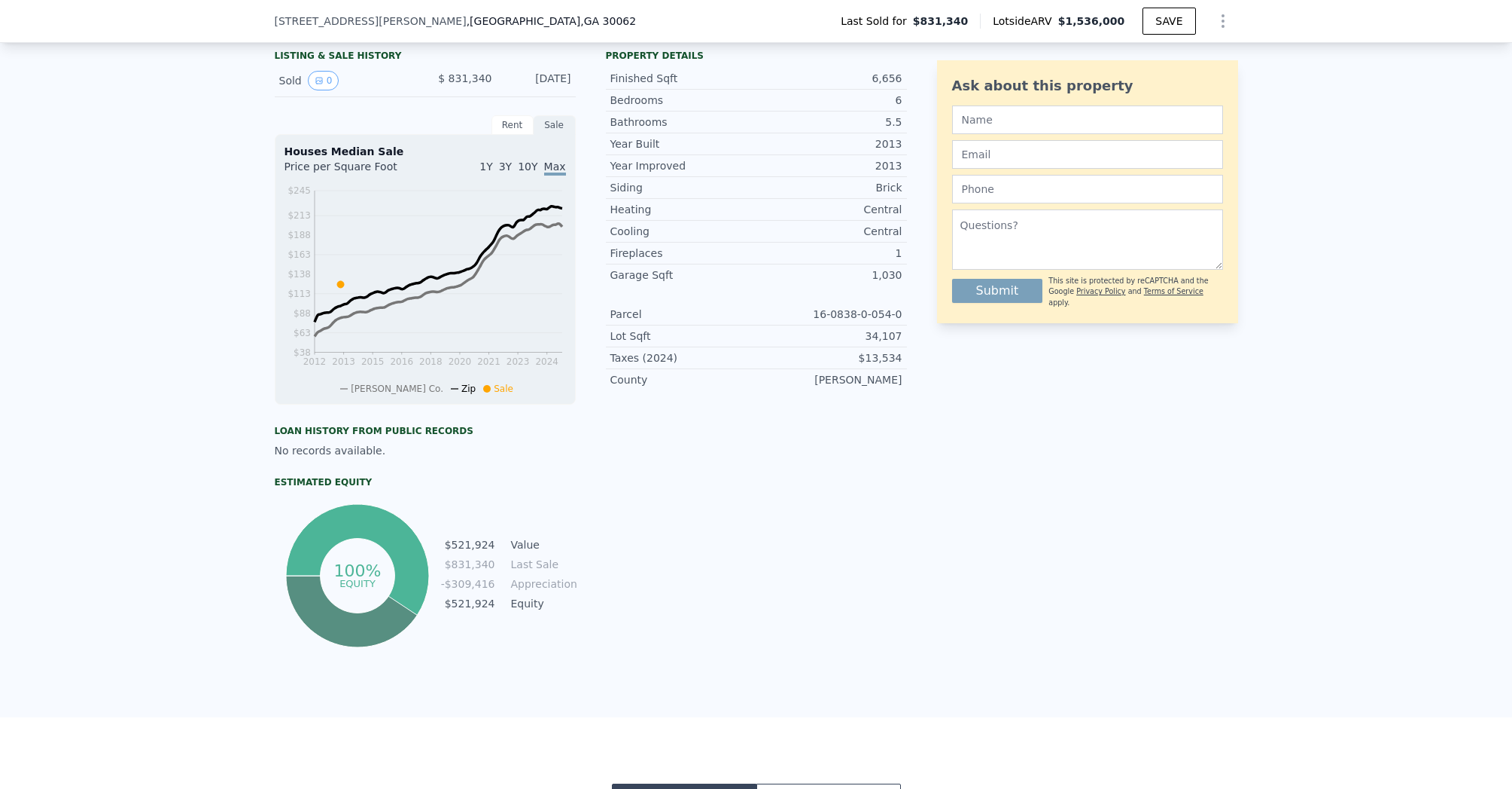
scroll to position [0, 0]
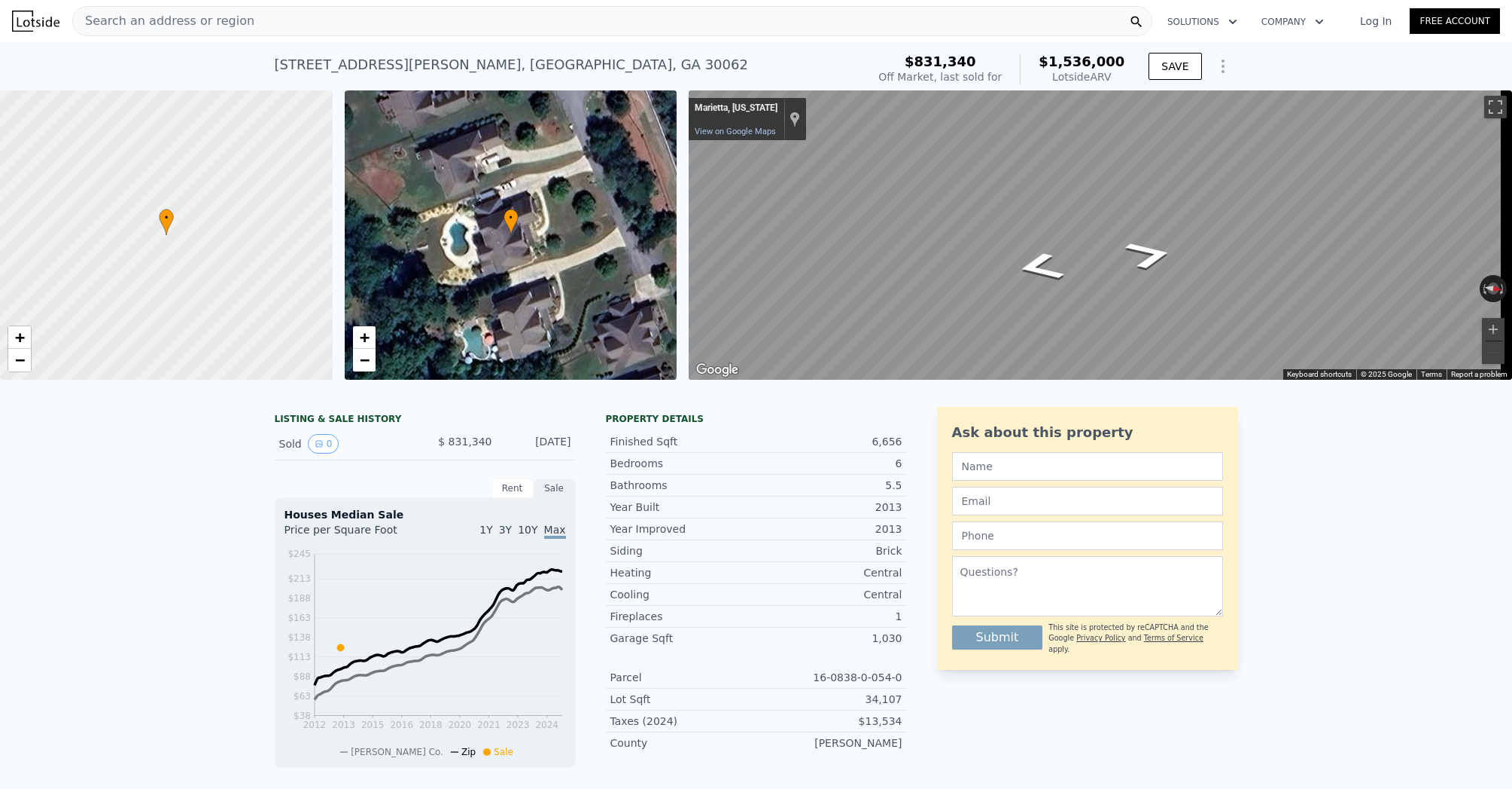
click at [374, 18] on div "Search an address or region" at bounding box center [612, 21] width 1081 height 30
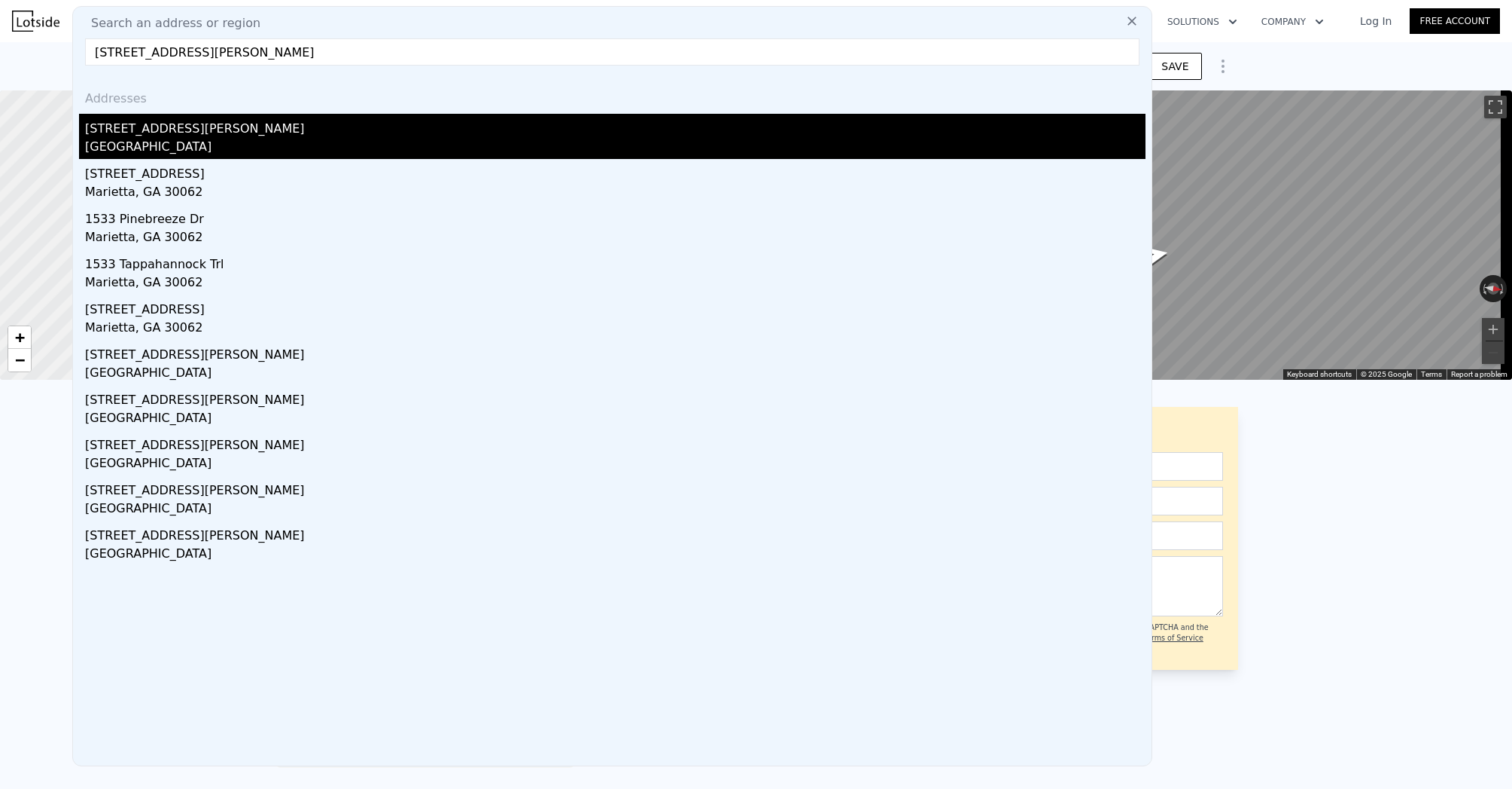
type input "[STREET_ADDRESS][PERSON_NAME]"
click at [241, 128] on div "[STREET_ADDRESS][PERSON_NAME]" at bounding box center [615, 126] width 1061 height 24
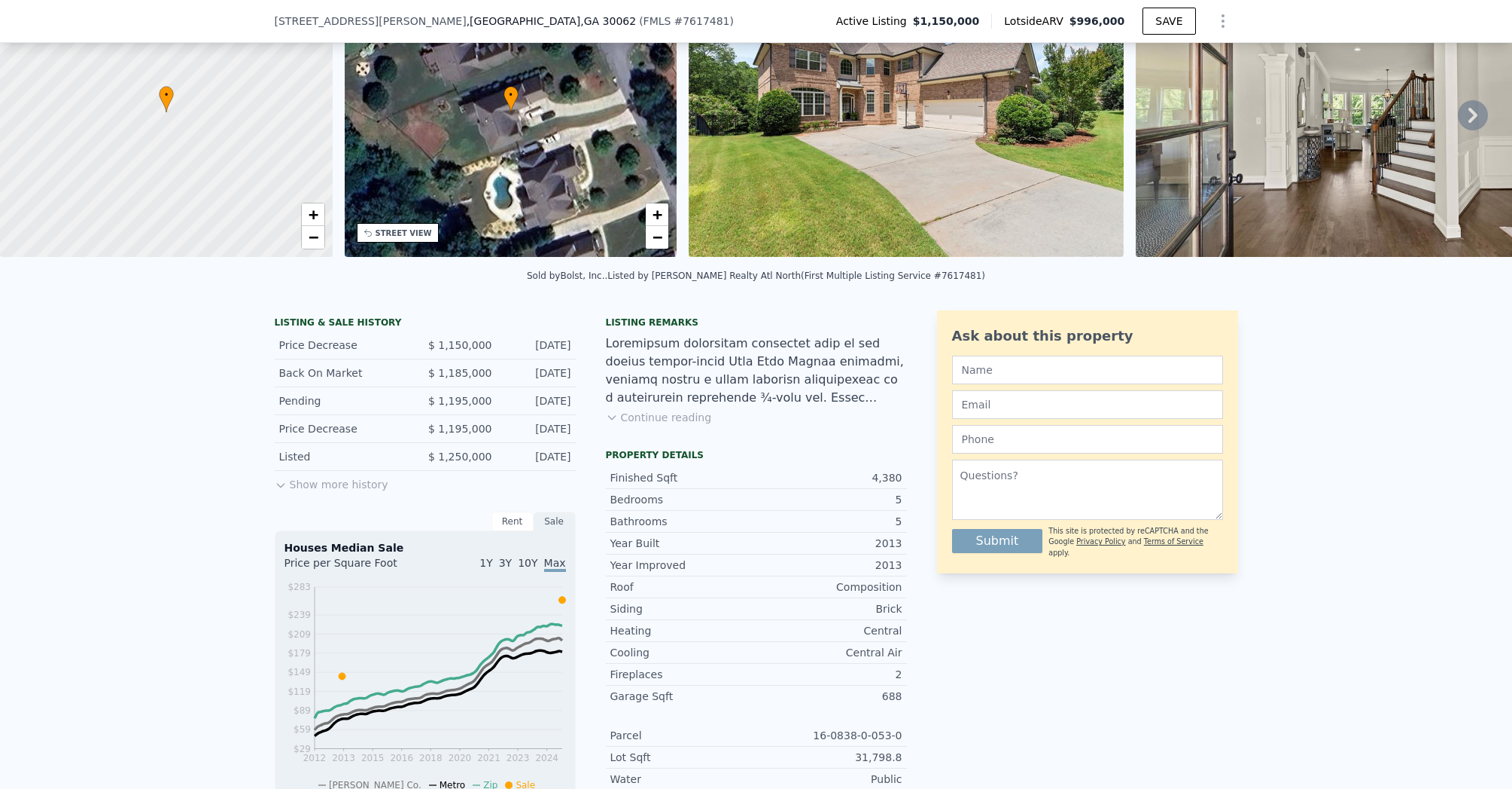
scroll to position [119, 0]
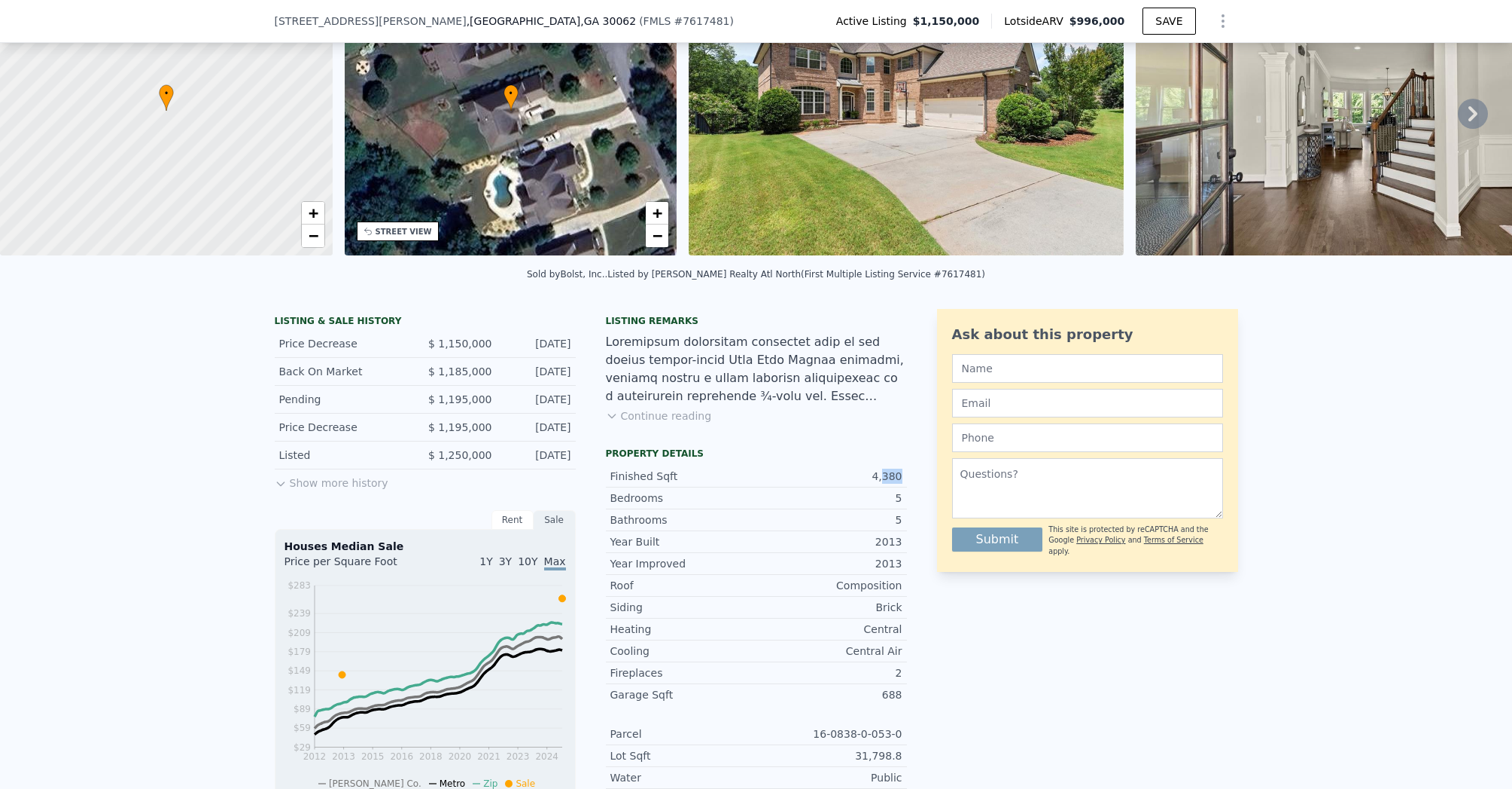
drag, startPoint x: 875, startPoint y: 485, endPoint x: 947, endPoint y: 487, distance: 72.0
click at [947, 487] on div "LISTING & SALE HISTORY Price Decrease $ 1,150,000 [DATE] Back On Market $ 1,185…" at bounding box center [756, 677] width 963 height 737
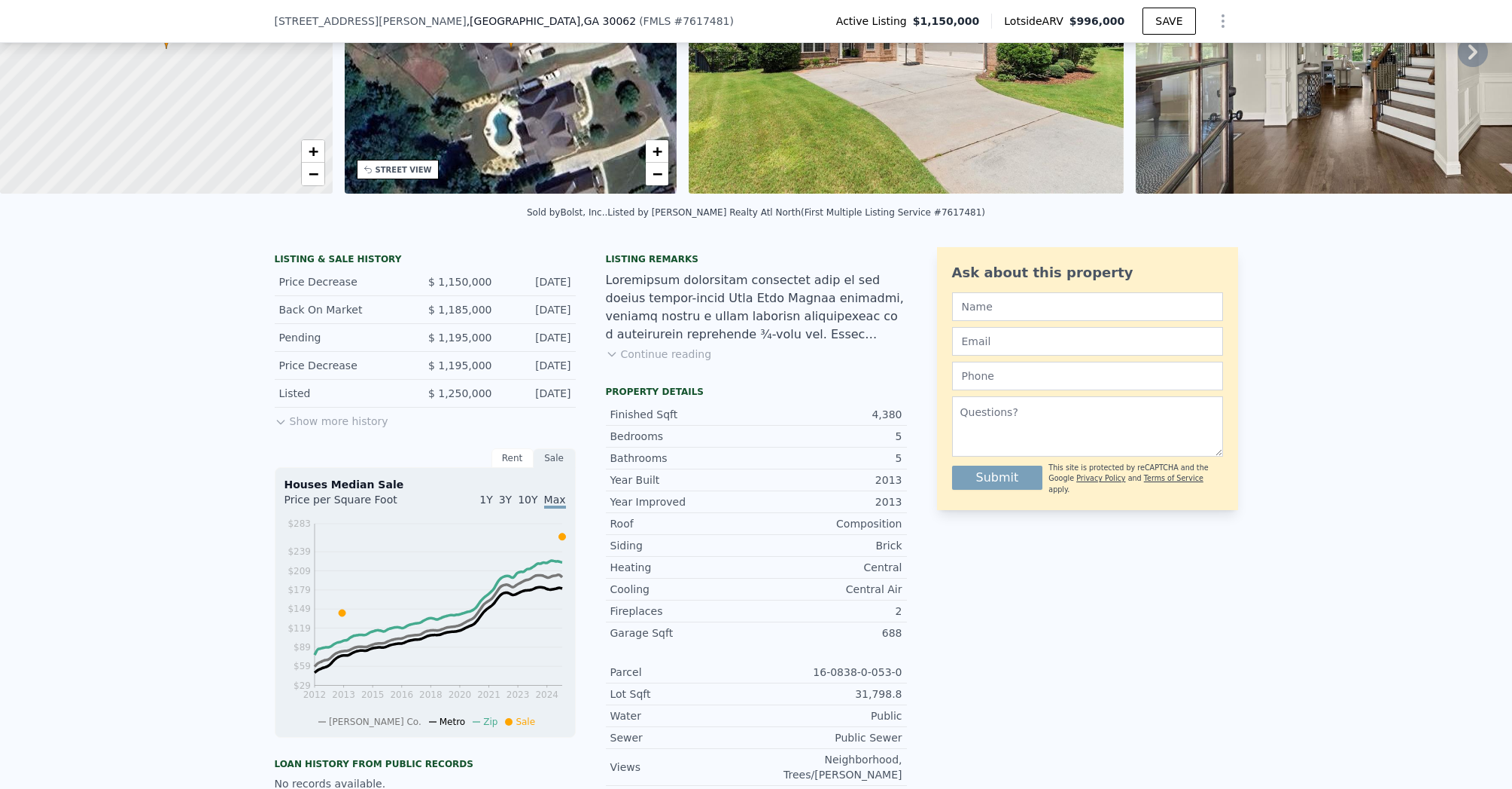
scroll to position [187, 0]
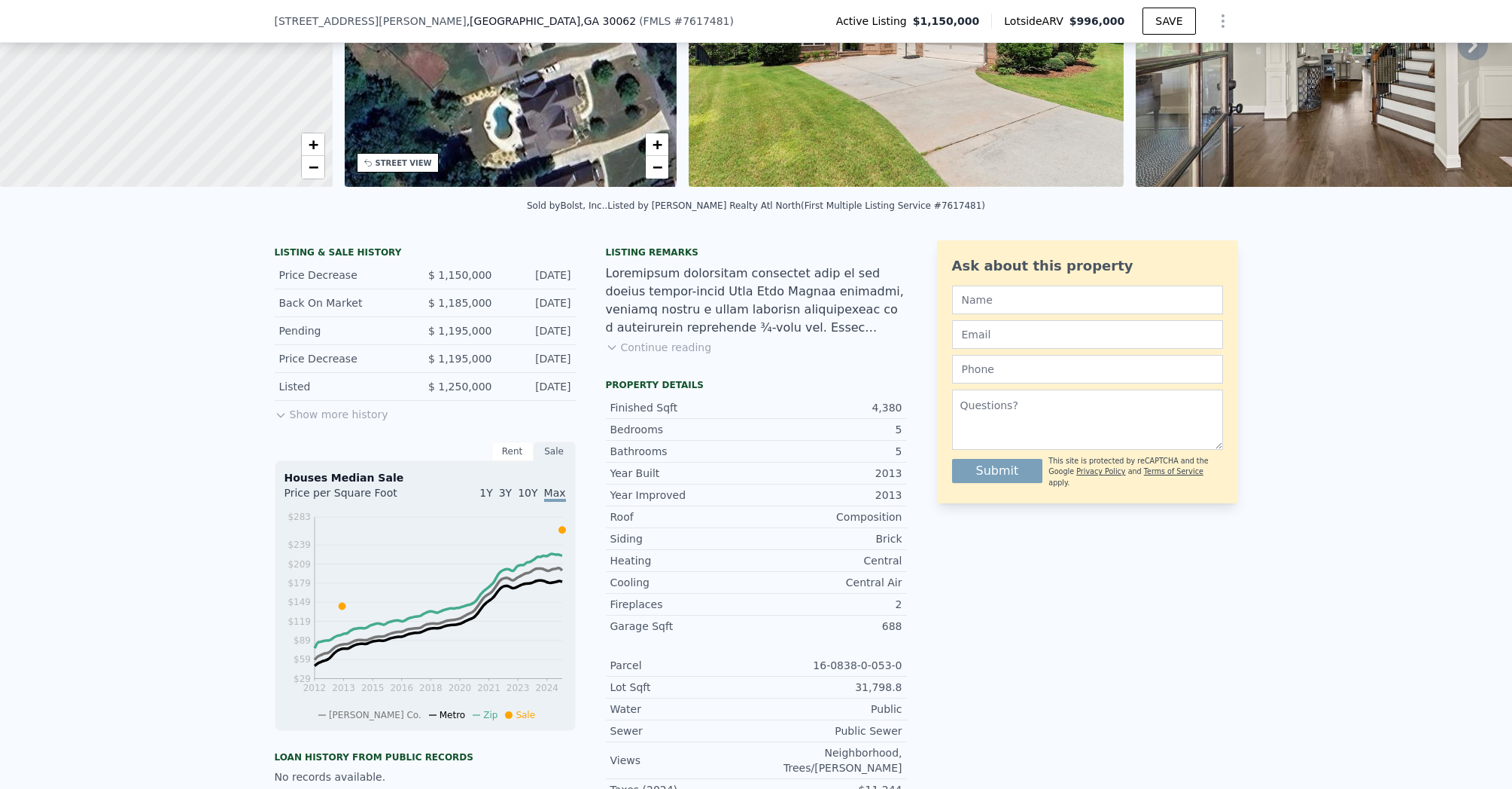
click at [875, 633] on div "688" at bounding box center [829, 625] width 146 height 15
click at [825, 586] on div "Central Air" at bounding box center [829, 582] width 146 height 15
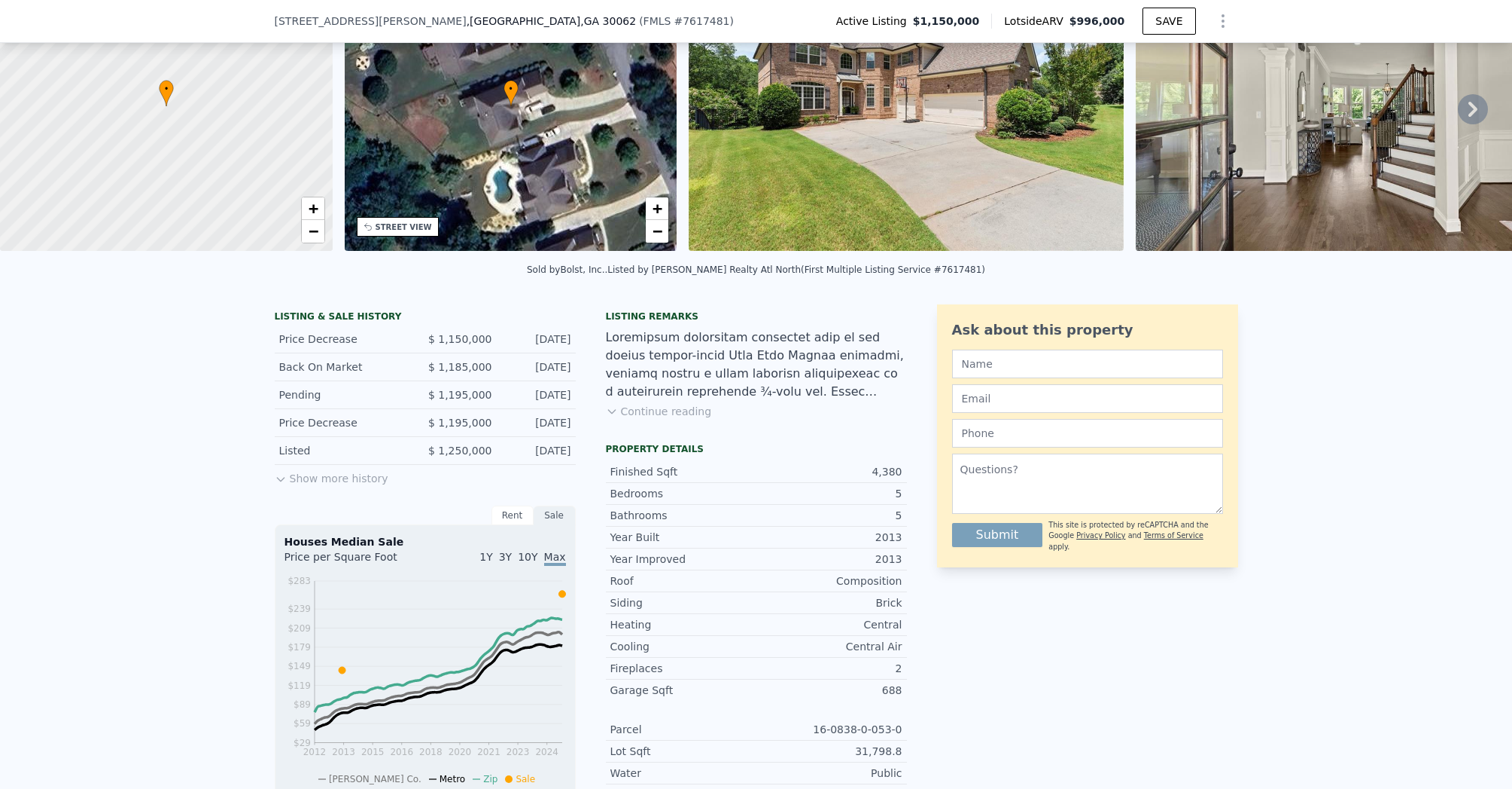
scroll to position [29, 0]
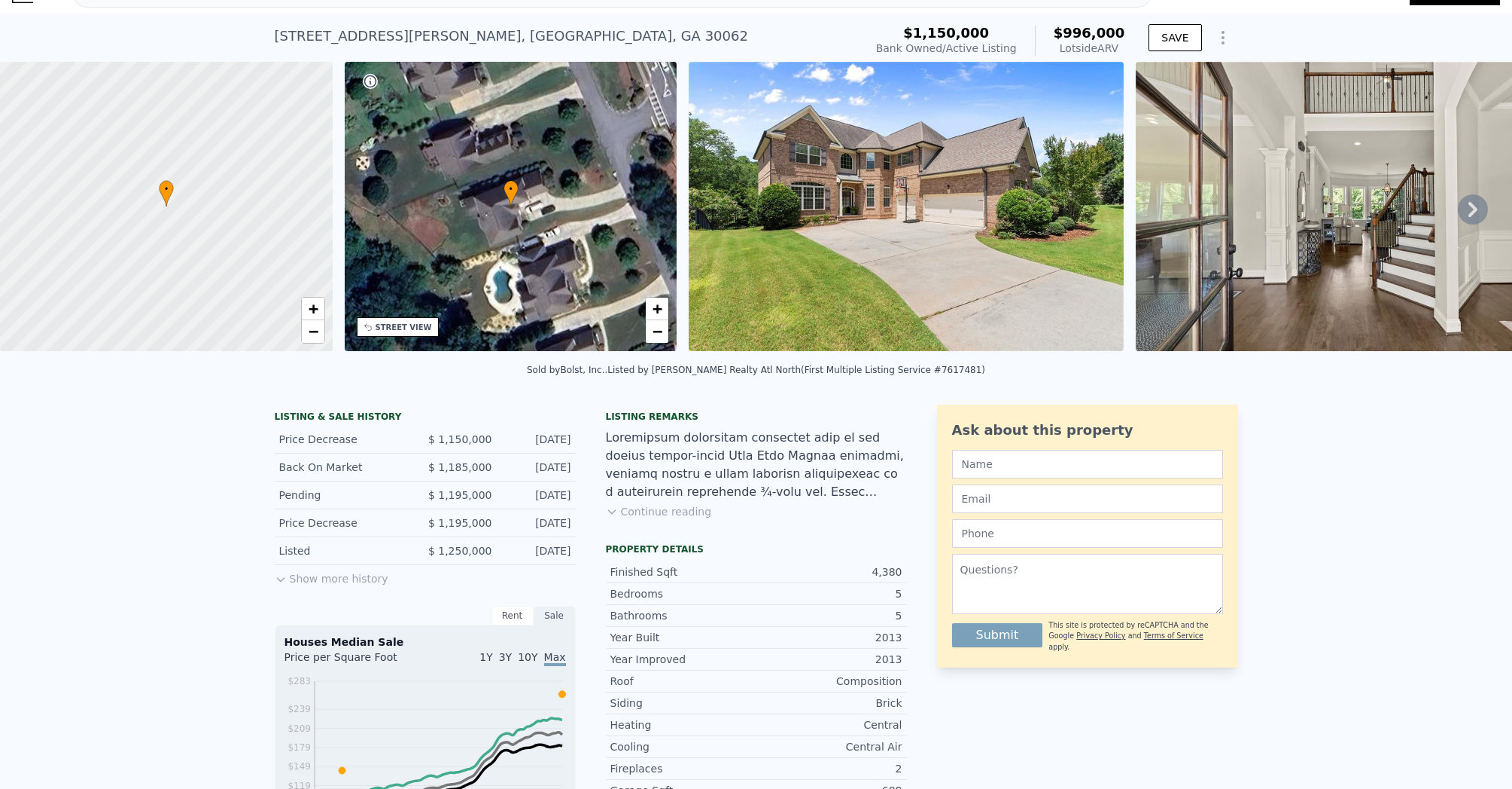
click at [319, 580] on button "Show more history" at bounding box center [332, 575] width 114 height 21
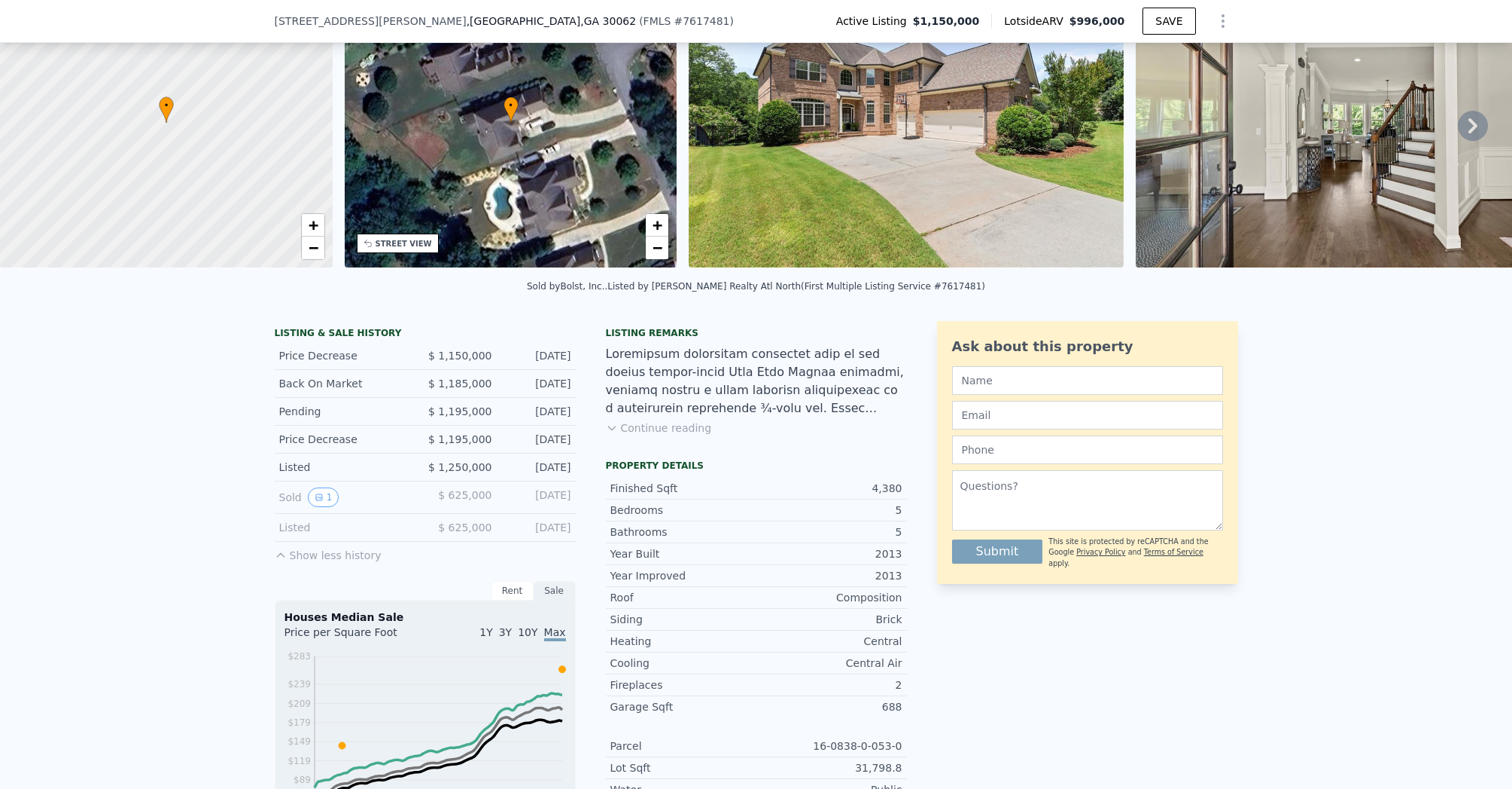
scroll to position [110, 0]
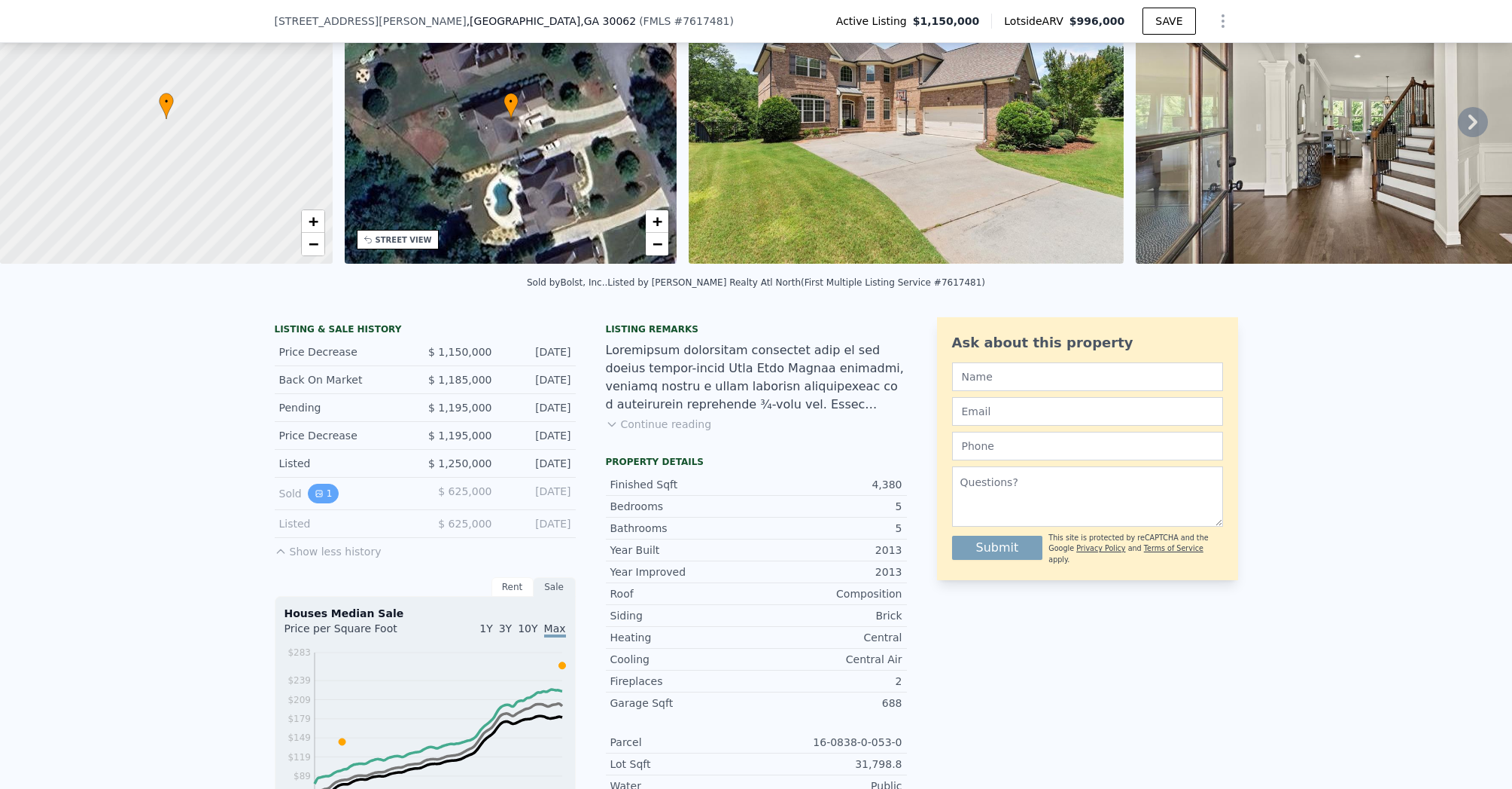
click at [315, 498] on icon "View historical data" at bounding box center [319, 493] width 9 height 9
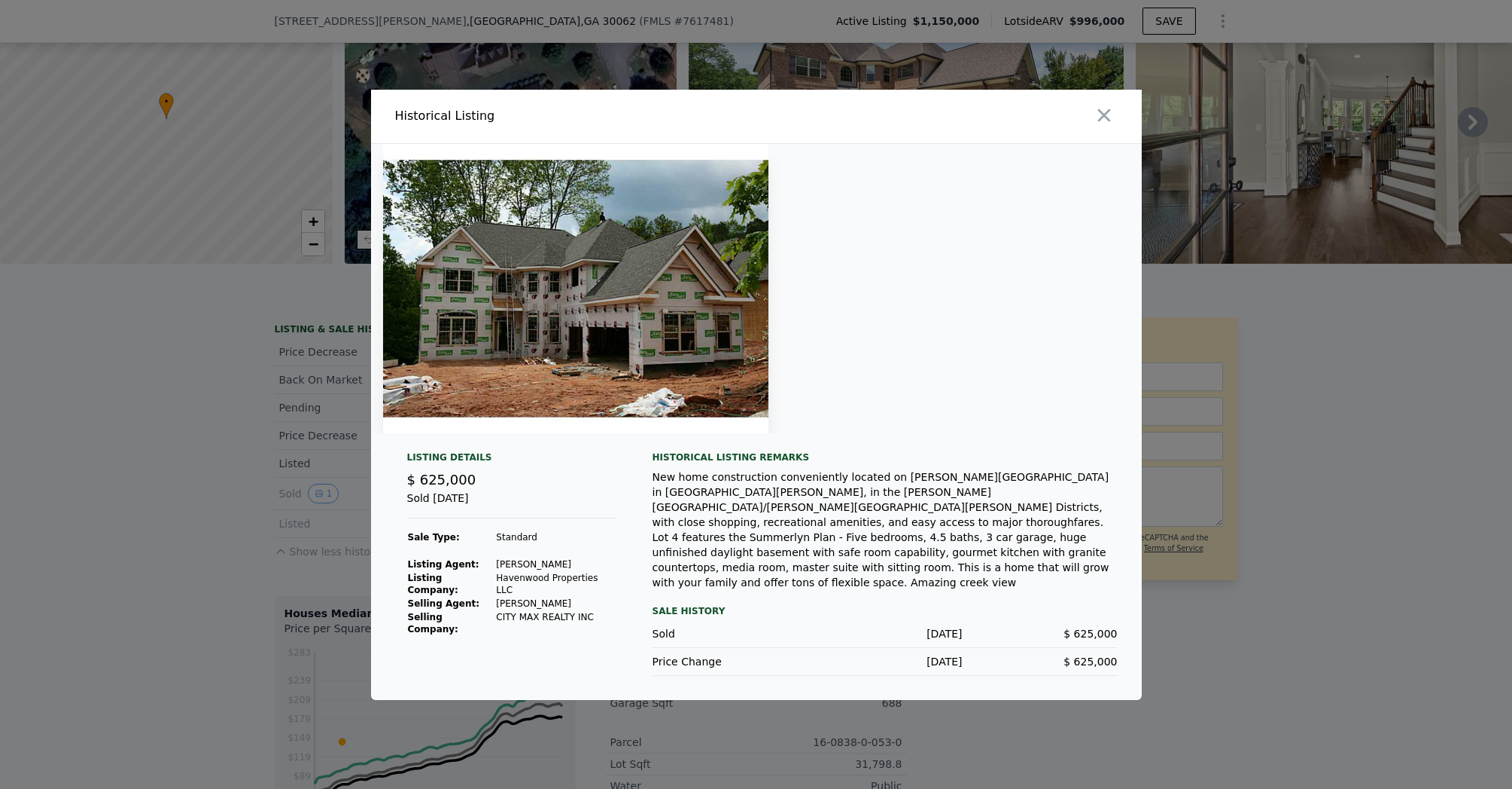
click at [500, 340] on img at bounding box center [576, 289] width 385 height 290
click at [1098, 126] on icon "button" at bounding box center [1103, 115] width 21 height 21
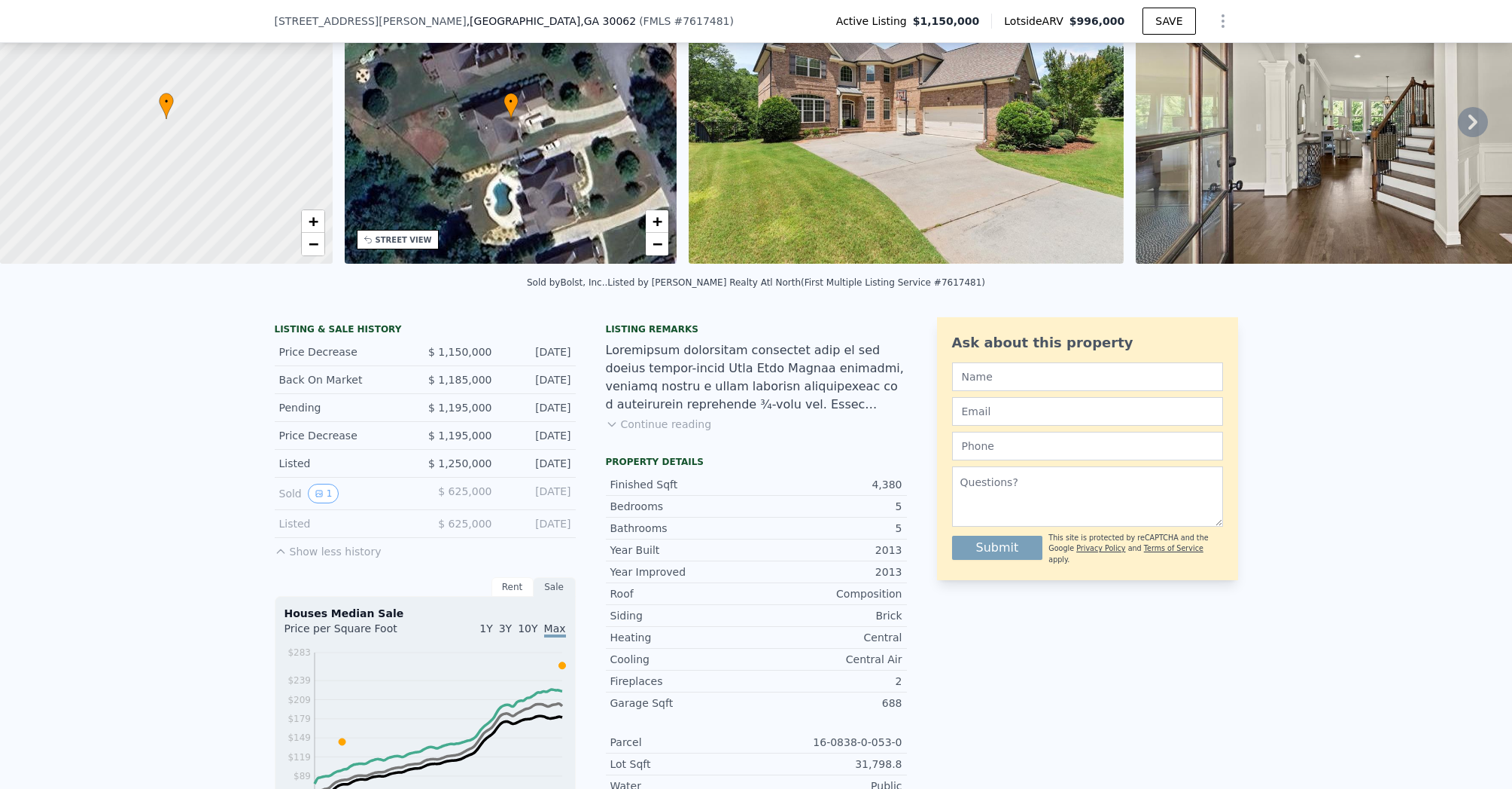
click at [876, 489] on div "4,380" at bounding box center [829, 484] width 146 height 15
click at [467, 16] on span ", [GEOGRAPHIC_DATA]" at bounding box center [552, 21] width 170 height 15
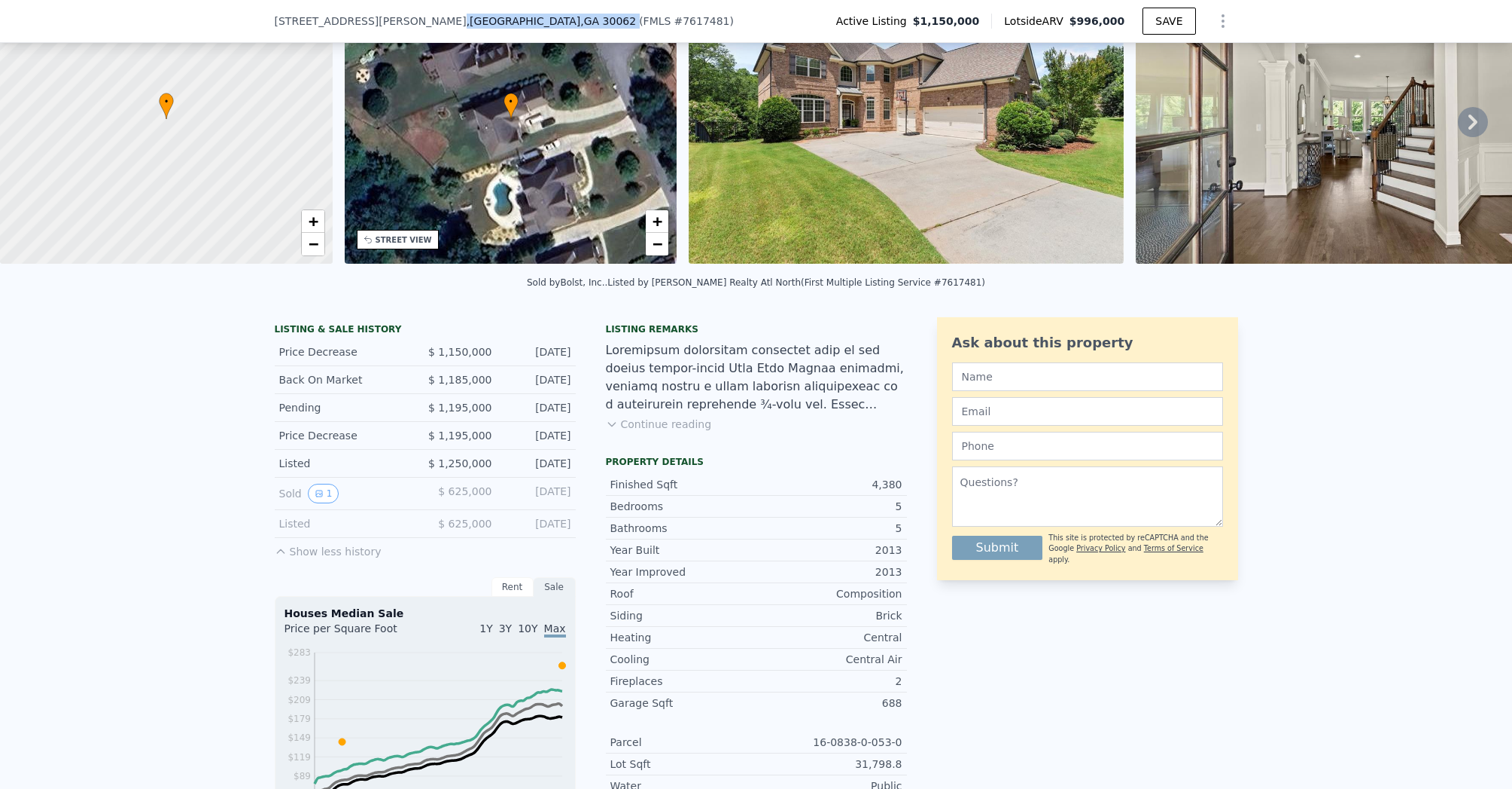
click at [467, 16] on span ", [GEOGRAPHIC_DATA]" at bounding box center [552, 21] width 170 height 15
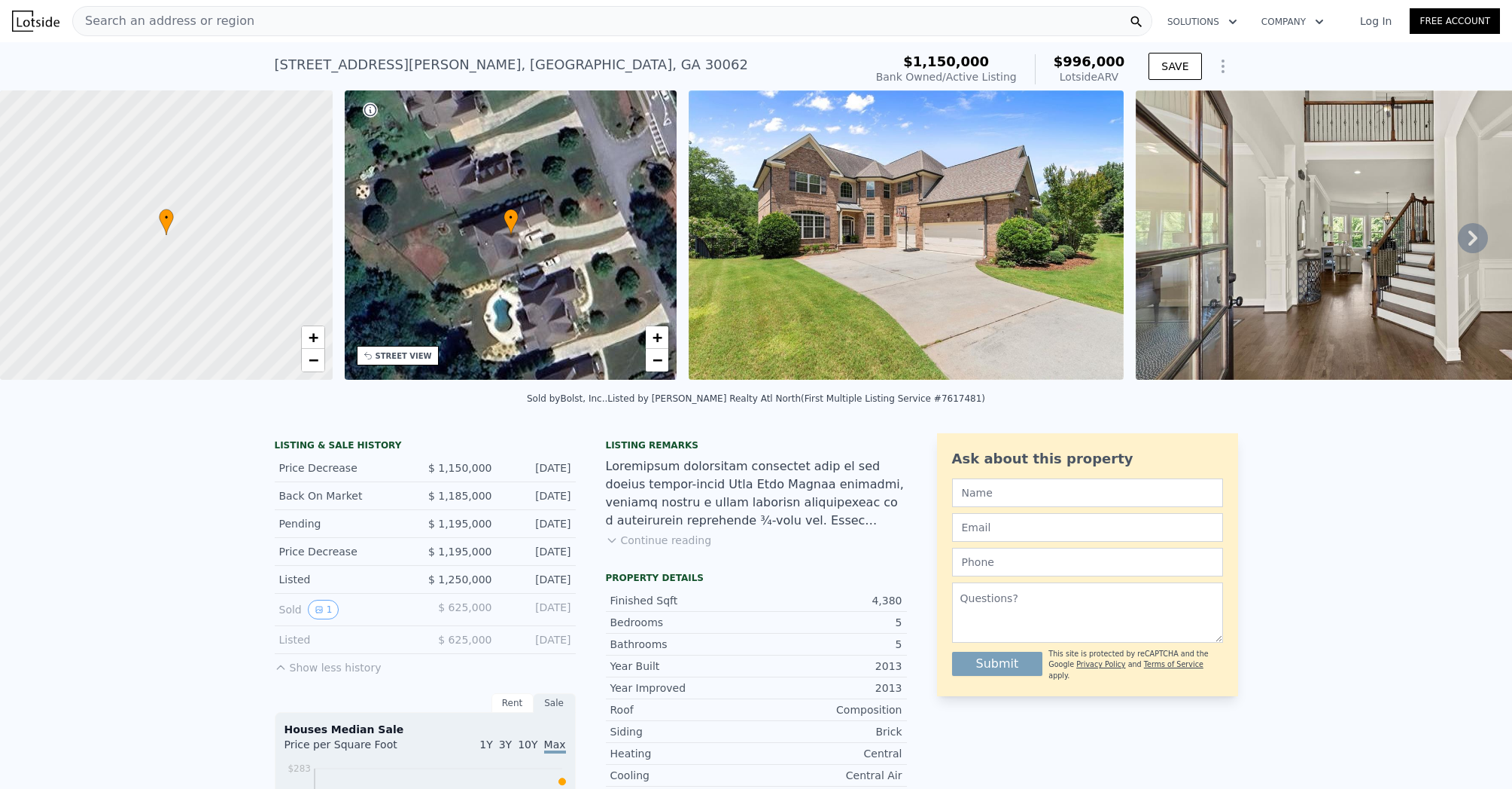
click at [236, 14] on div "Search an address or region" at bounding box center [612, 21] width 1081 height 30
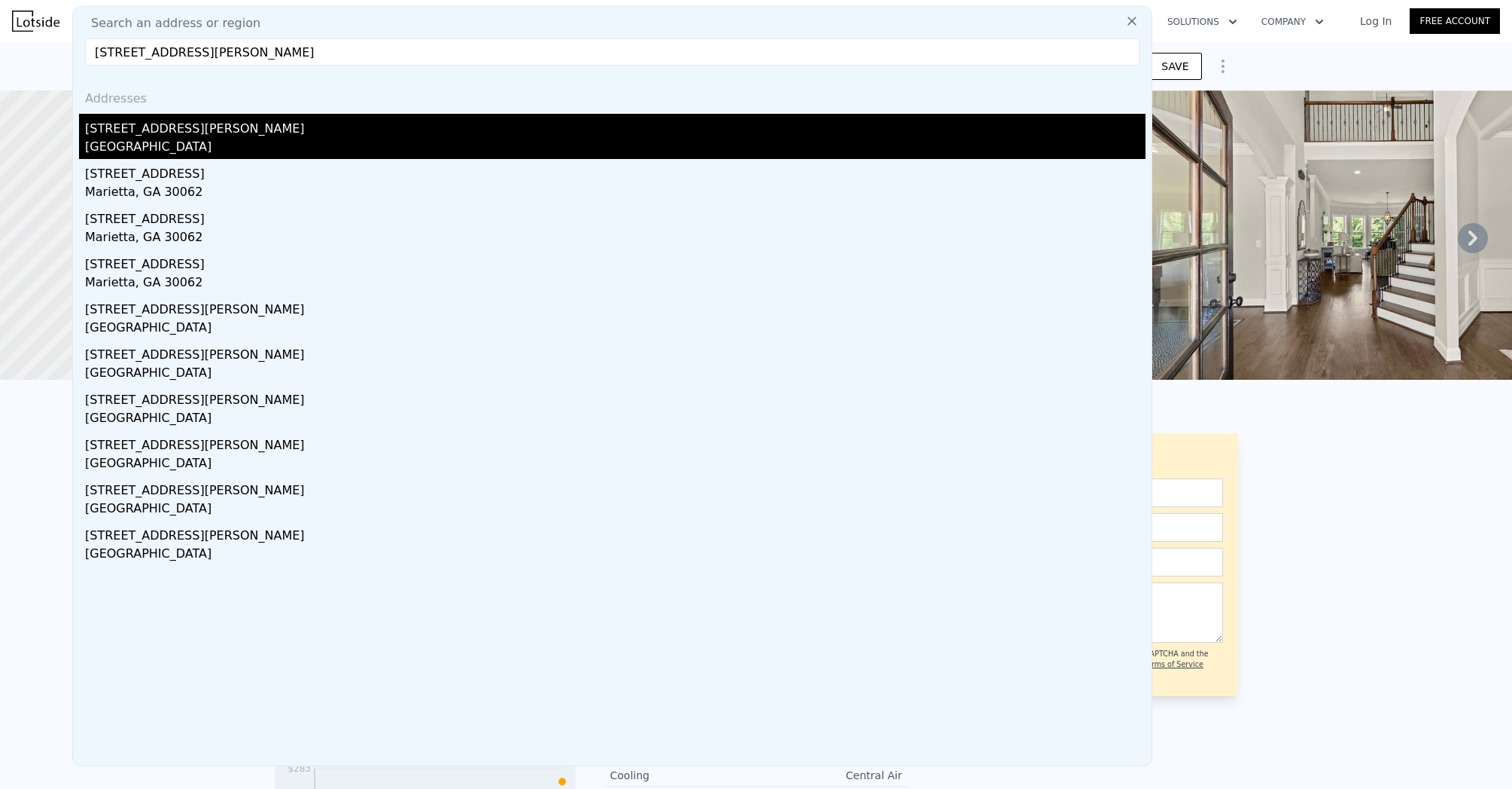
type input "[STREET_ADDRESS][PERSON_NAME]"
click at [205, 138] on div "[GEOGRAPHIC_DATA]" at bounding box center [615, 147] width 1061 height 21
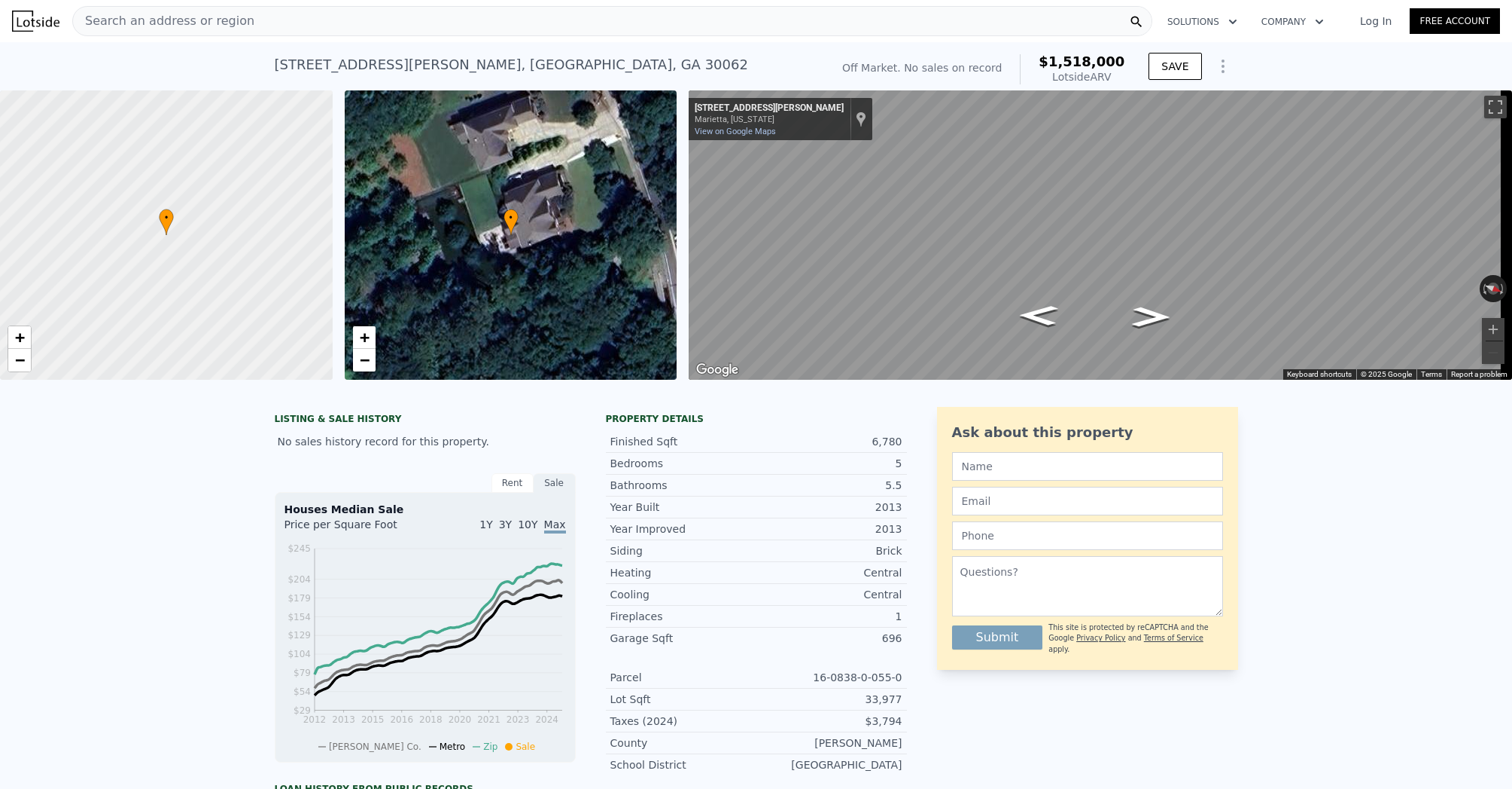
click at [265, 16] on div "Search an address or region" at bounding box center [612, 21] width 1081 height 30
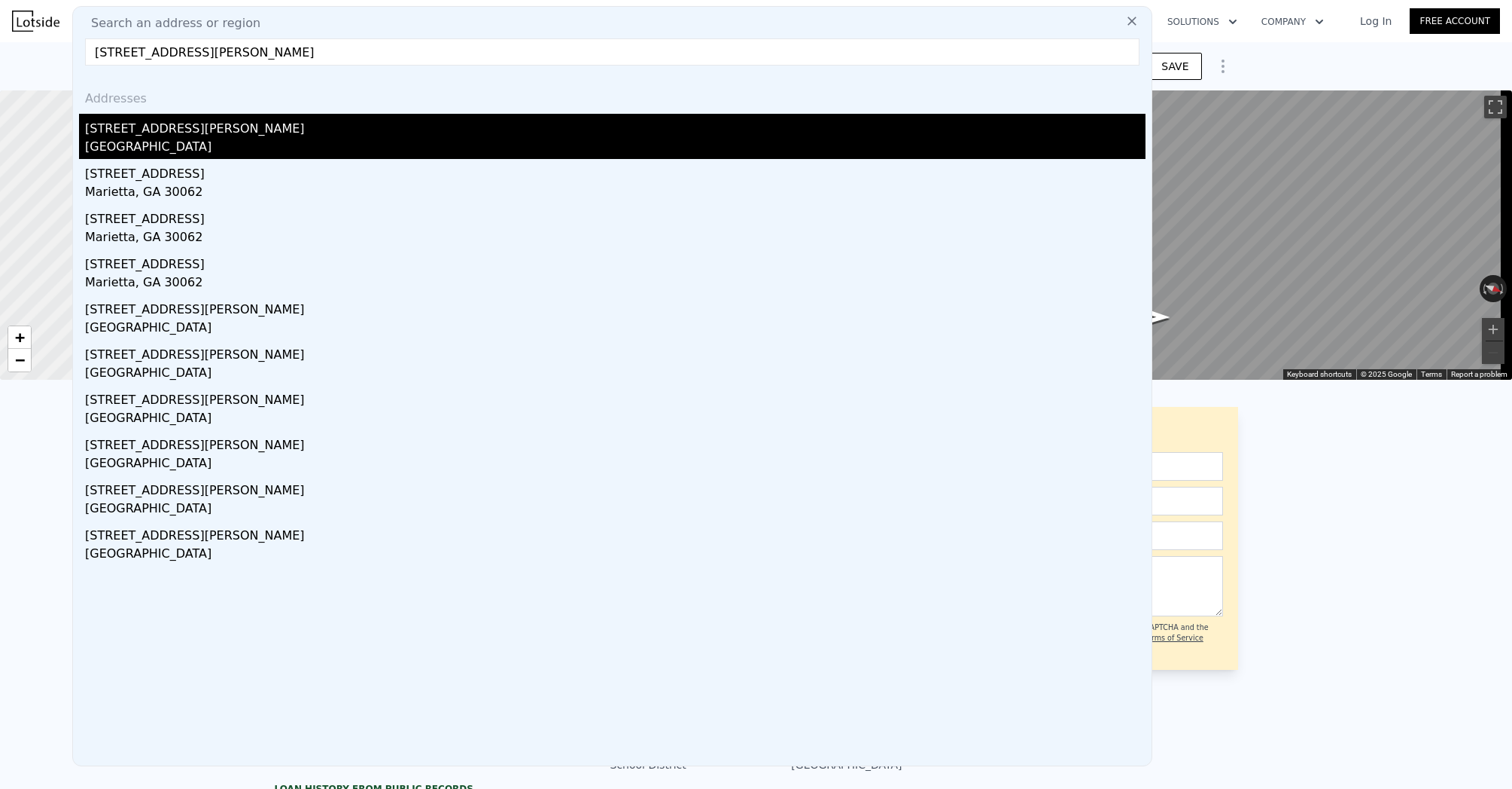
type input "[STREET_ADDRESS][PERSON_NAME]"
click at [214, 128] on div "[STREET_ADDRESS][PERSON_NAME]" at bounding box center [615, 126] width 1061 height 24
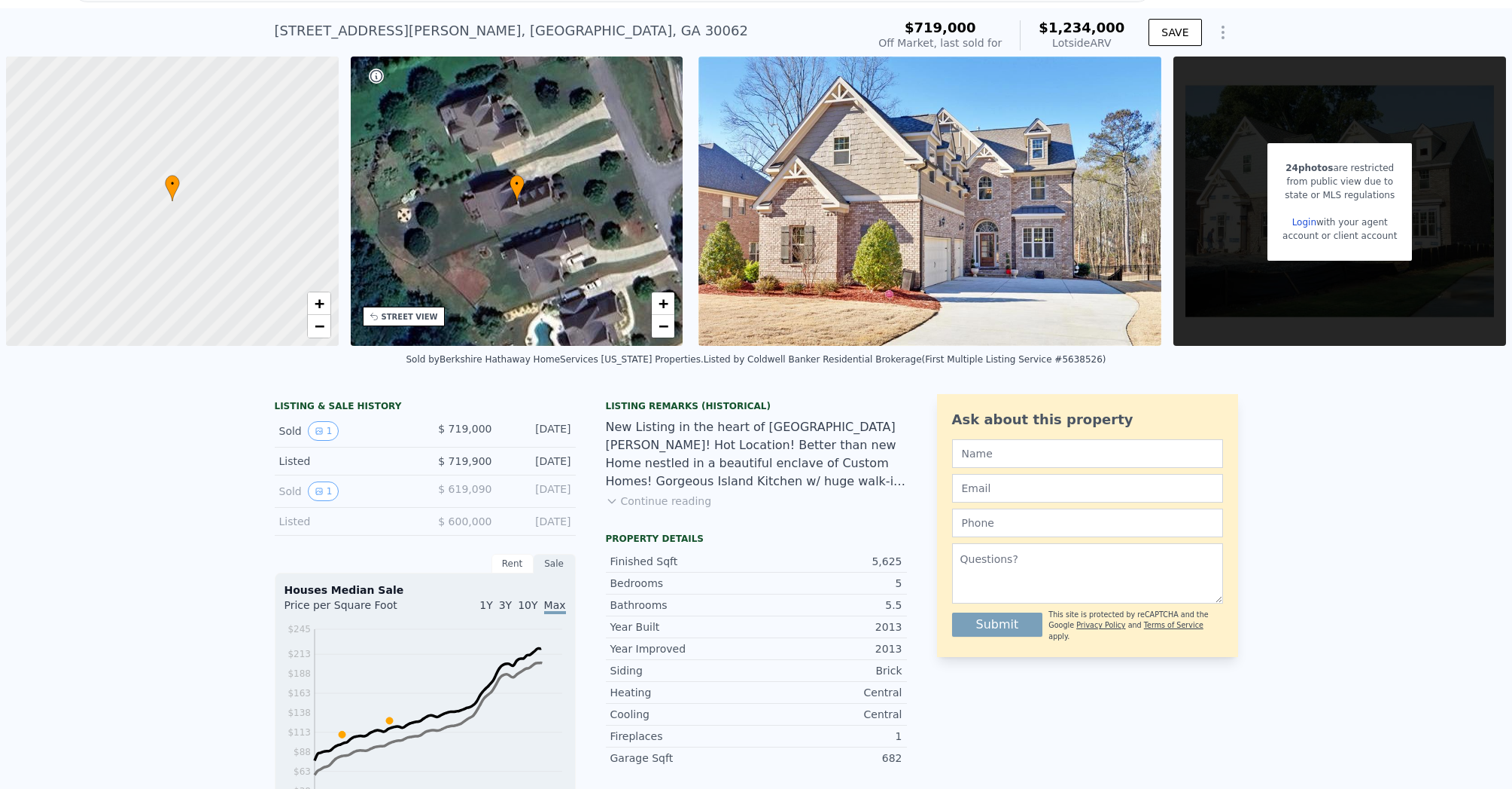
scroll to position [40, 0]
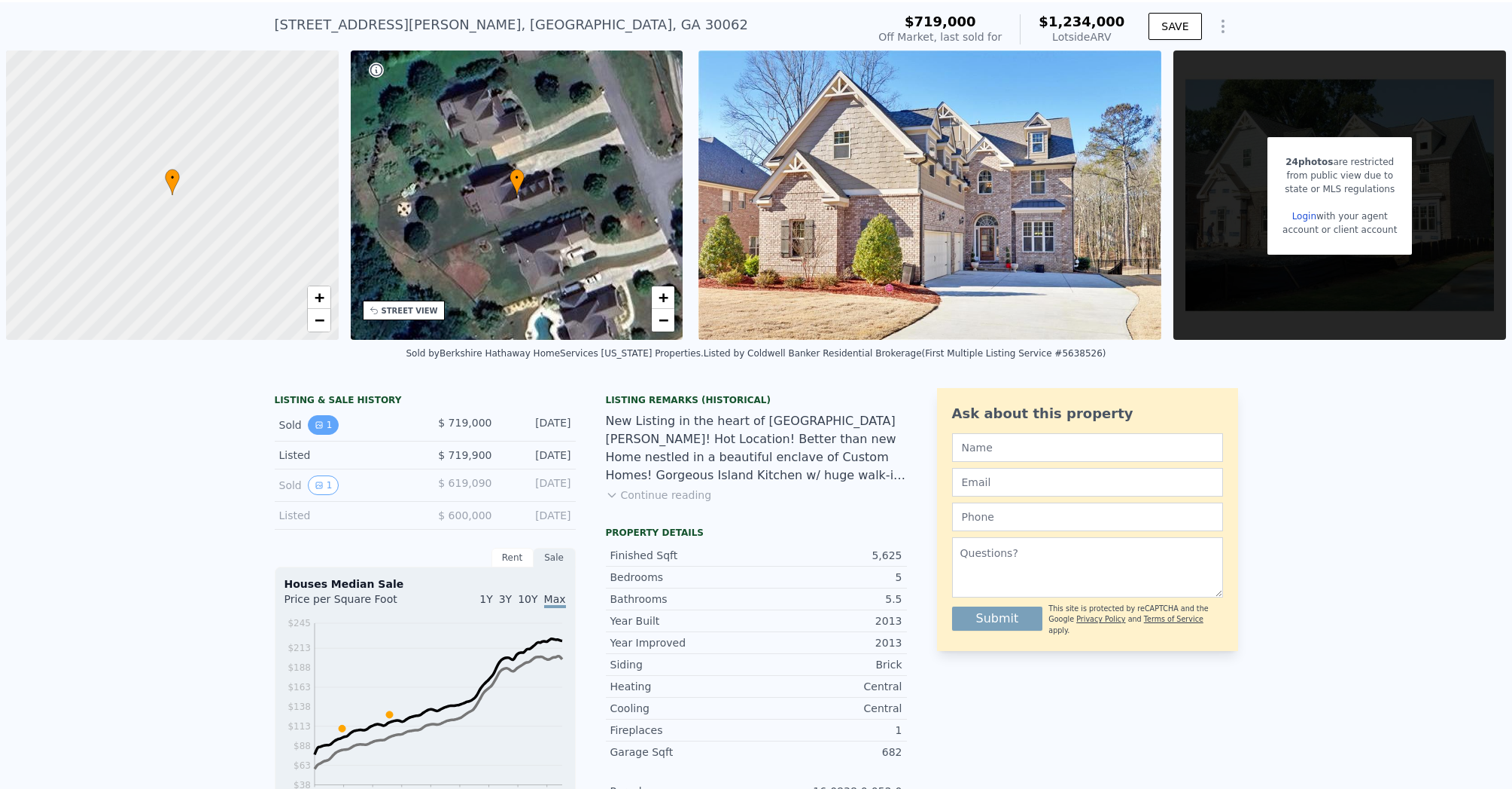
click at [322, 432] on button "1" at bounding box center [323, 425] width 32 height 20
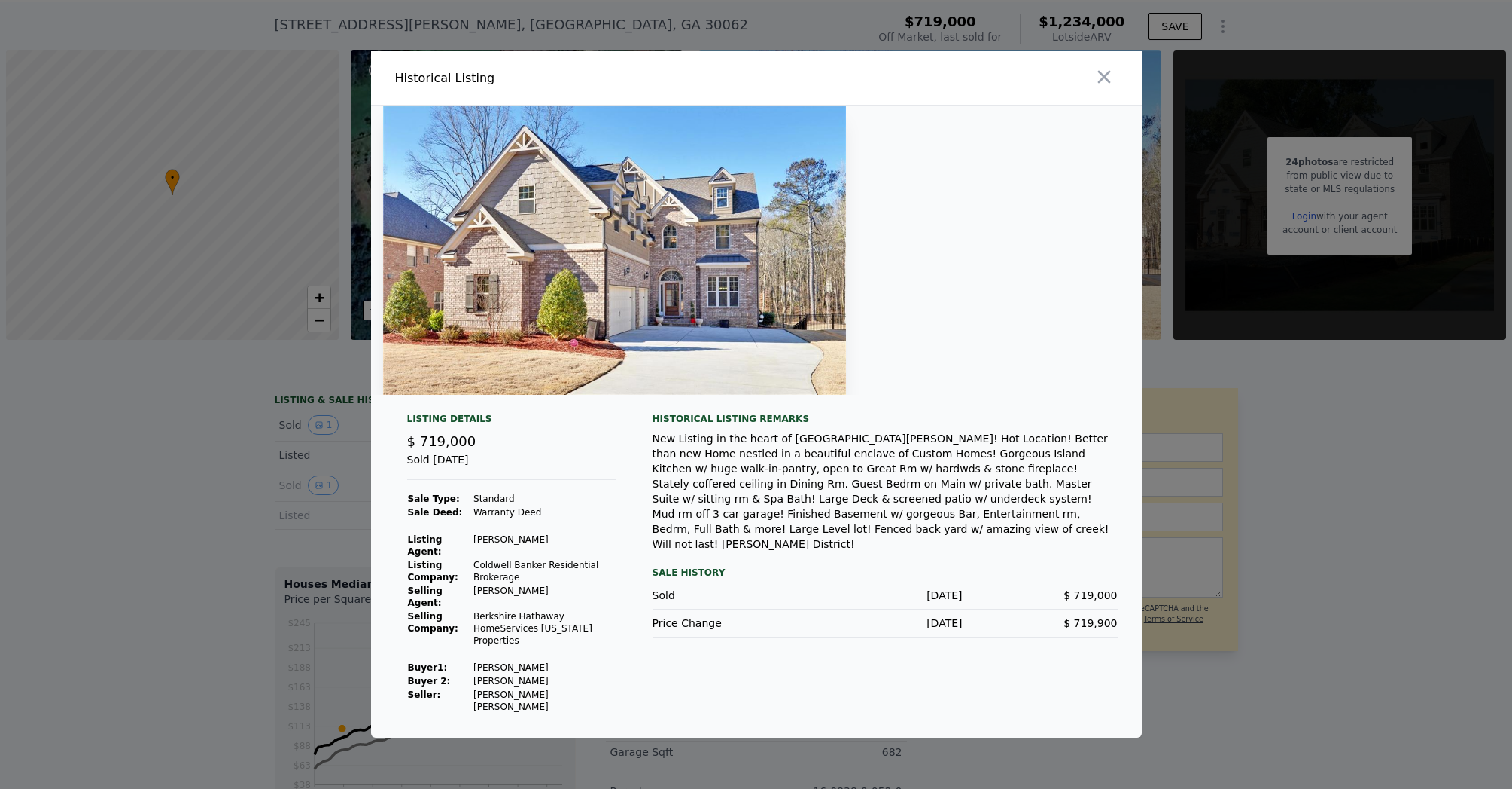
click at [322, 536] on div at bounding box center [756, 394] width 1512 height 789
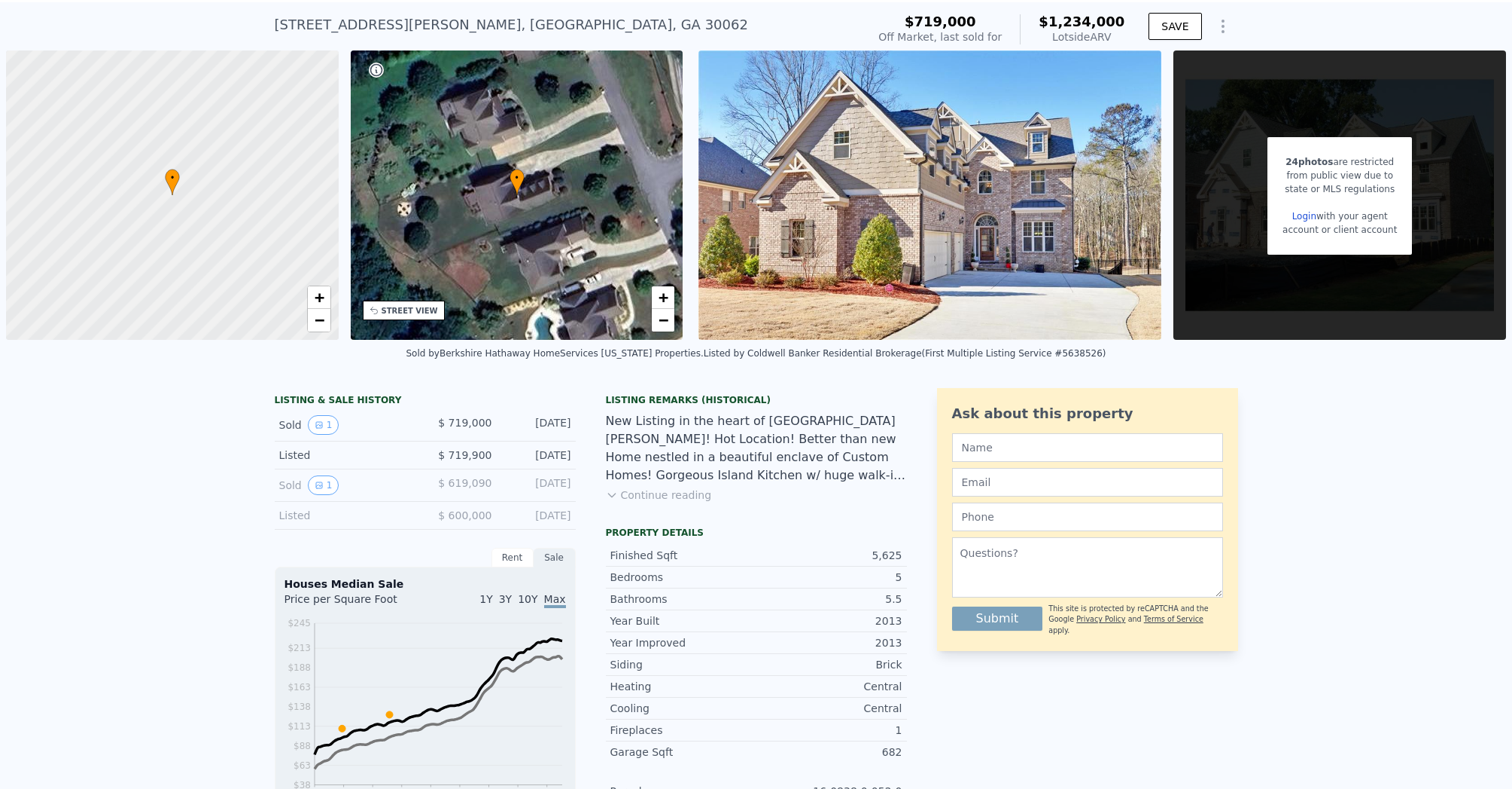
click at [331, 425] on div "Sold 1" at bounding box center [346, 425] width 134 height 20
click at [326, 426] on button "1" at bounding box center [323, 425] width 32 height 20
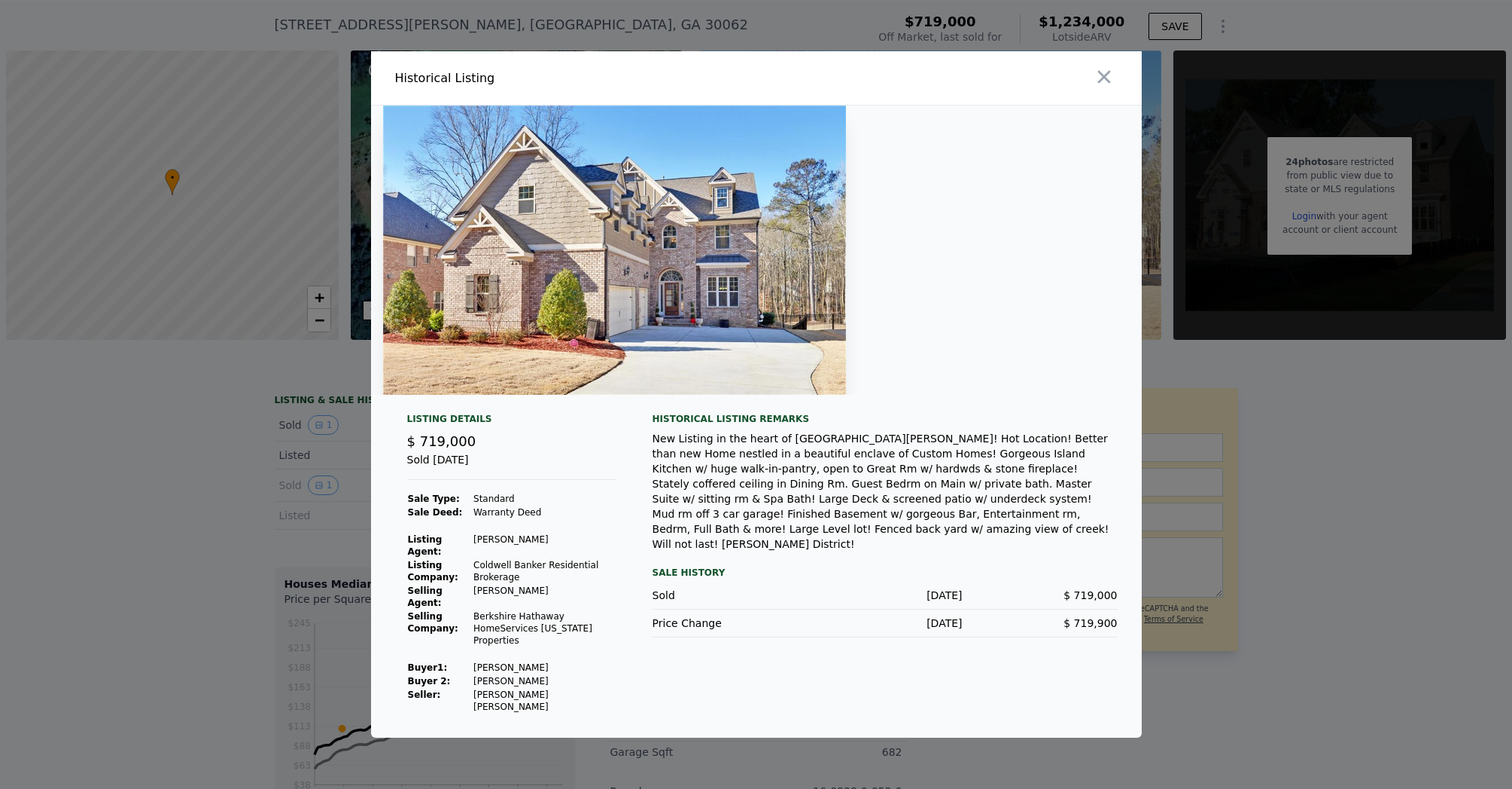
click at [310, 470] on div at bounding box center [756, 394] width 1512 height 789
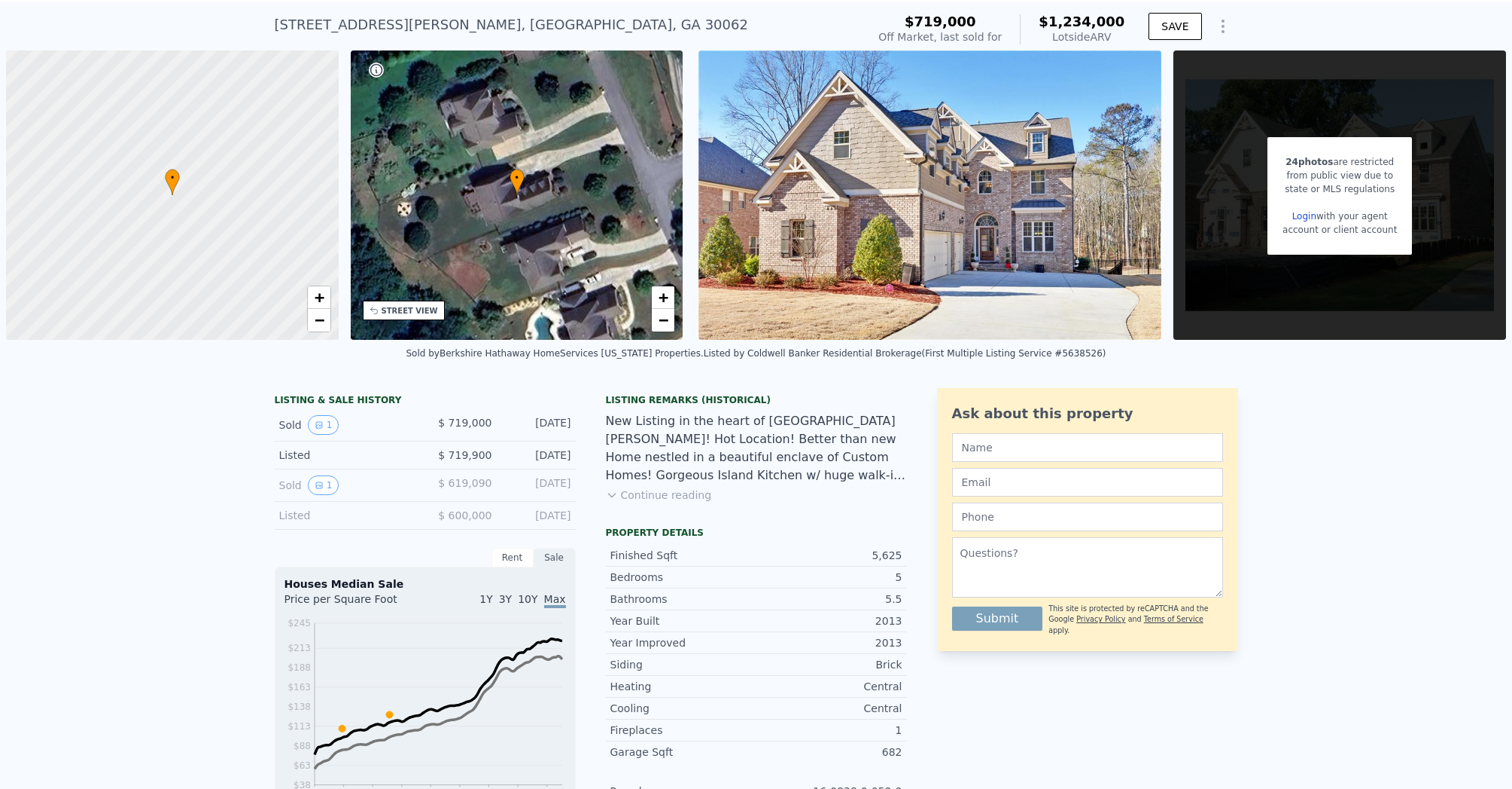
click at [315, 474] on div "Sold 1 $ 619,090 [DATE]" at bounding box center [425, 486] width 301 height 33
click at [317, 495] on button "1" at bounding box center [323, 485] width 32 height 20
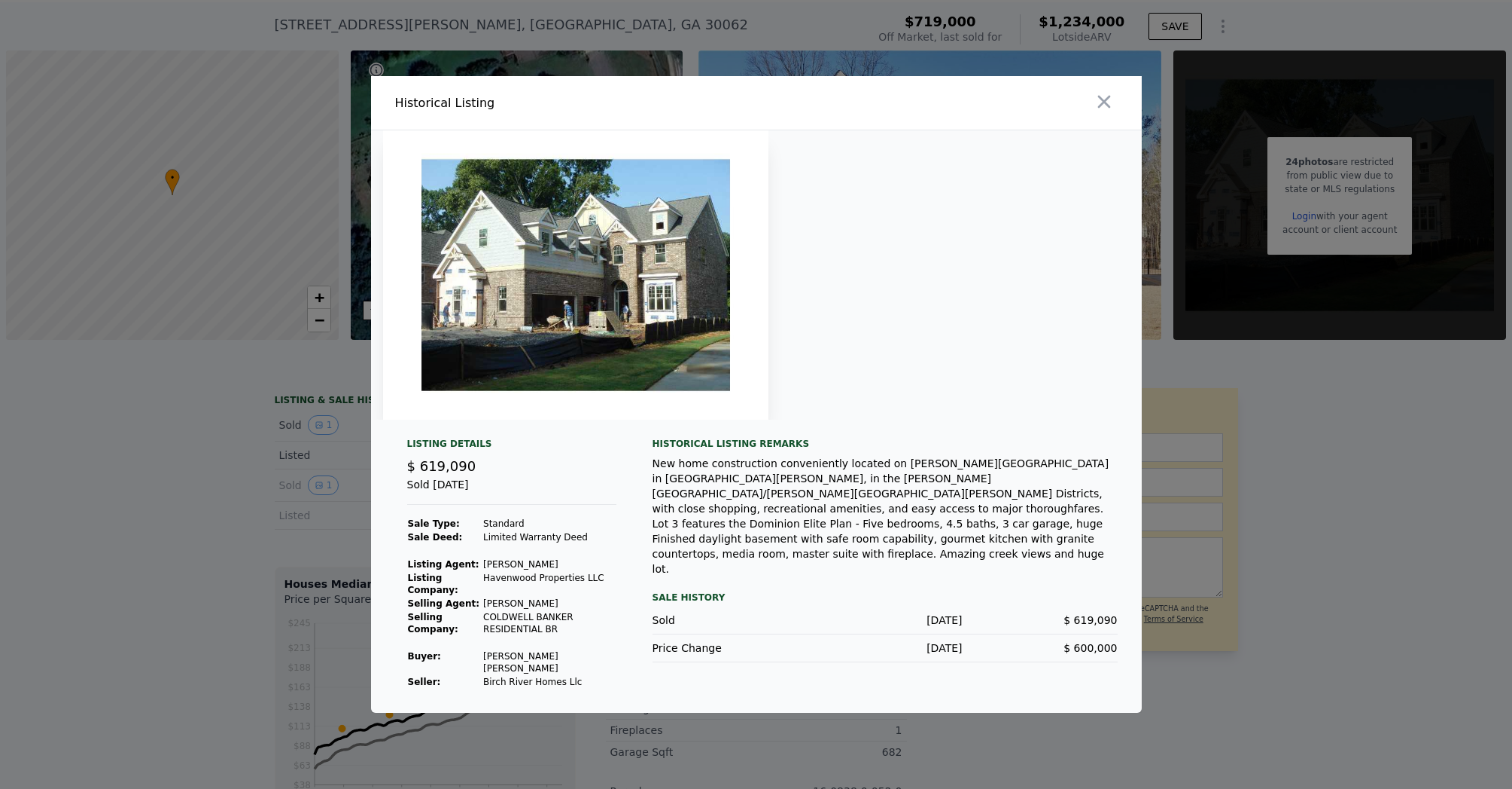
click at [314, 441] on div at bounding box center [756, 394] width 1512 height 789
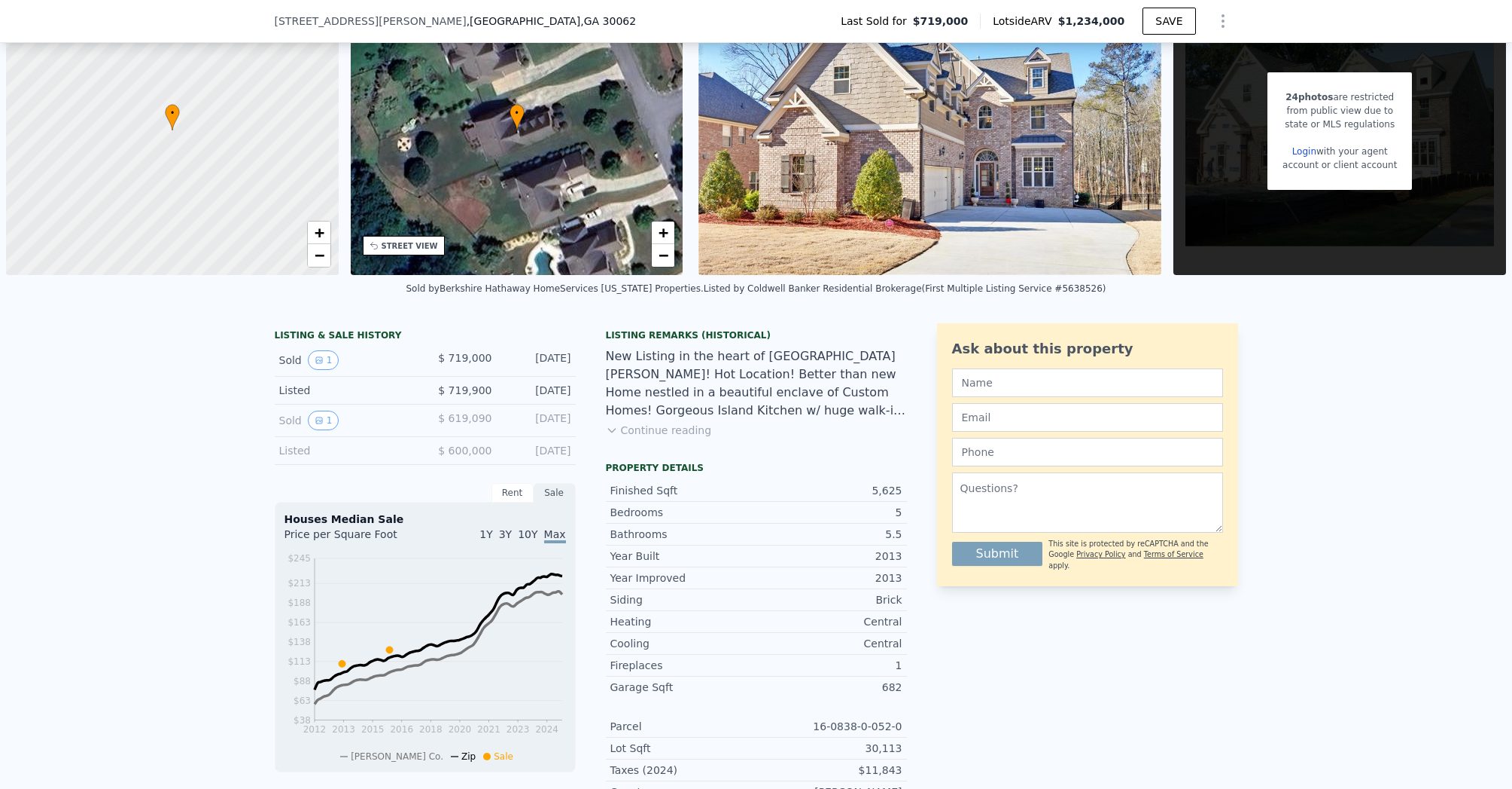
scroll to position [103, 0]
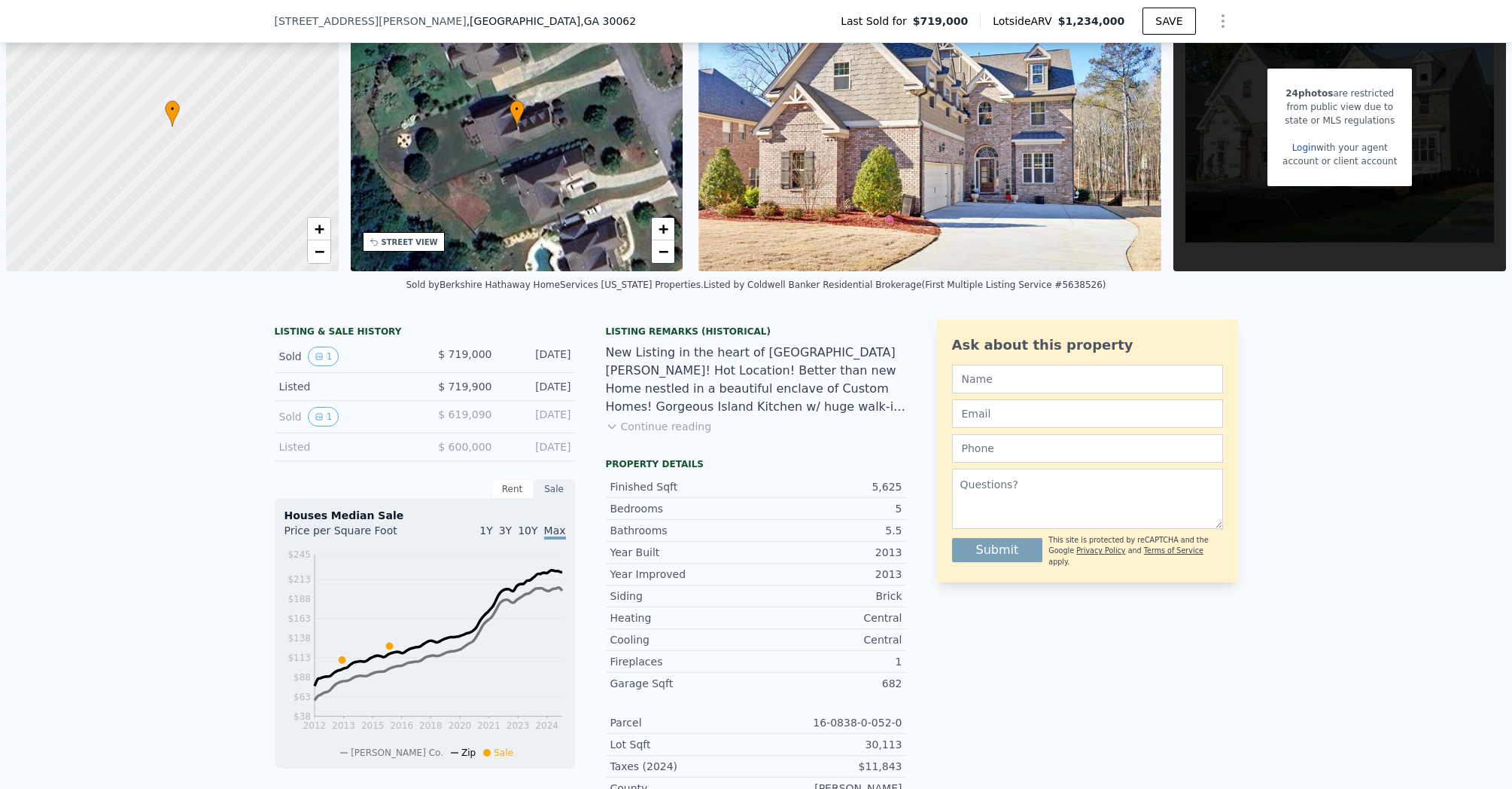
click at [664, 415] on div "New Listing in the heart of [GEOGRAPHIC_DATA][PERSON_NAME]! Hot Location! Bette…" at bounding box center [756, 380] width 301 height 72
click at [666, 445] on div "Listing Remarks (Historical) New Listing in the heart of [GEOGRAPHIC_DATA][PERS…" at bounding box center [756, 389] width 301 height 127
click at [659, 433] on button "Continue reading" at bounding box center [658, 426] width 106 height 15
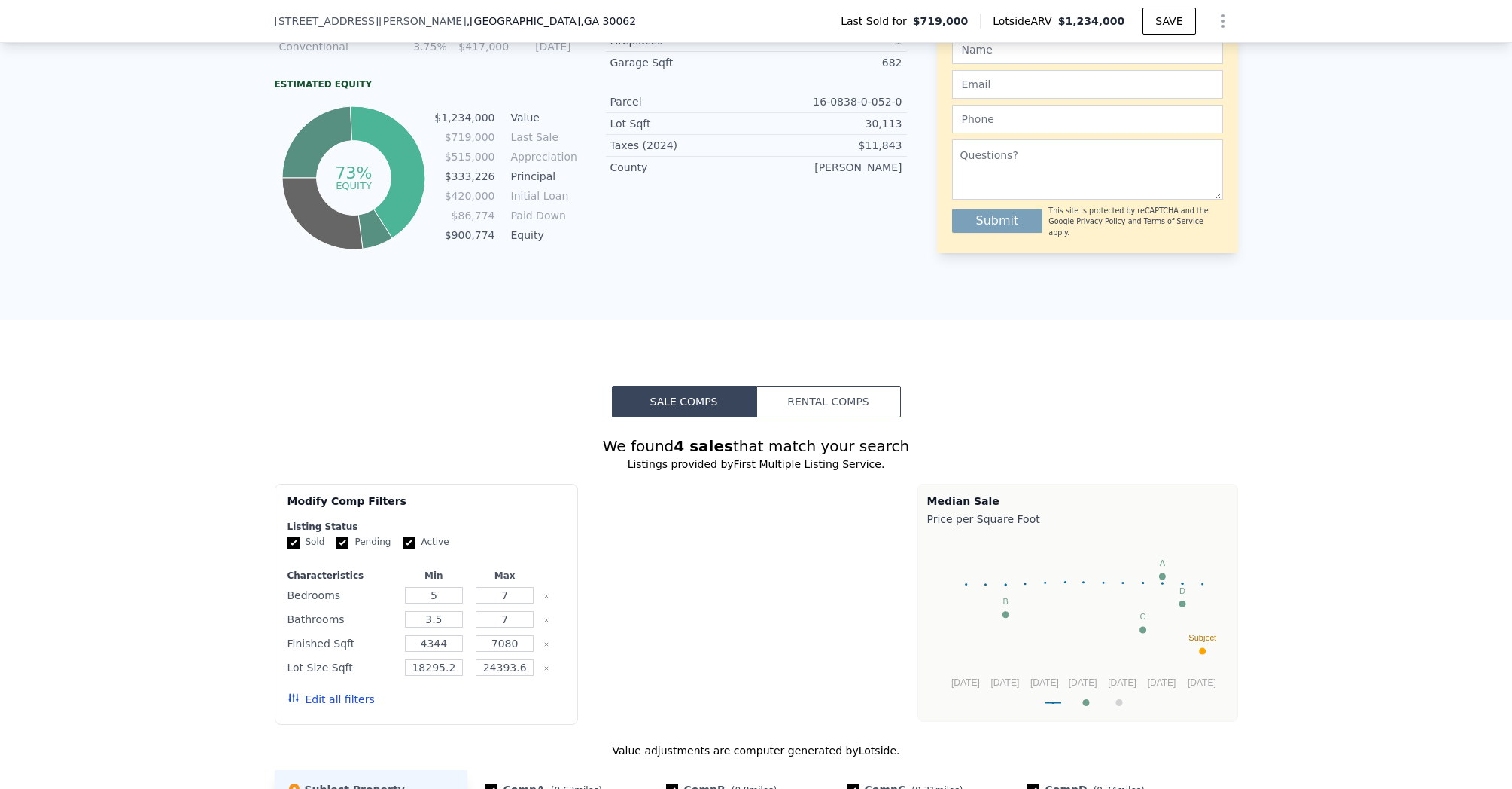
scroll to position [0, 0]
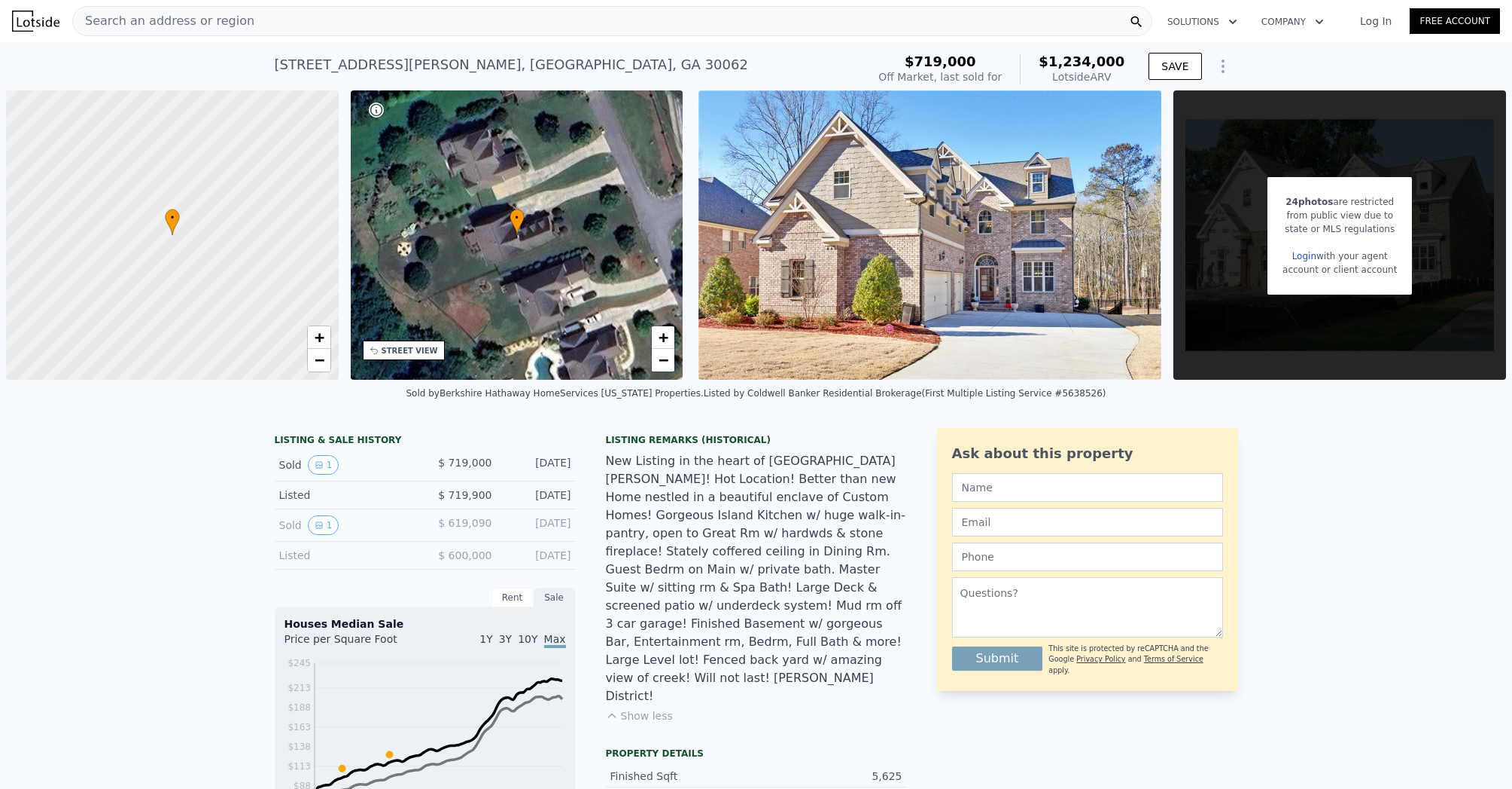
click at [647, 708] on button "Show less" at bounding box center [639, 715] width 67 height 15
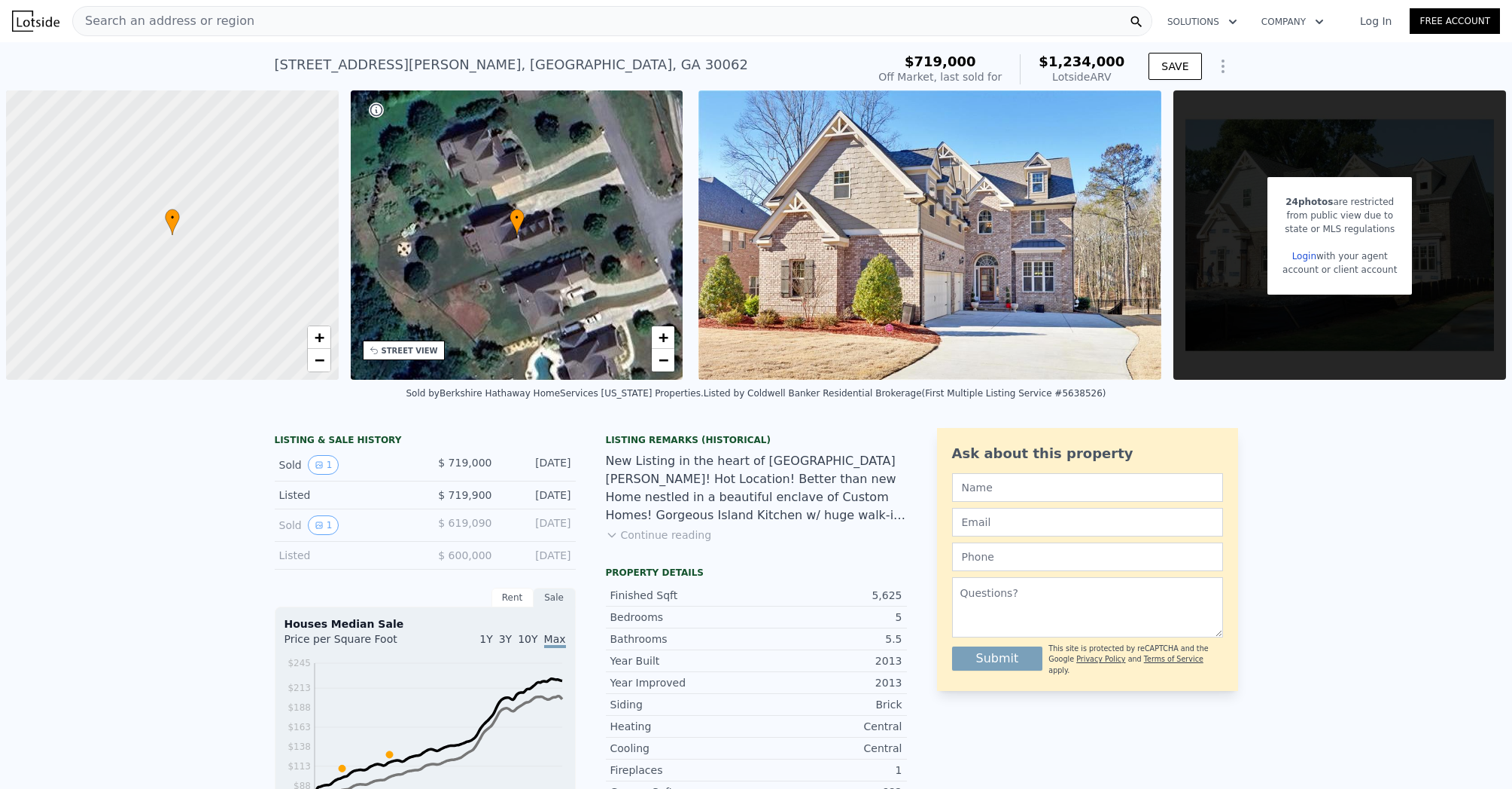
scroll to position [0, 7]
click at [1294, 252] on link "Login" at bounding box center [1304, 256] width 24 height 11
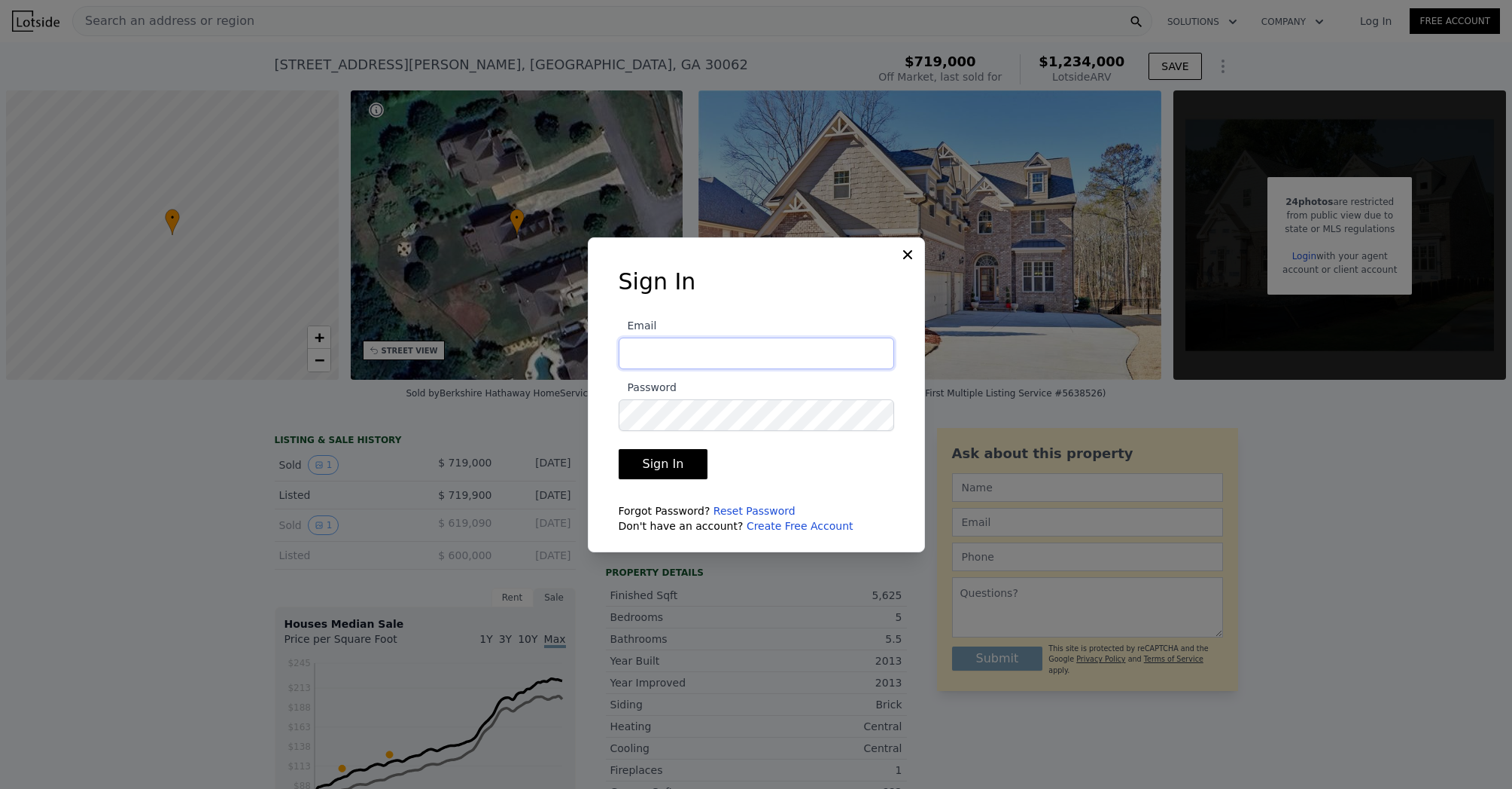
type input "[PERSON_NAME][EMAIL_ADDRESS][DOMAIN_NAME]"
click at [665, 464] on button "Sign In" at bounding box center [663, 463] width 90 height 30
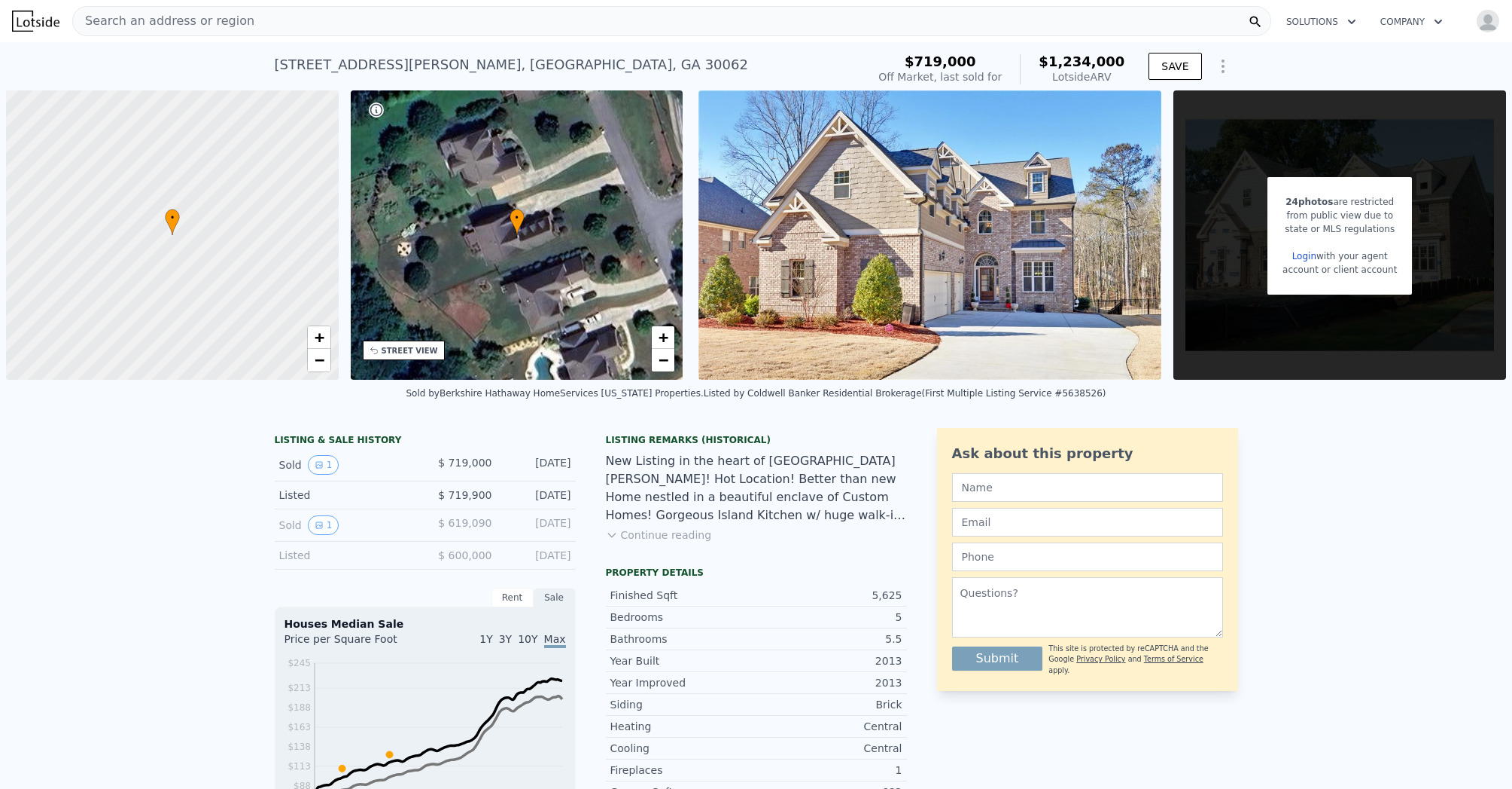
click at [1282, 209] on div "from public view due to" at bounding box center [1339, 215] width 115 height 14
click at [390, 35] on div "Search an address or region" at bounding box center [672, 21] width 1199 height 30
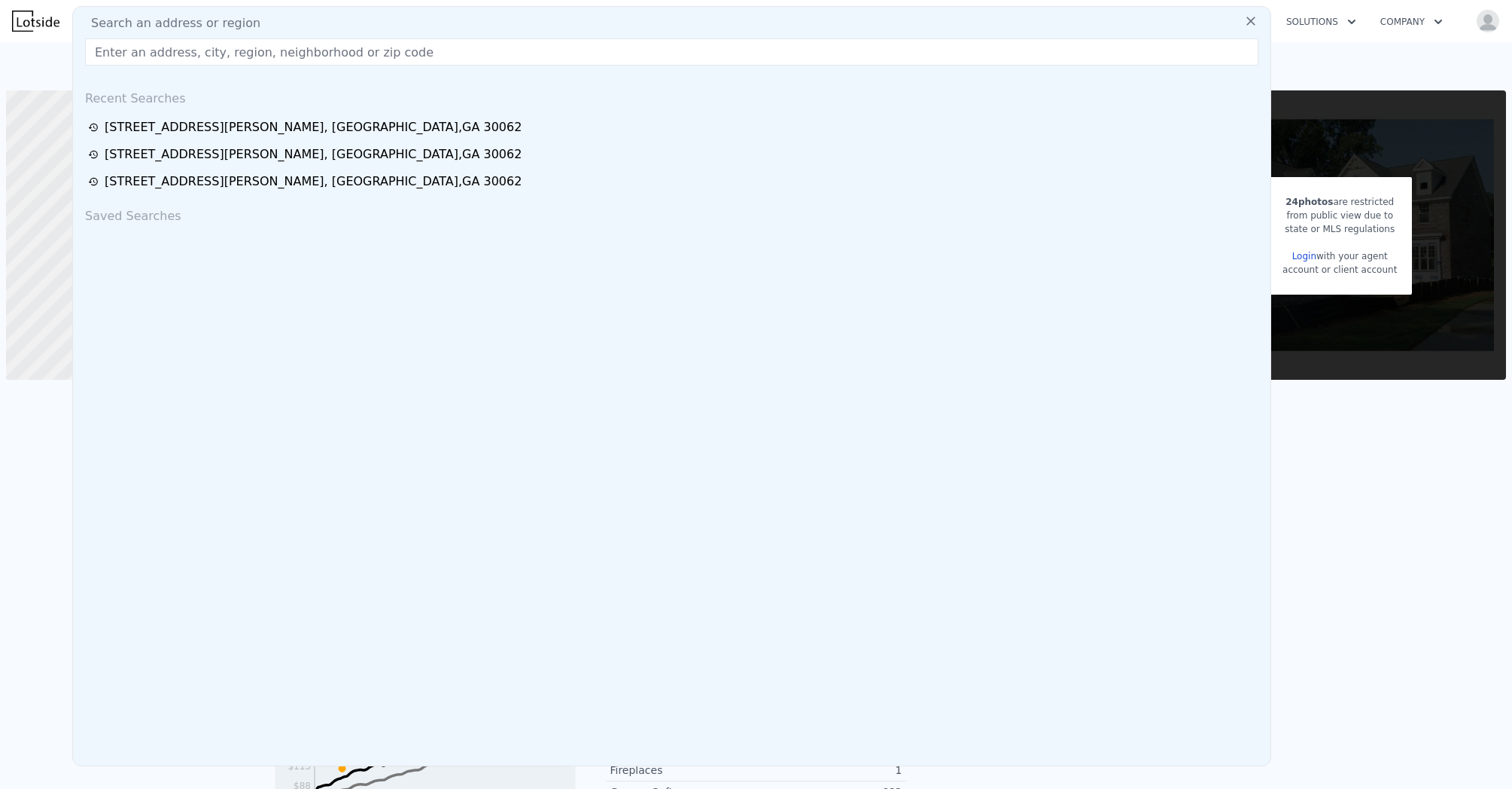
click at [380, 22] on div "Search an address or region" at bounding box center [671, 24] width 1186 height 18
click at [384, 43] on input "text" at bounding box center [672, 52] width 1174 height 27
paste input "[STREET_ADDRESS][PERSON_NAME]"
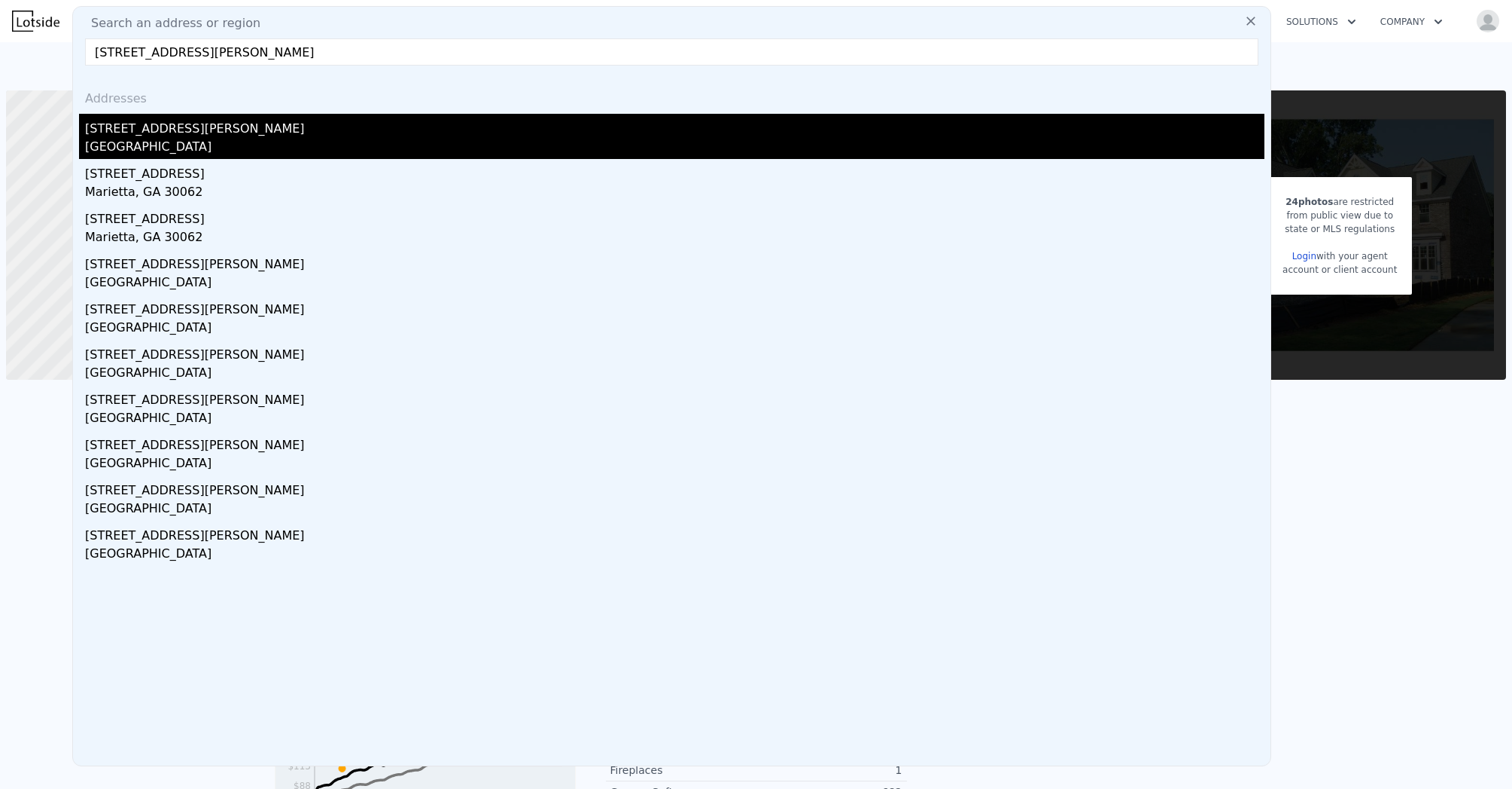
type input "[STREET_ADDRESS][PERSON_NAME]"
click at [222, 124] on div "[STREET_ADDRESS][PERSON_NAME]" at bounding box center [675, 126] width 1179 height 24
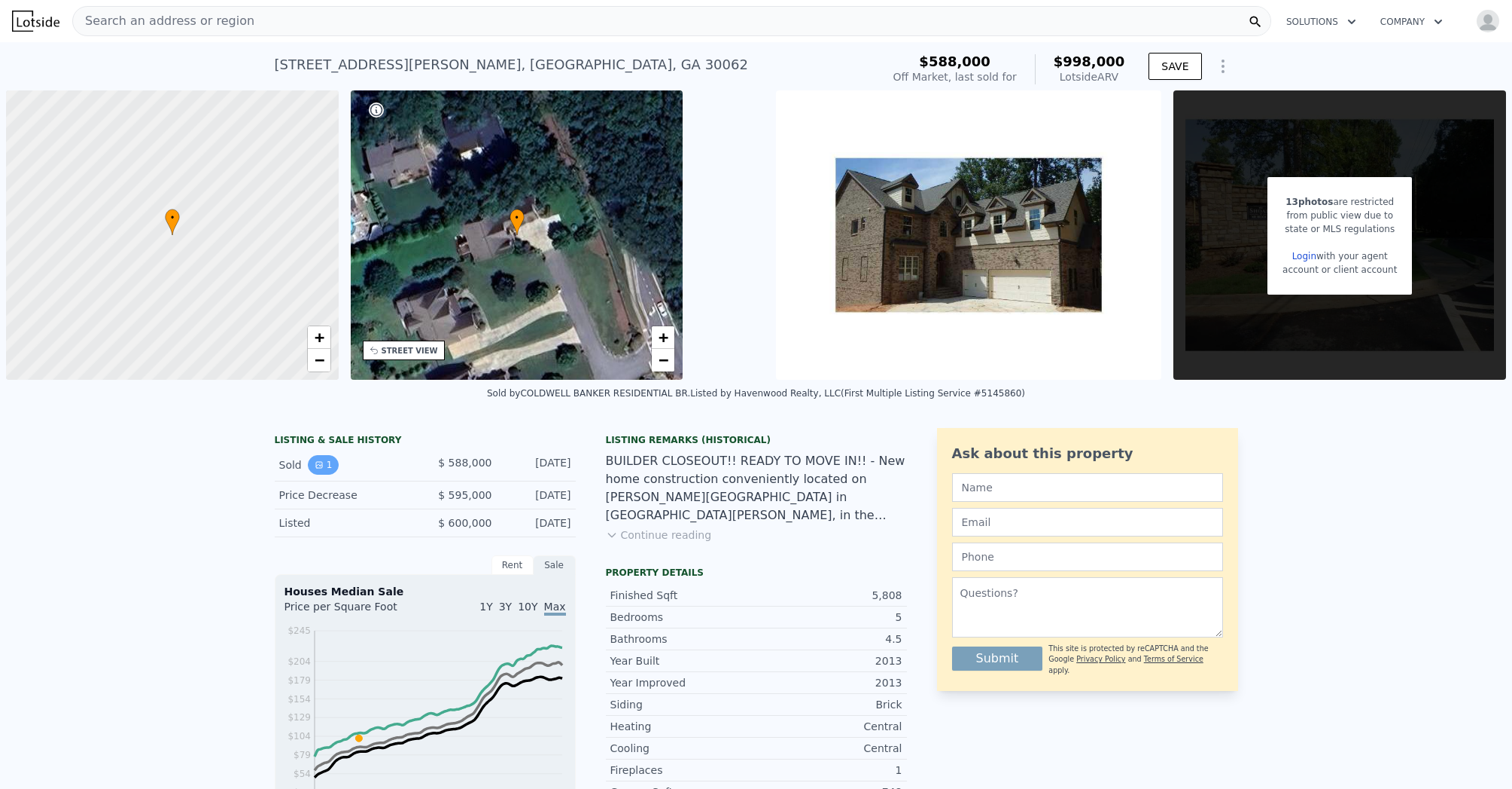
click at [322, 457] on button "1" at bounding box center [323, 465] width 32 height 20
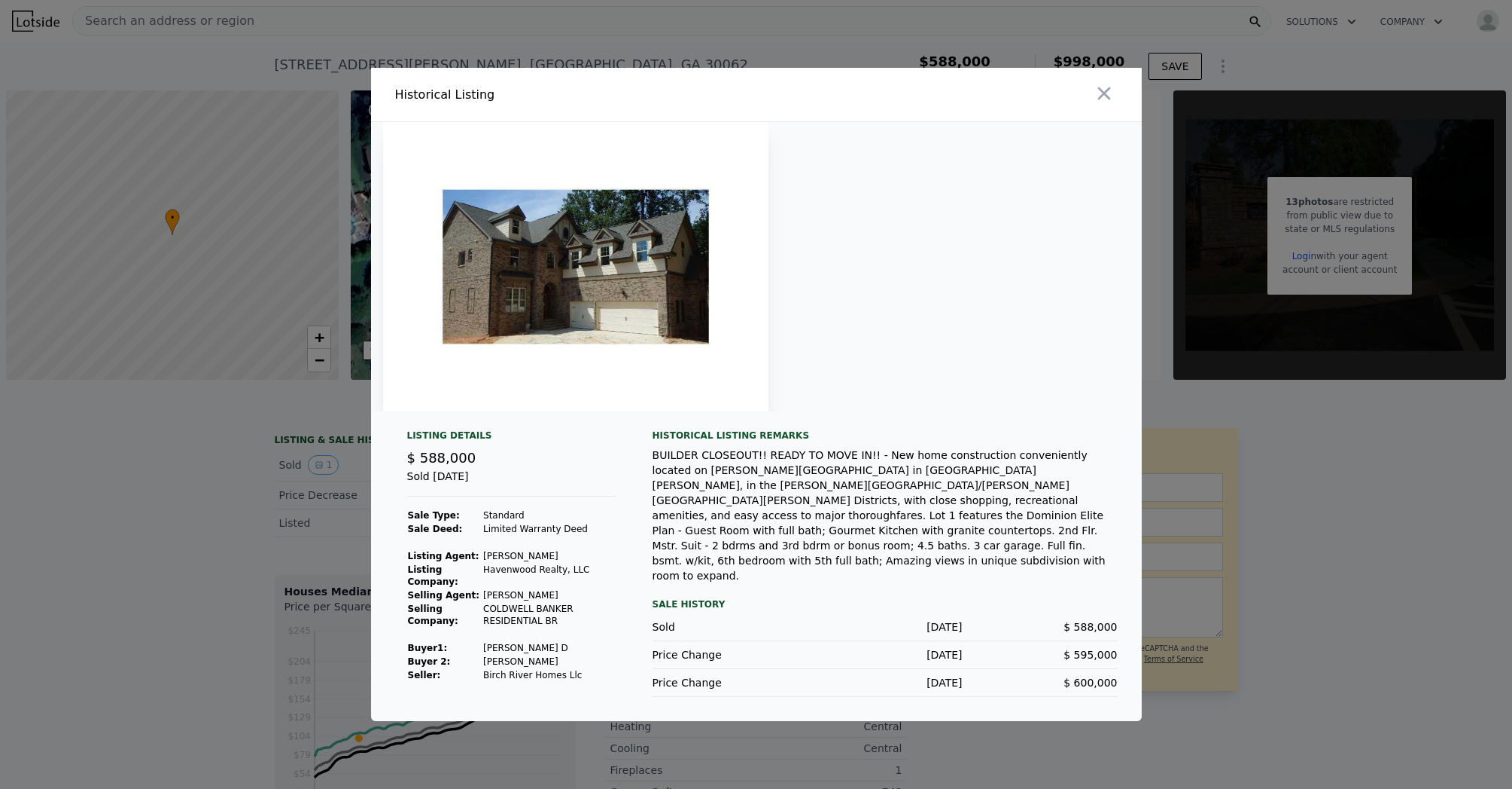
click at [429, 461] on span "$ 588,000" at bounding box center [441, 457] width 70 height 15
click at [479, 481] on div "Sold [DATE]" at bounding box center [511, 482] width 209 height 28
click at [240, 546] on div at bounding box center [756, 394] width 1512 height 789
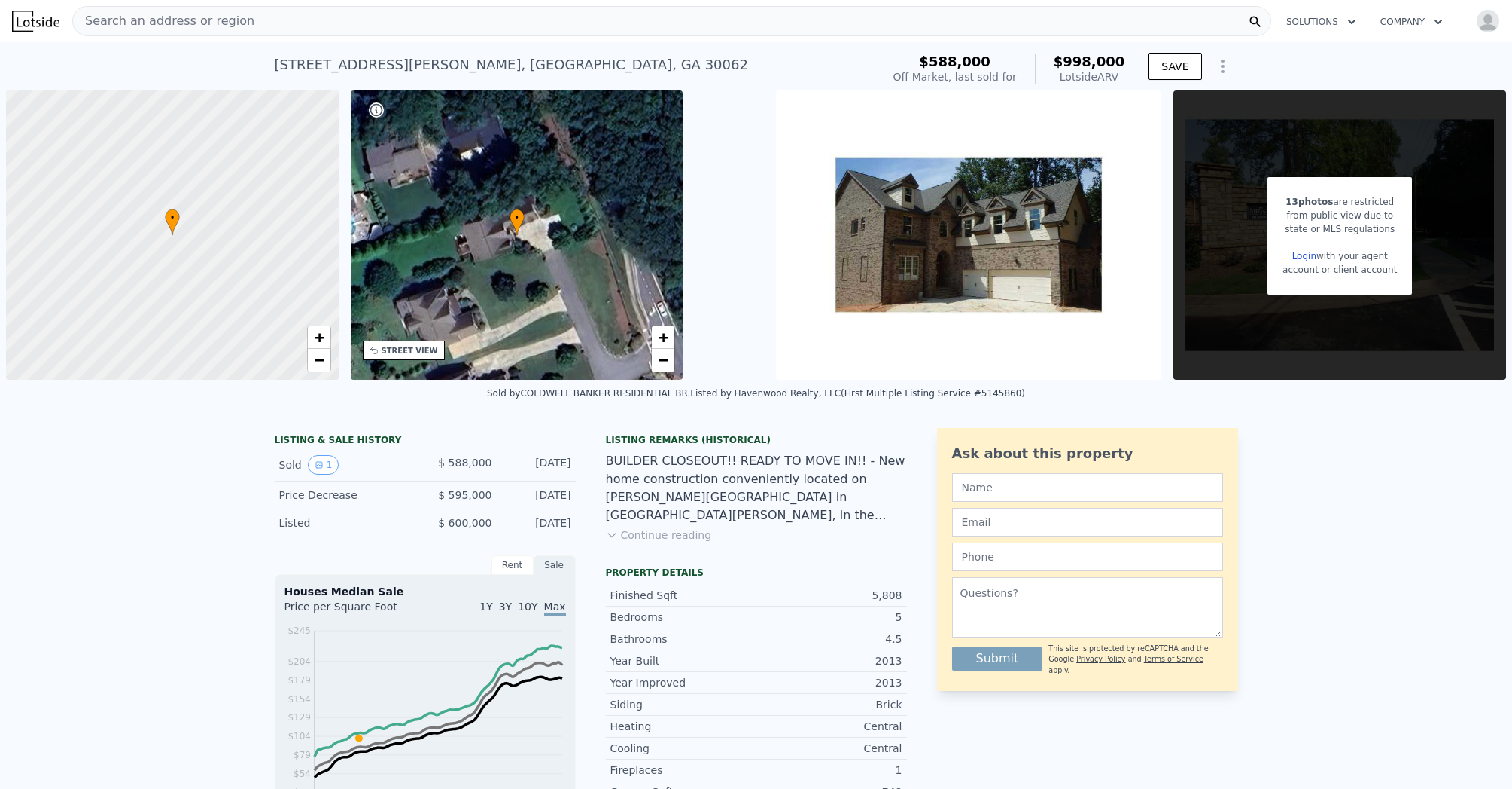
click at [220, 24] on div "Search an address or region" at bounding box center [672, 21] width 1199 height 30
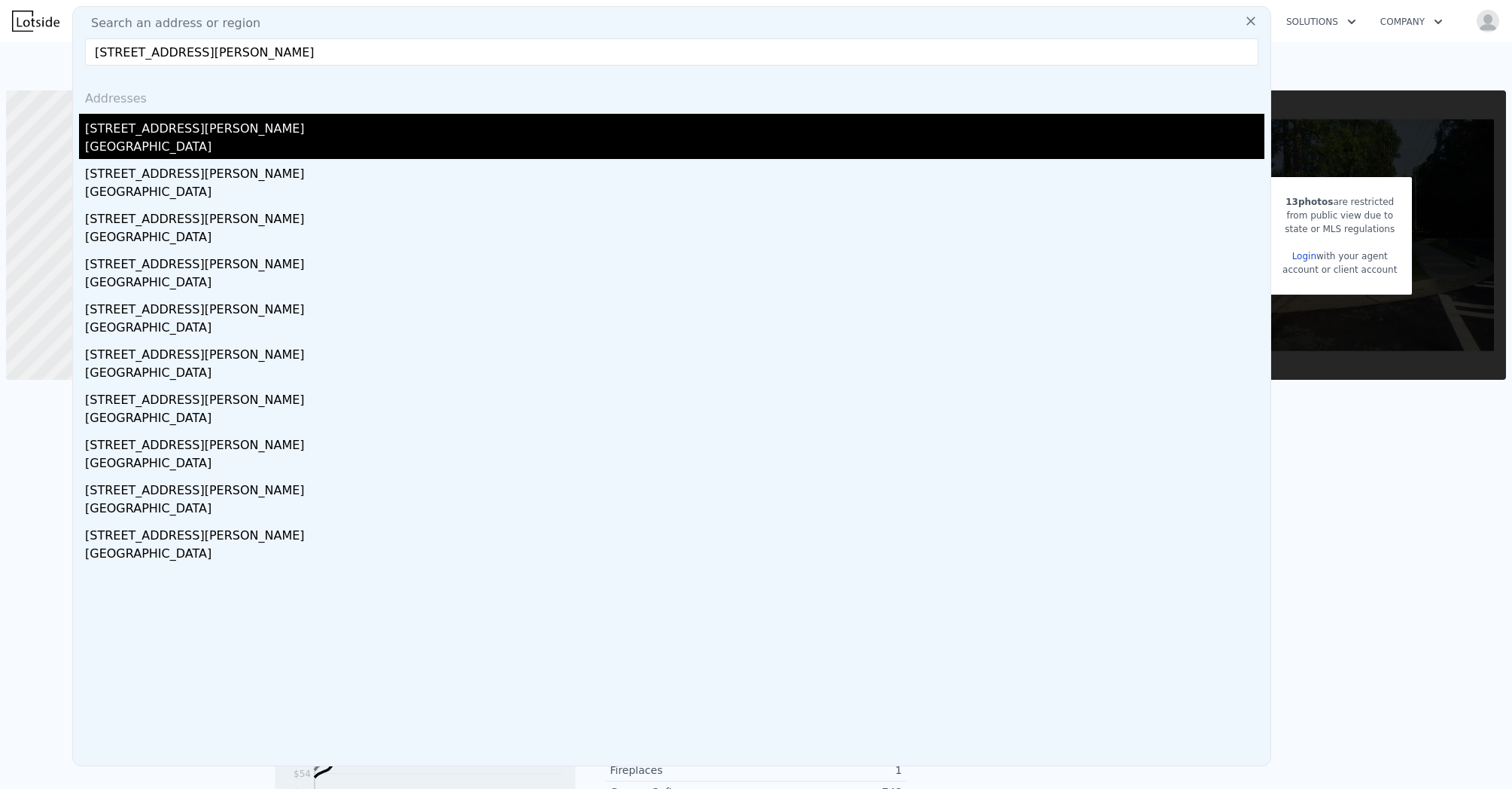
type input "[STREET_ADDRESS][PERSON_NAME]"
click at [188, 128] on div "[STREET_ADDRESS][PERSON_NAME]" at bounding box center [675, 126] width 1179 height 24
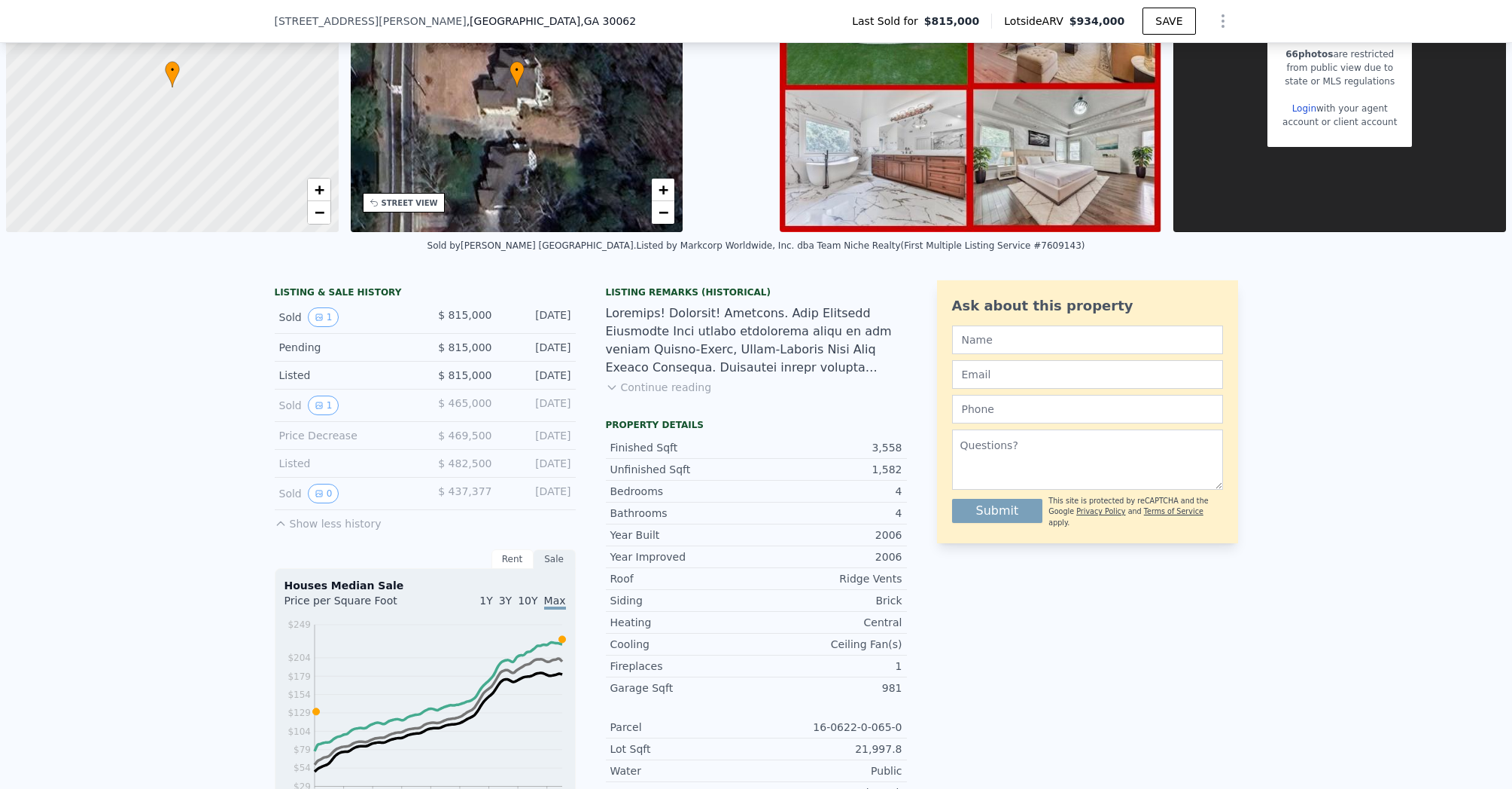
scroll to position [142, 0]
click at [329, 488] on button "0" at bounding box center [323, 493] width 32 height 20
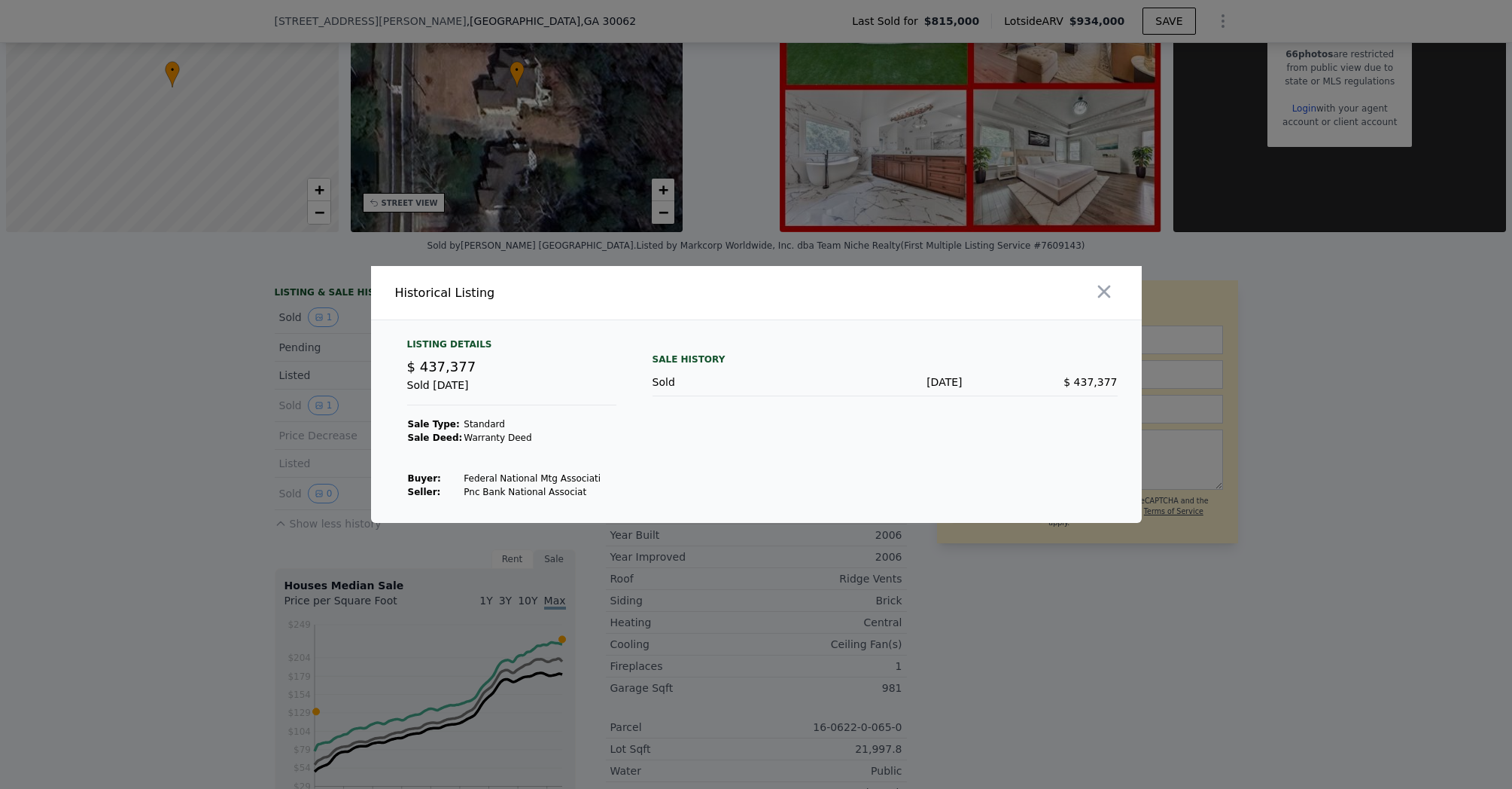
click at [329, 488] on div at bounding box center [756, 394] width 1512 height 789
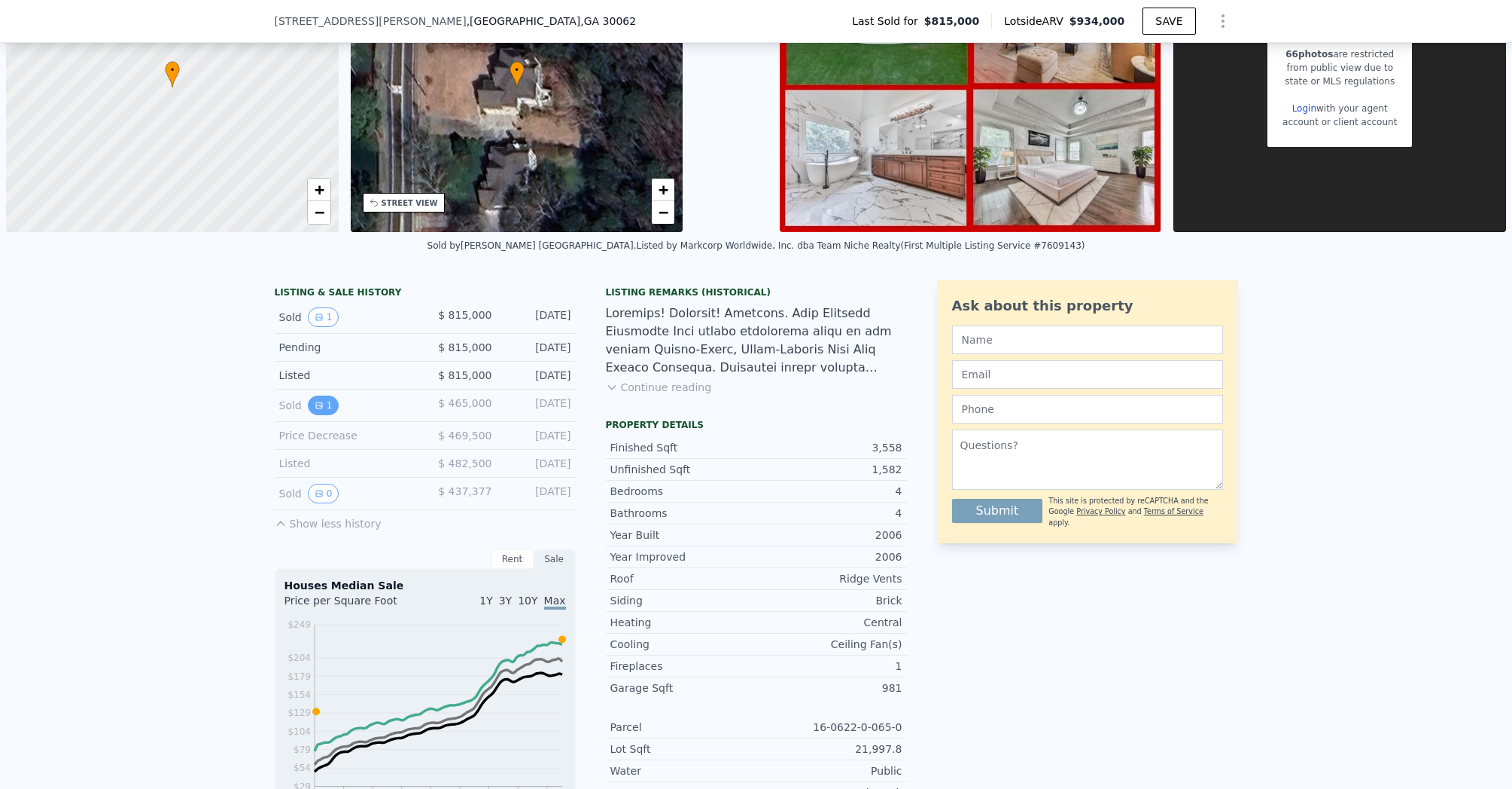
click at [321, 404] on button "1" at bounding box center [323, 405] width 32 height 20
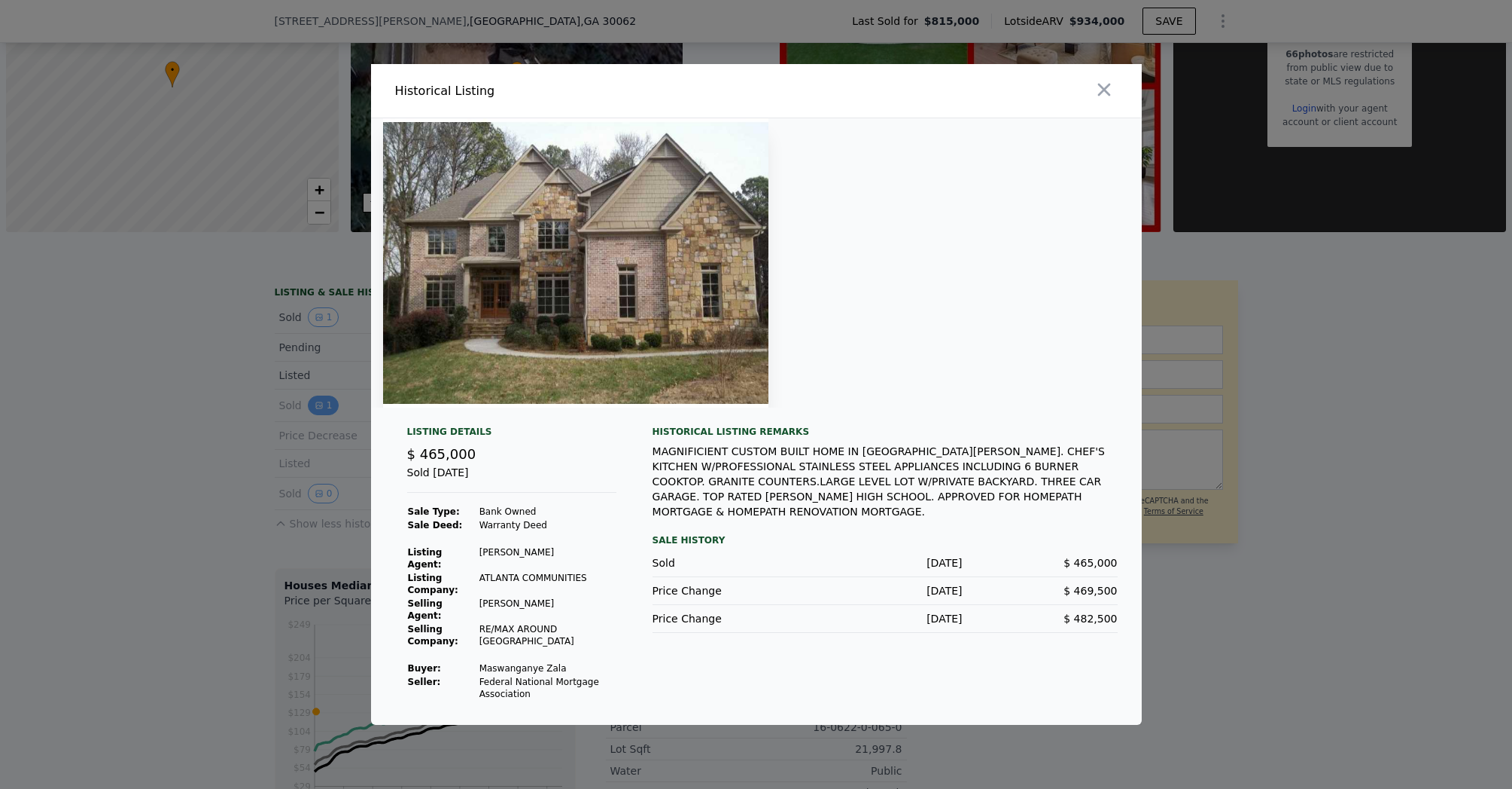
click at [321, 404] on div at bounding box center [756, 394] width 1512 height 789
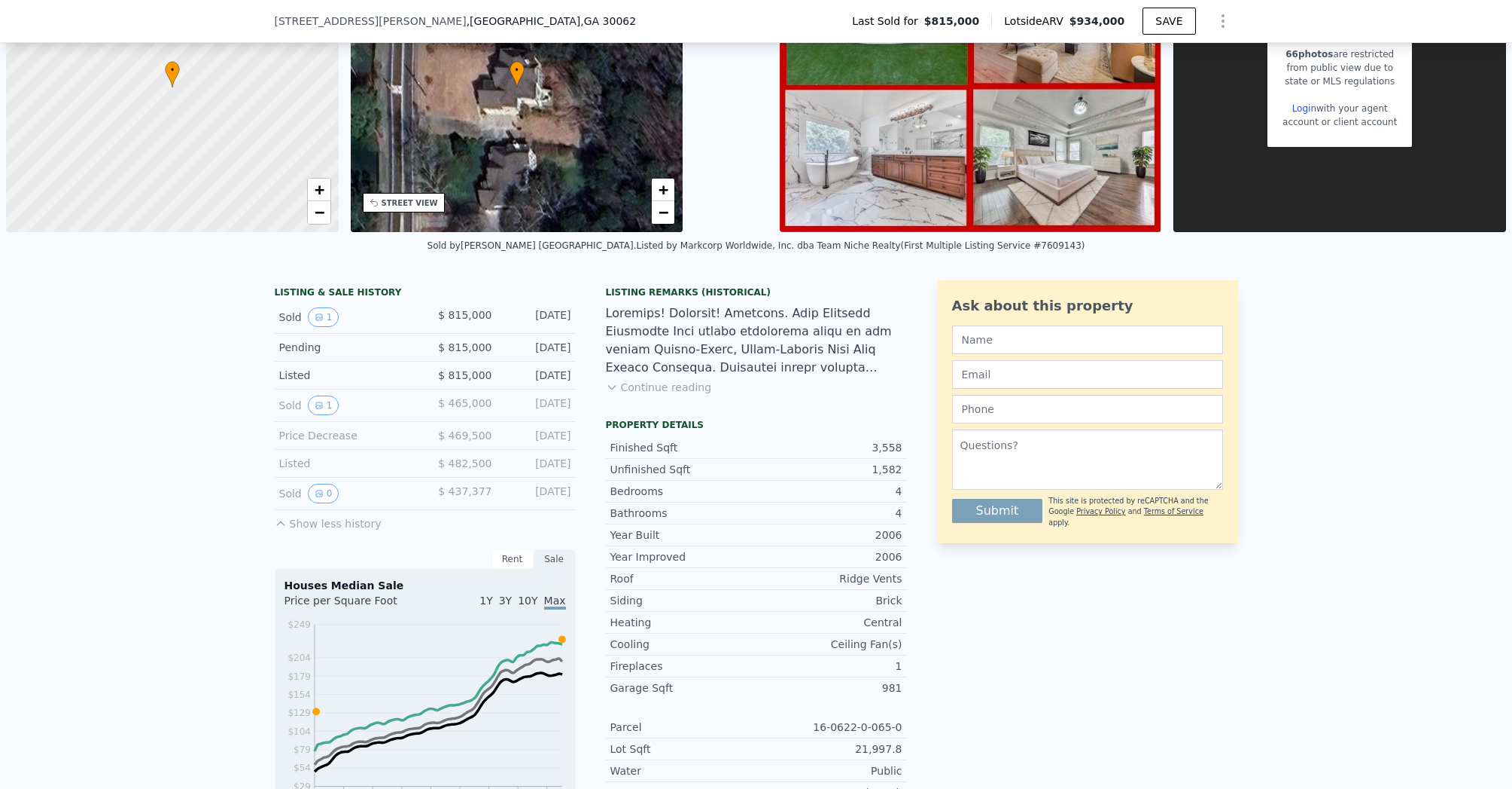
click at [317, 330] on div "Sold 1 $ 815,000 [DATE]" at bounding box center [425, 318] width 301 height 33
click at [317, 314] on icon "View historical data" at bounding box center [319, 317] width 9 height 9
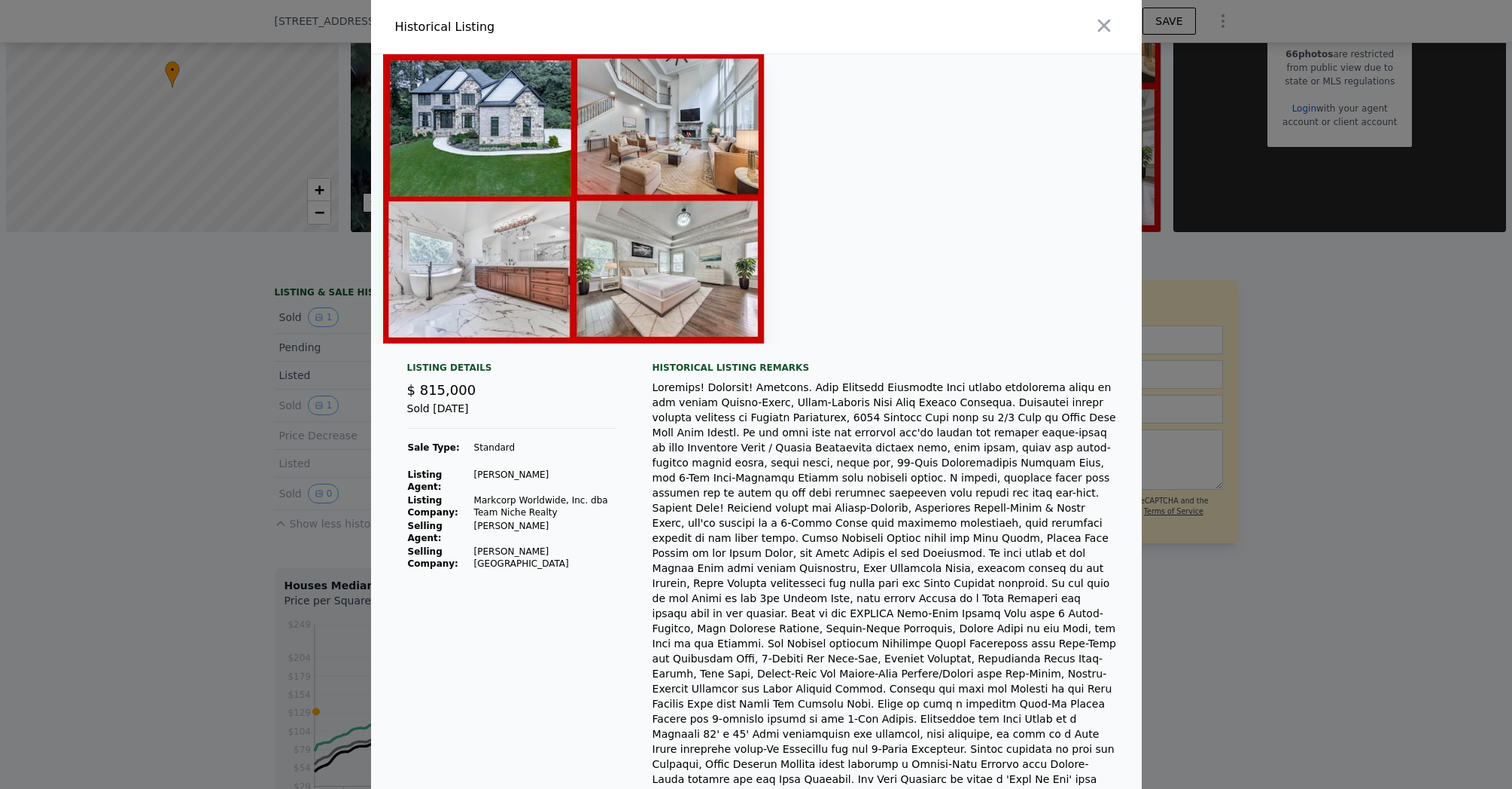
click at [317, 314] on div at bounding box center [756, 394] width 1512 height 789
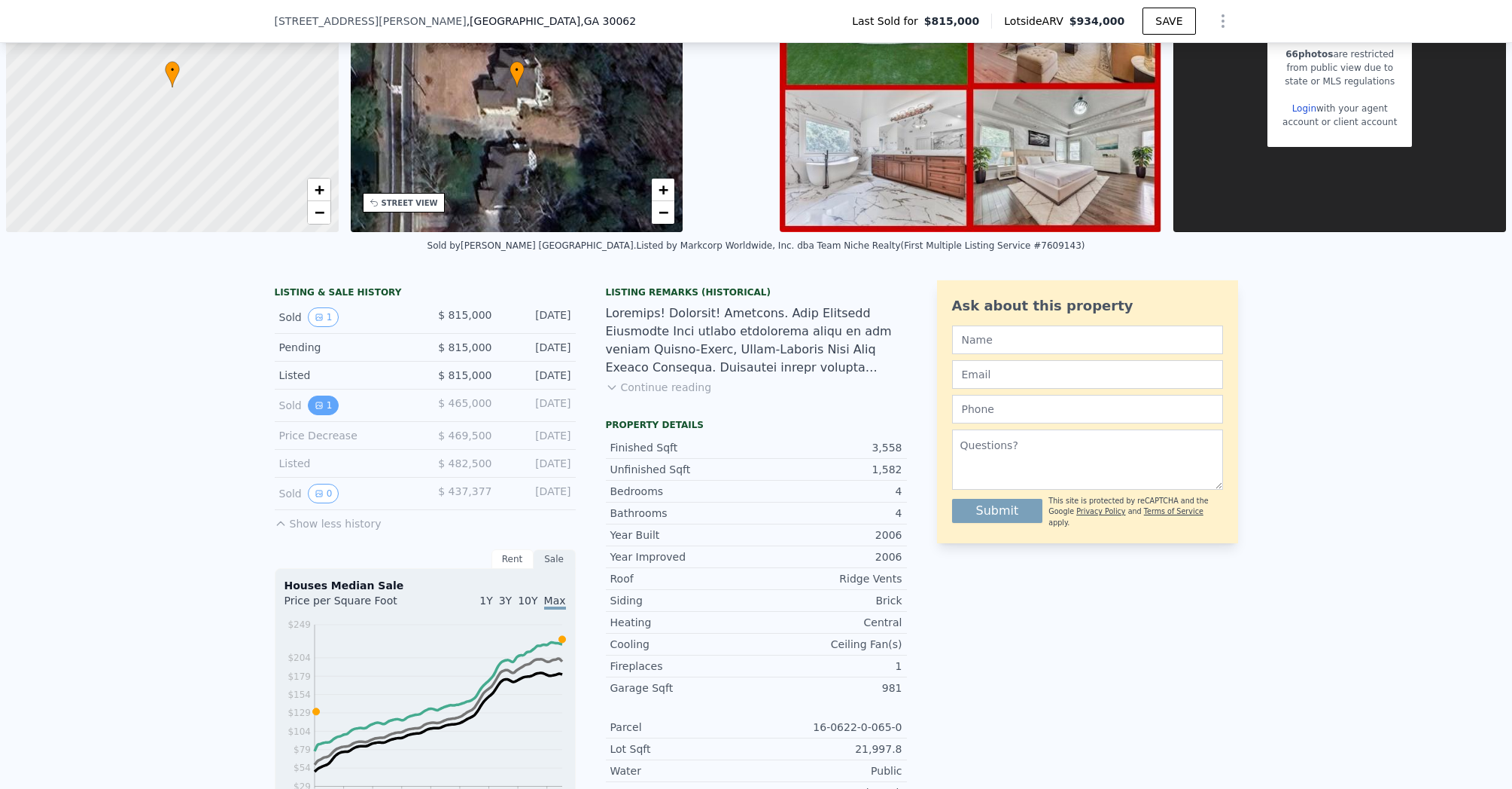
click at [320, 406] on button "1" at bounding box center [323, 405] width 32 height 20
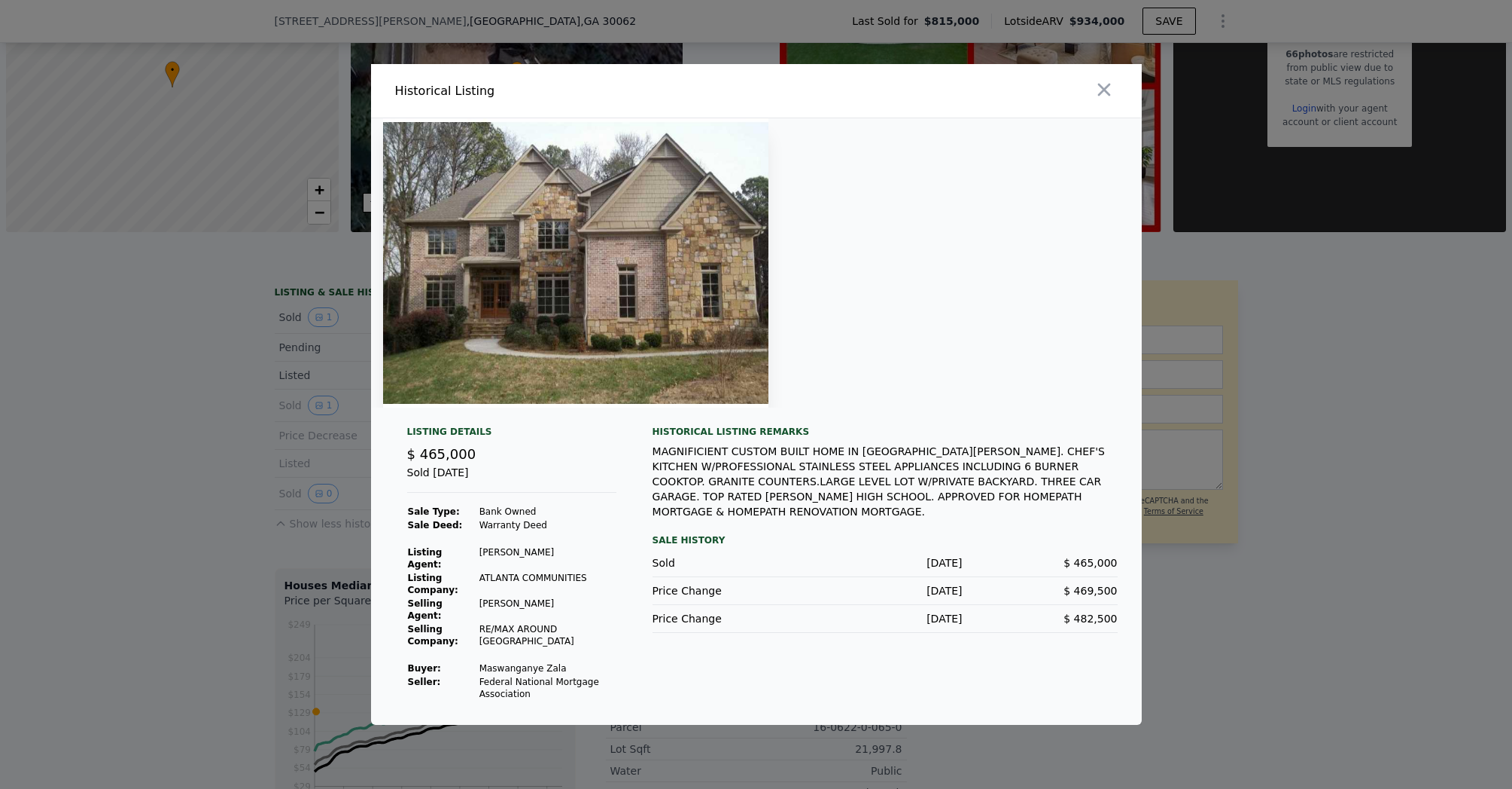
click at [215, 385] on div at bounding box center [756, 394] width 1512 height 789
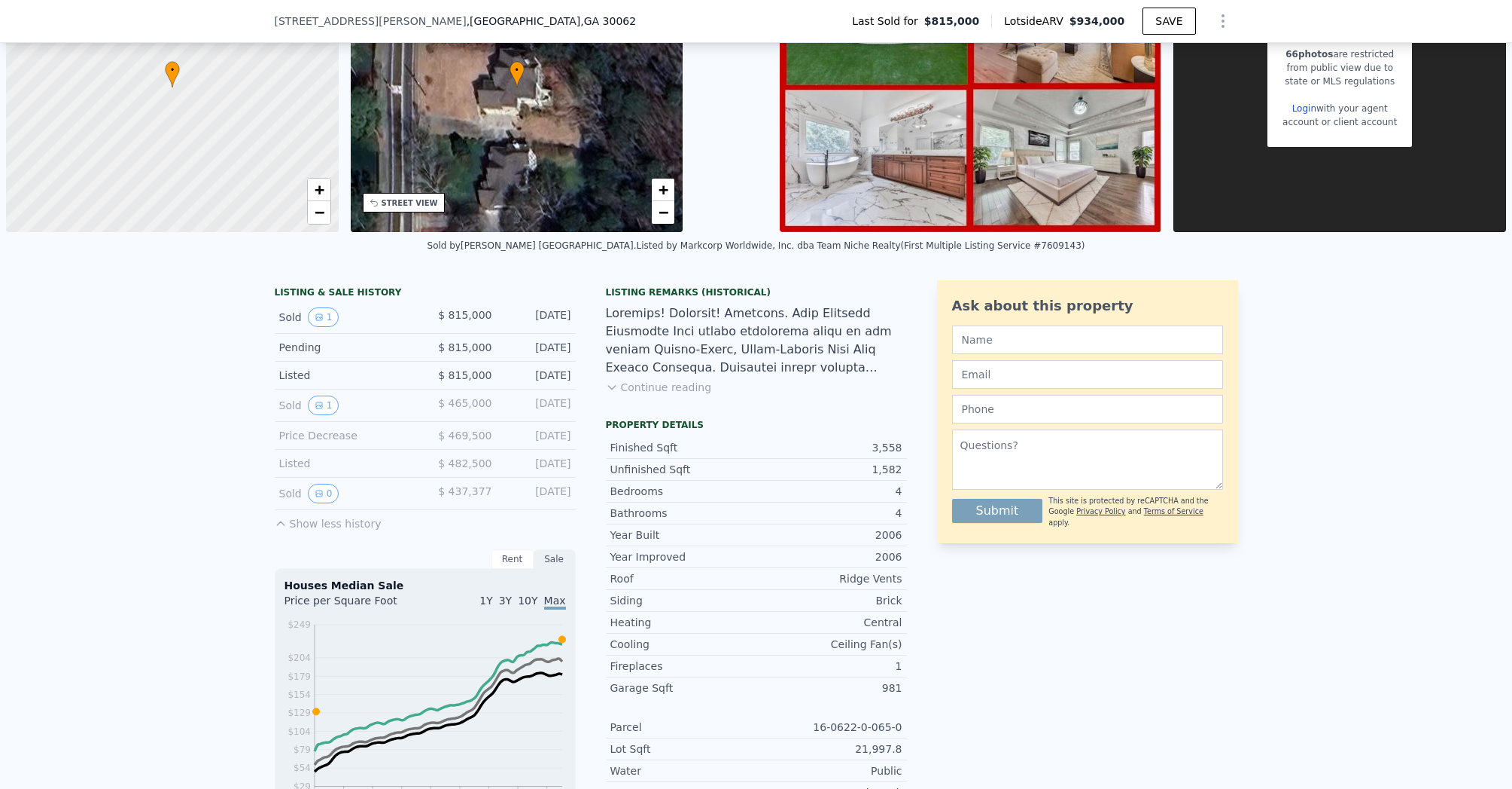
click at [327, 308] on div "Sold 1" at bounding box center [346, 318] width 134 height 20
click at [320, 318] on button "1" at bounding box center [323, 318] width 32 height 20
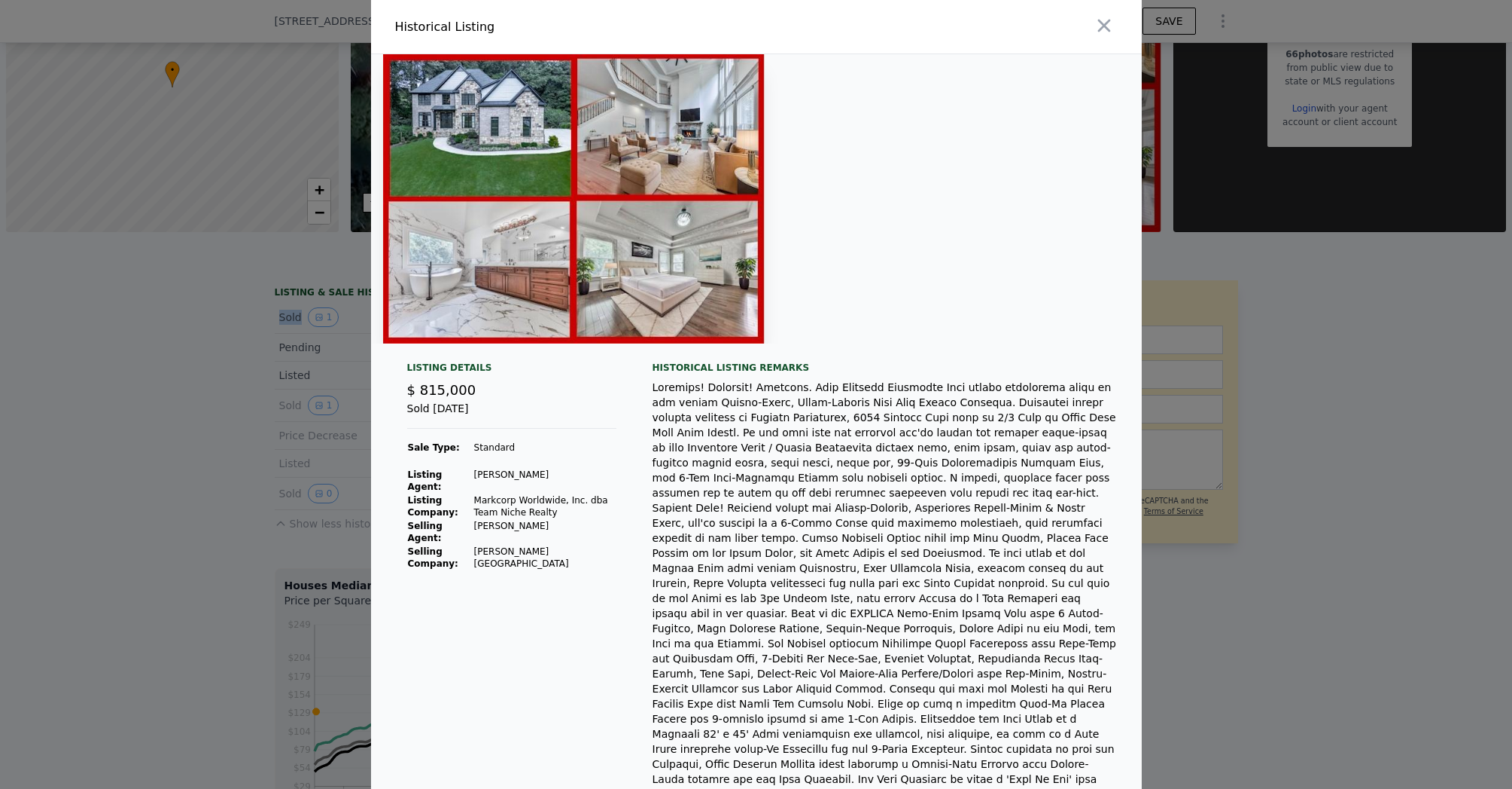
click at [478, 143] on img at bounding box center [574, 199] width 382 height 290
click at [256, 430] on div at bounding box center [756, 394] width 1512 height 789
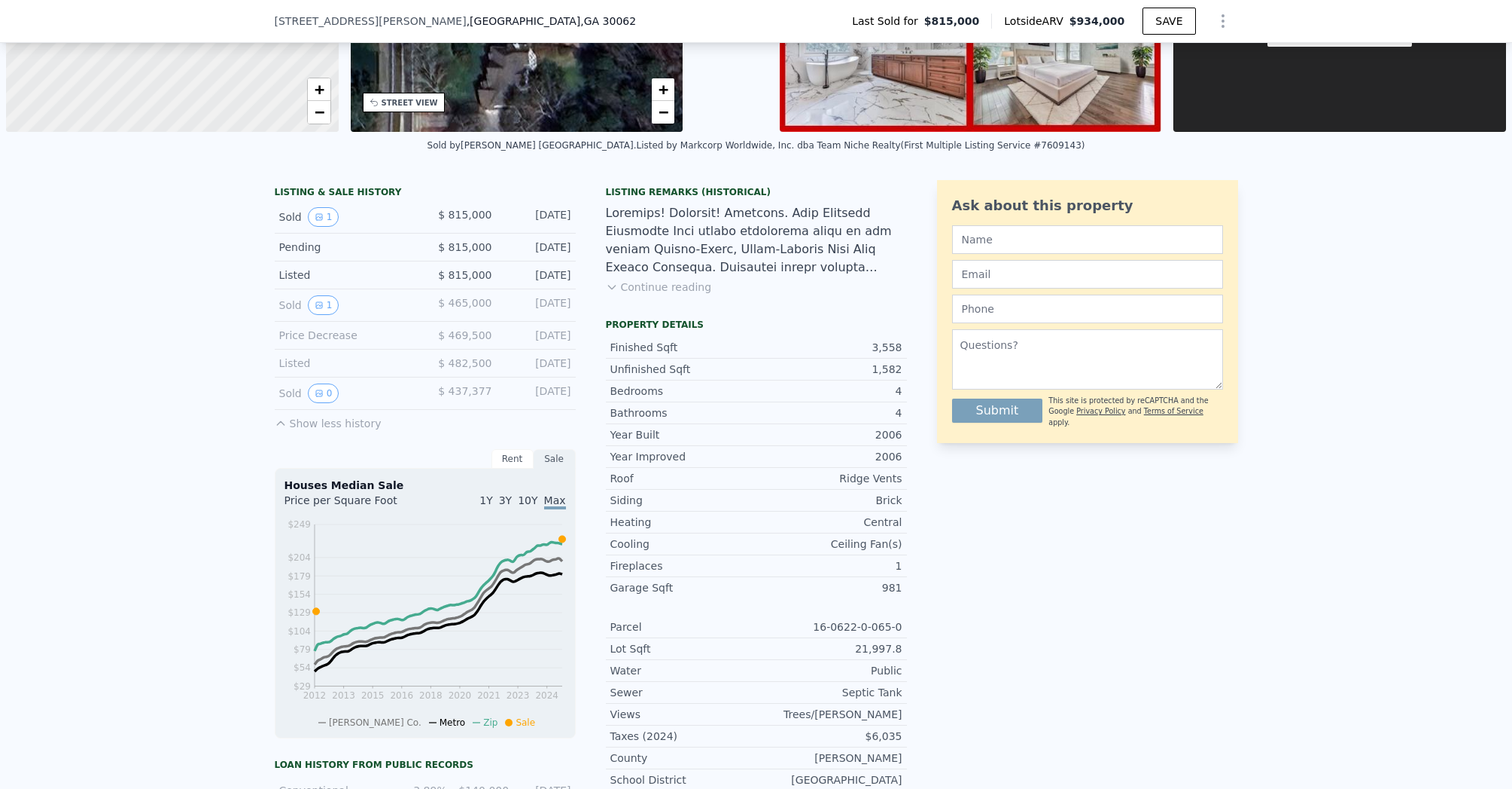
scroll to position [252, 0]
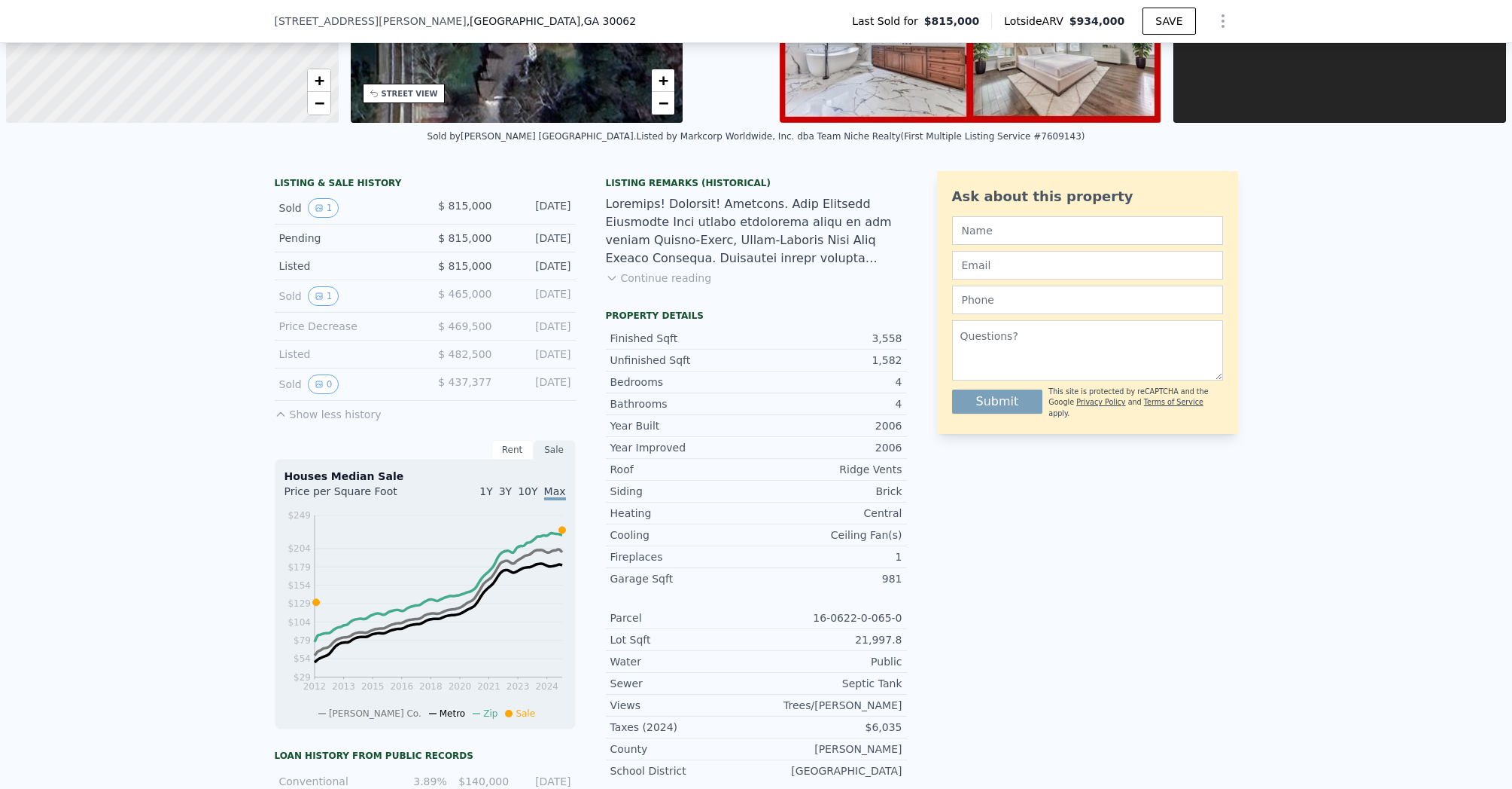
click at [881, 367] on div "Unfinished Sqft 1,582" at bounding box center [756, 360] width 301 height 22
click at [881, 414] on div "Bathrooms 4" at bounding box center [756, 404] width 301 height 22
click at [881, 431] on div "2006" at bounding box center [829, 425] width 146 height 15
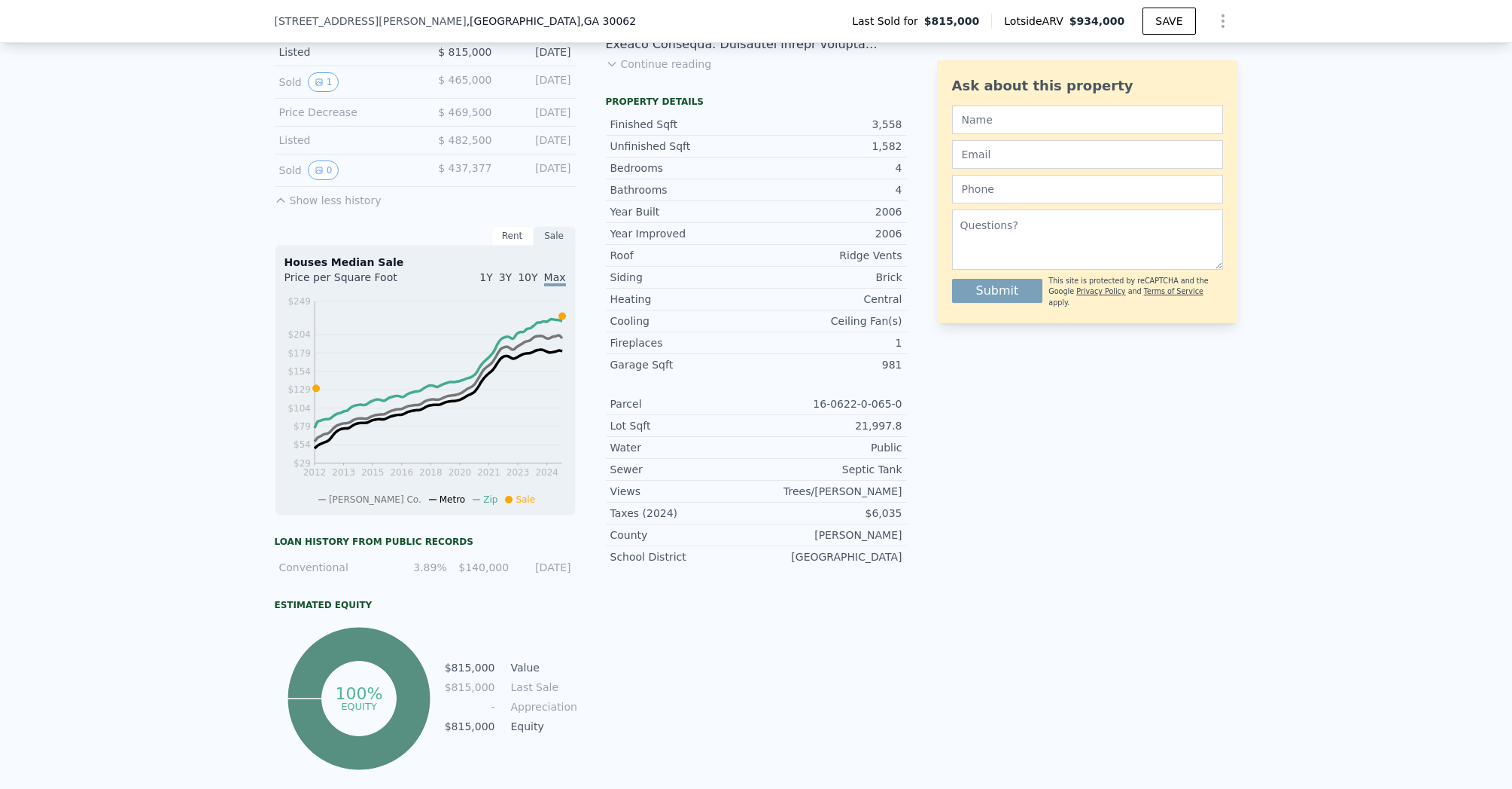
scroll to position [466, 0]
click at [872, 480] on div "Views Trees/[PERSON_NAME]" at bounding box center [756, 490] width 301 height 22
click at [868, 468] on div "Septic Tank" at bounding box center [829, 468] width 146 height 15
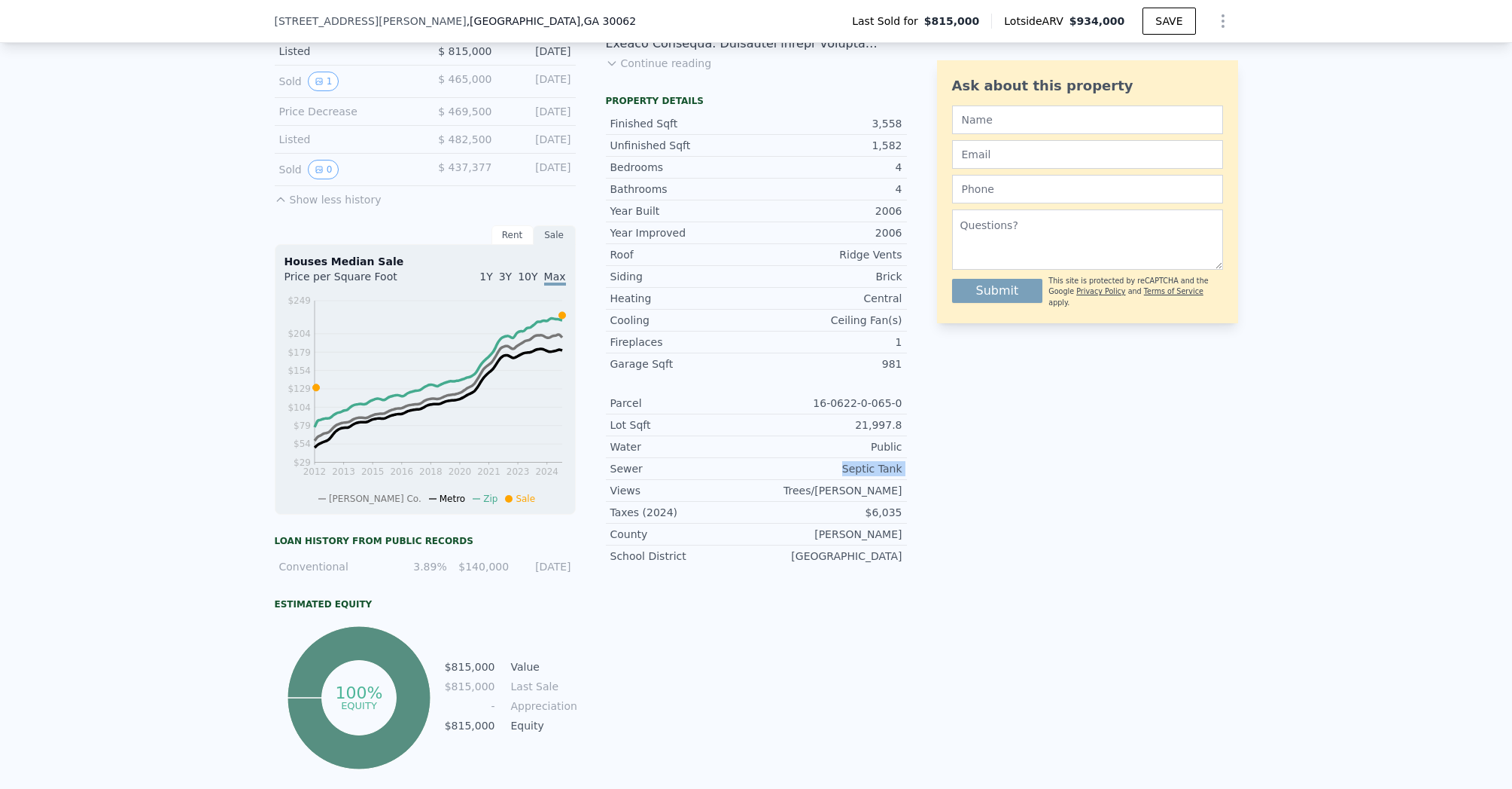
click at [868, 468] on div "Septic Tank" at bounding box center [829, 468] width 146 height 15
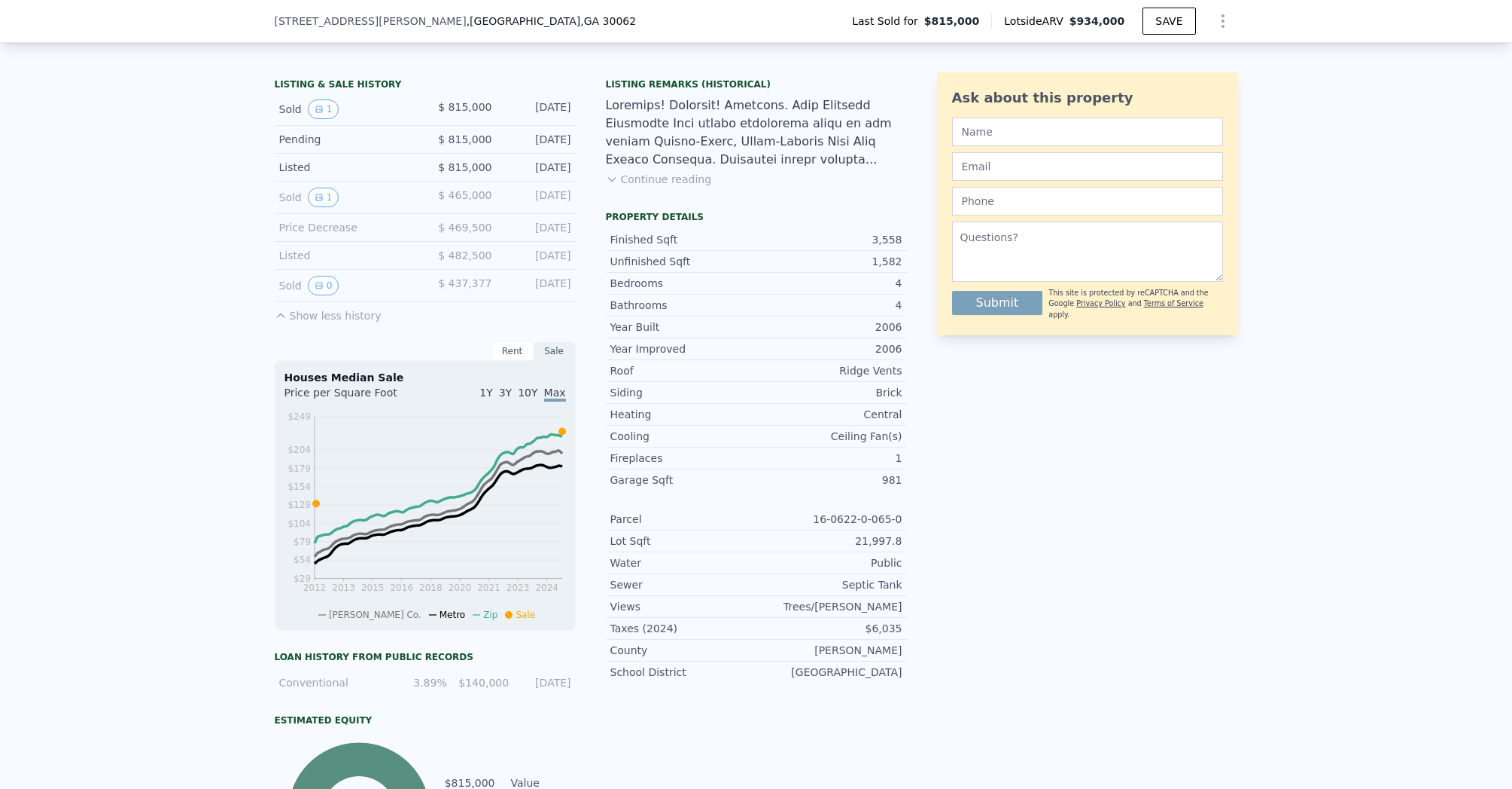
scroll to position [205, 0]
